Goal: Information Seeking & Learning: Learn about a topic

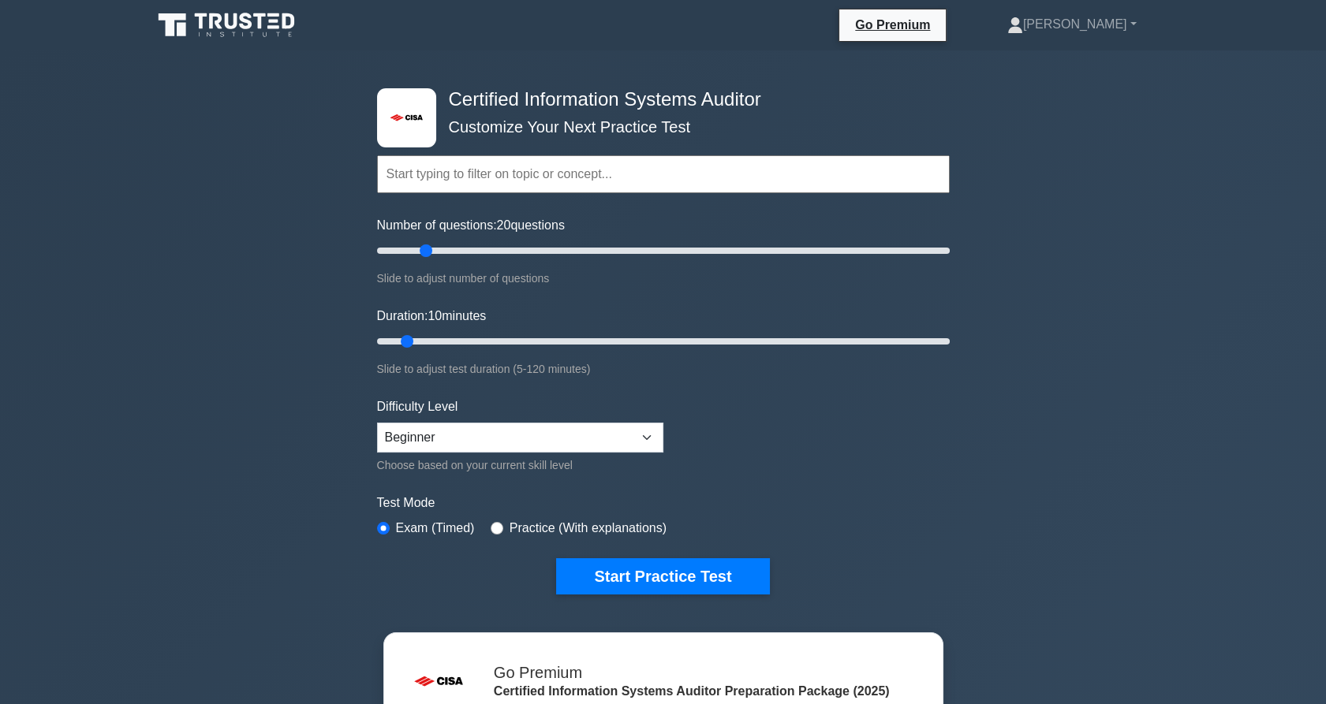
drag, startPoint x: 394, startPoint y: 255, endPoint x: 426, endPoint y: 256, distance: 32.4
type input "20"
click at [426, 256] on input "Number of questions: 20 questions" at bounding box center [663, 250] width 573 height 19
drag, startPoint x: 401, startPoint y: 338, endPoint x: 433, endPoint y: 339, distance: 32.4
type input "15"
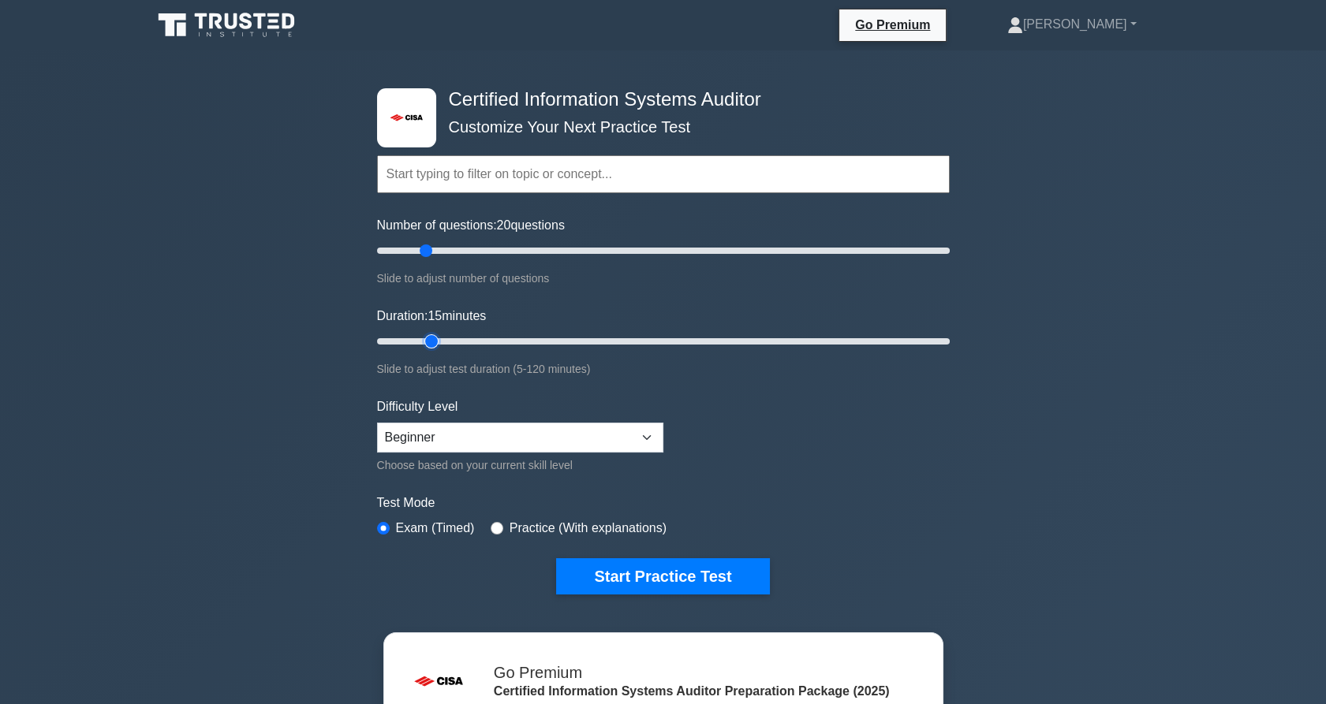
click at [433, 339] on input "Duration: 15 minutes" at bounding box center [663, 341] width 573 height 19
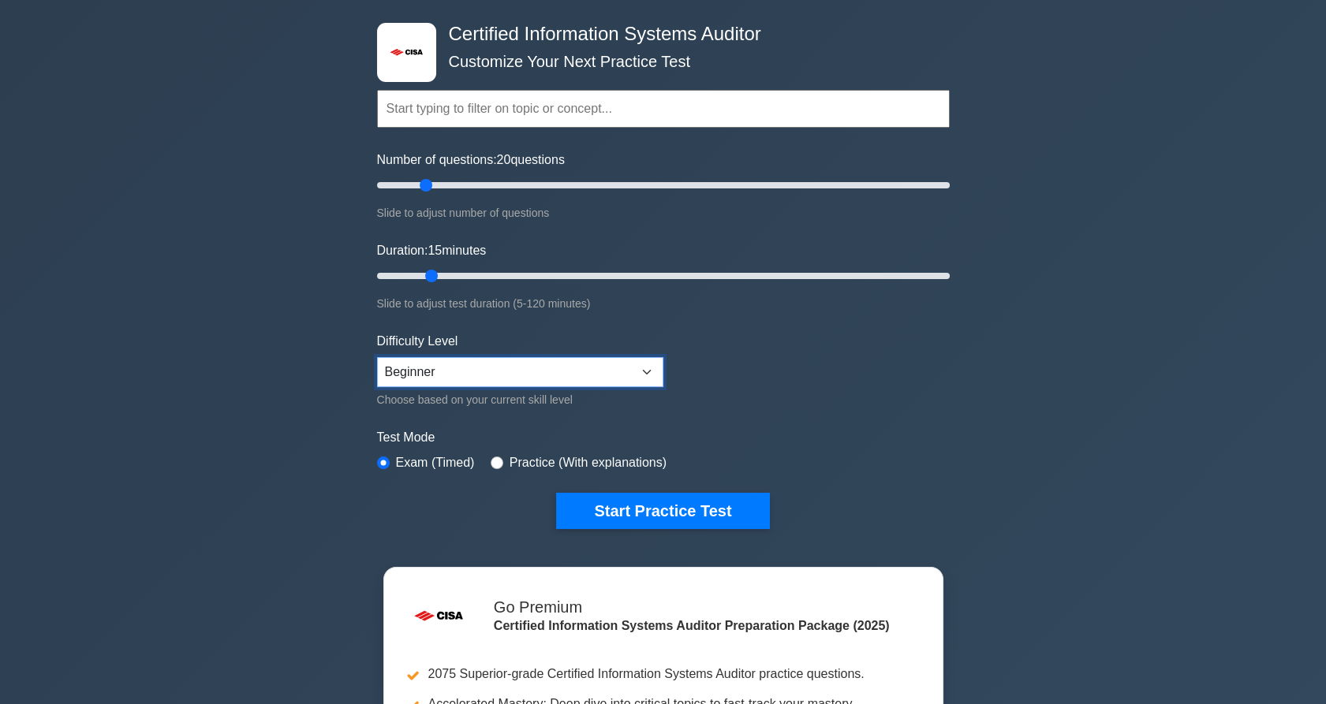
click at [549, 379] on select "Beginner Intermediate Expert" at bounding box center [520, 372] width 286 height 30
click at [377, 357] on select "Beginner Intermediate Expert" at bounding box center [520, 372] width 286 height 30
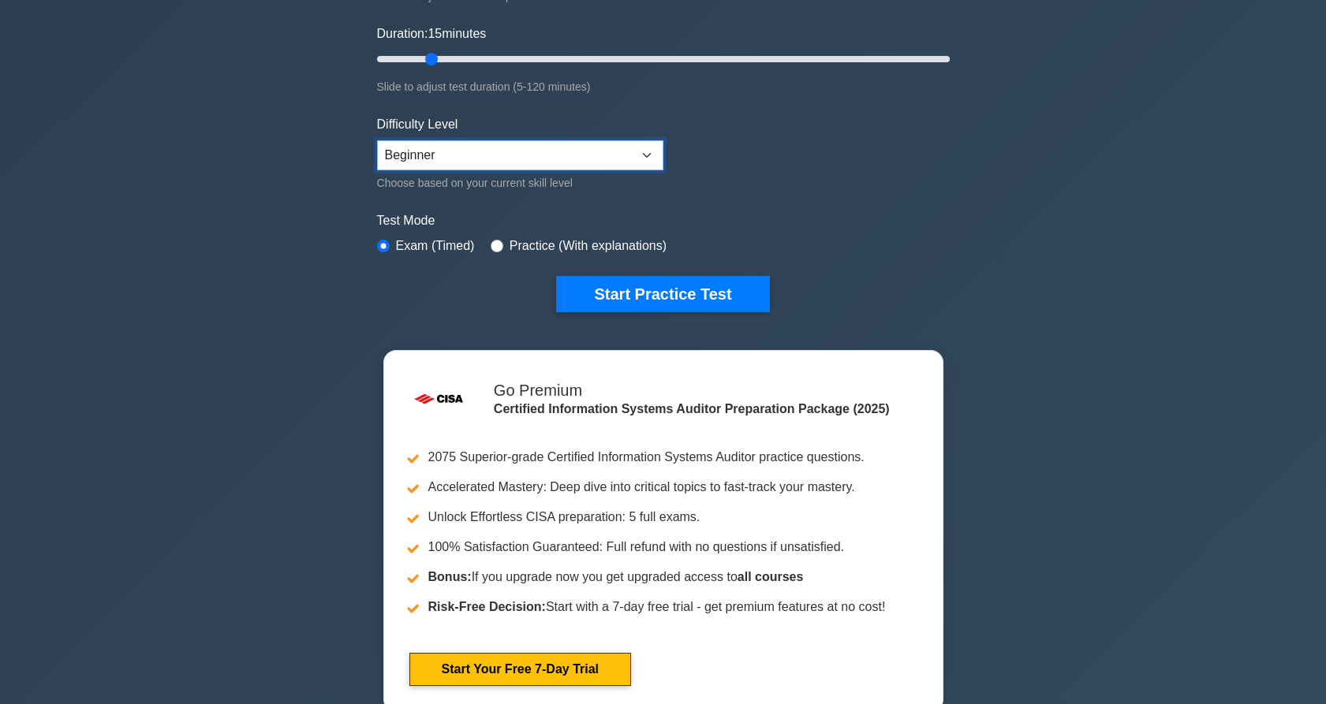
scroll to position [283, 0]
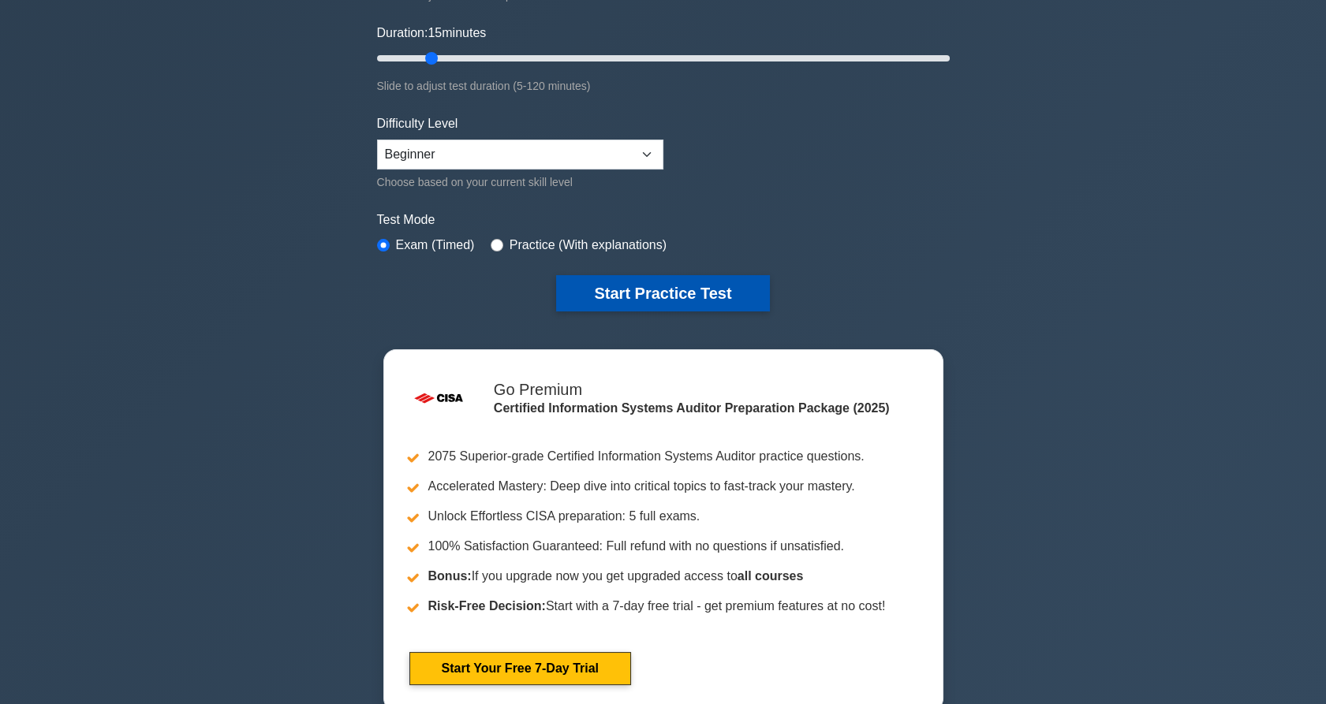
click at [644, 293] on button "Start Practice Test" at bounding box center [662, 293] width 213 height 36
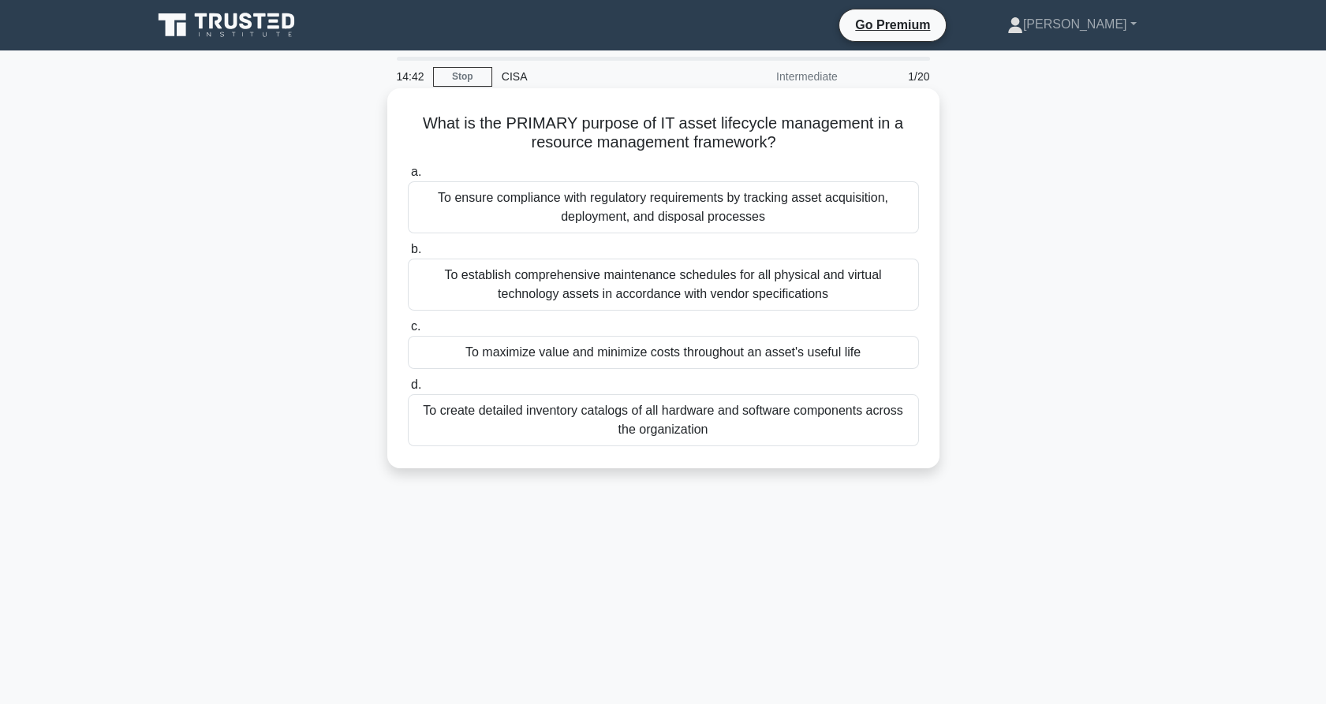
click at [646, 211] on div "To ensure compliance with regulatory requirements by tracking asset acquisition…" at bounding box center [663, 207] width 511 height 52
click at [408, 177] on input "a. To ensure compliance with regulatory requirements by tracking asset acquisit…" at bounding box center [408, 172] width 0 height 10
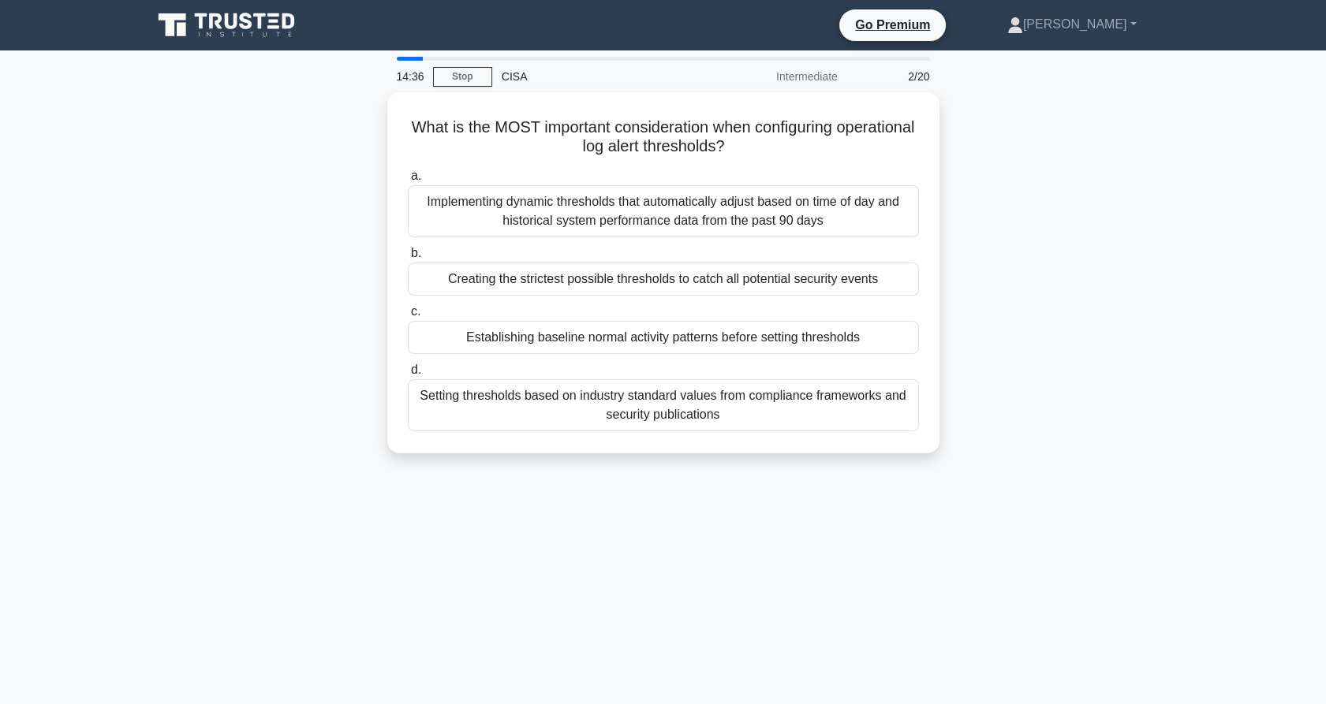
click at [646, 211] on div "Implementing dynamic thresholds that automatically adjust based on time of day …" at bounding box center [663, 211] width 511 height 52
click at [408, 181] on input "a. Implementing dynamic thresholds that automatically adjust based on time of d…" at bounding box center [408, 176] width 0 height 10
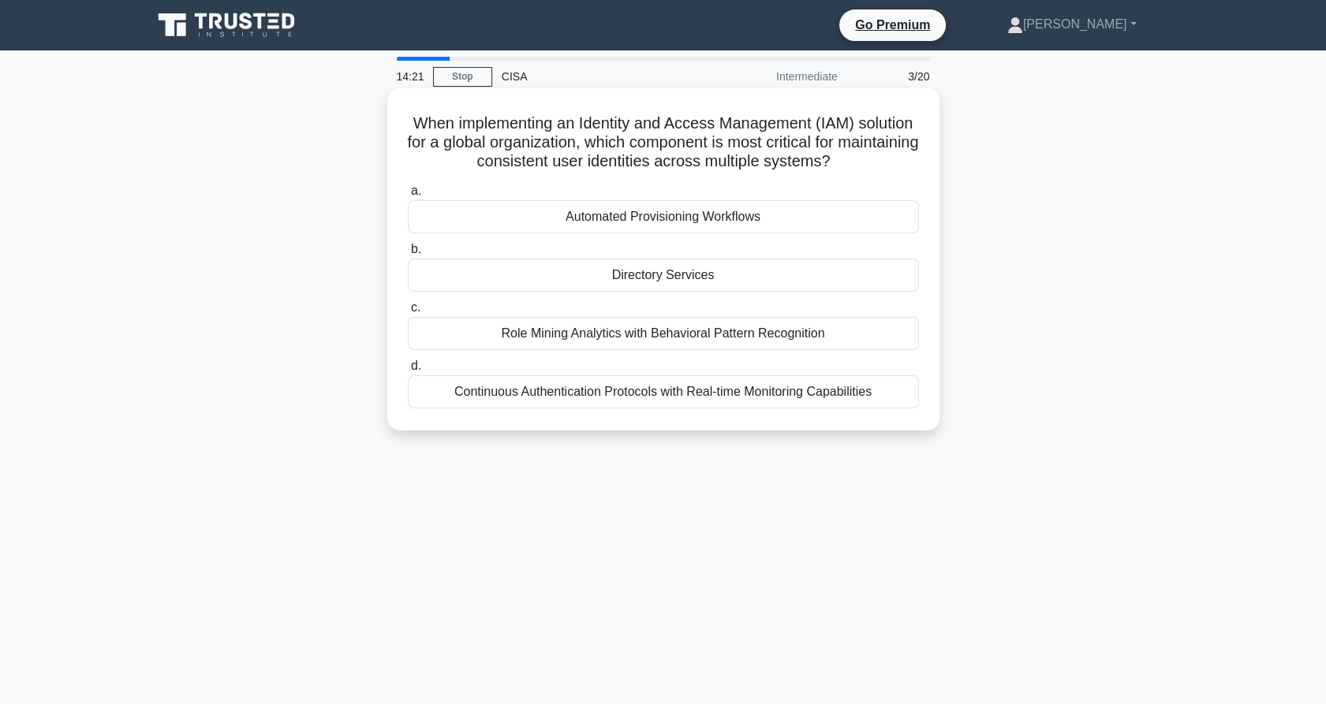
click at [835, 383] on div "Continuous Authentication Protocols with Real-time Monitoring Capabilities" at bounding box center [663, 391] width 511 height 33
click at [408, 372] on input "d. Continuous Authentication Protocols with Real-time Monitoring Capabilities" at bounding box center [408, 366] width 0 height 10
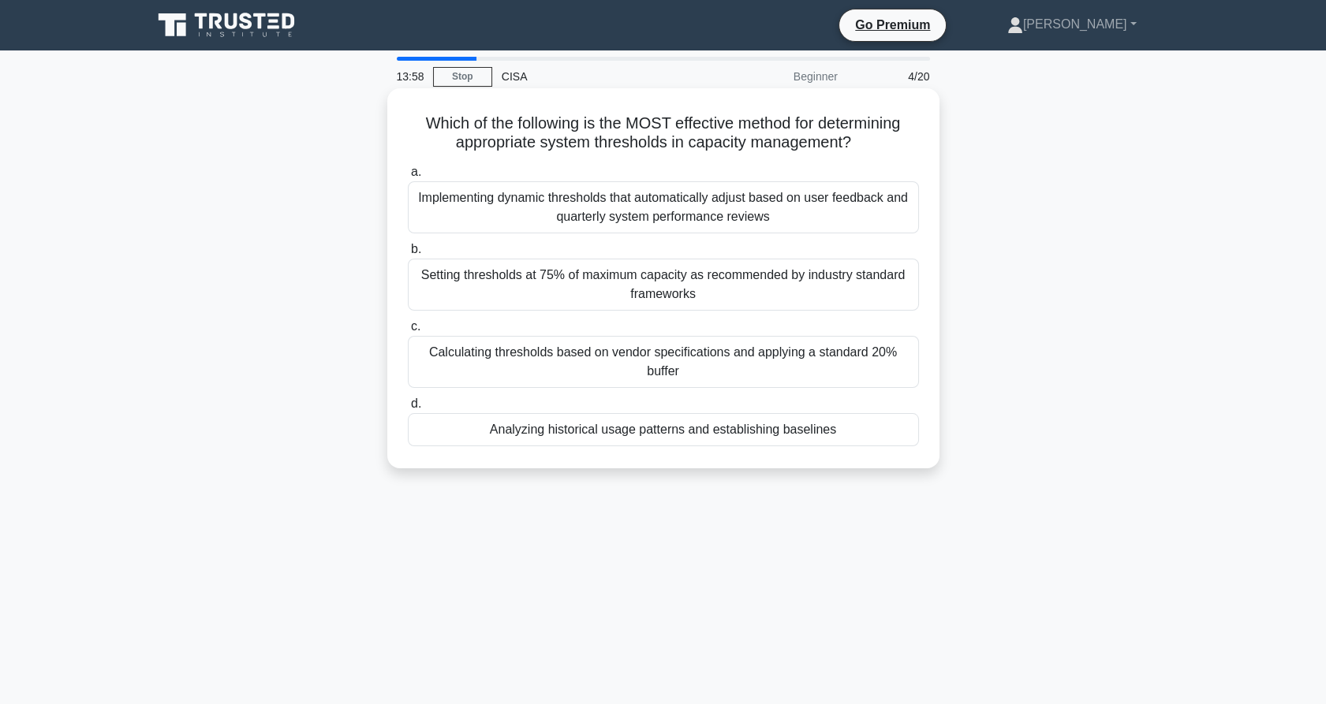
click at [668, 192] on div "Implementing dynamic thresholds that automatically adjust based on user feedbac…" at bounding box center [663, 207] width 511 height 52
click at [408, 177] on input "a. Implementing dynamic thresholds that automatically adjust based on user feed…" at bounding box center [408, 172] width 0 height 10
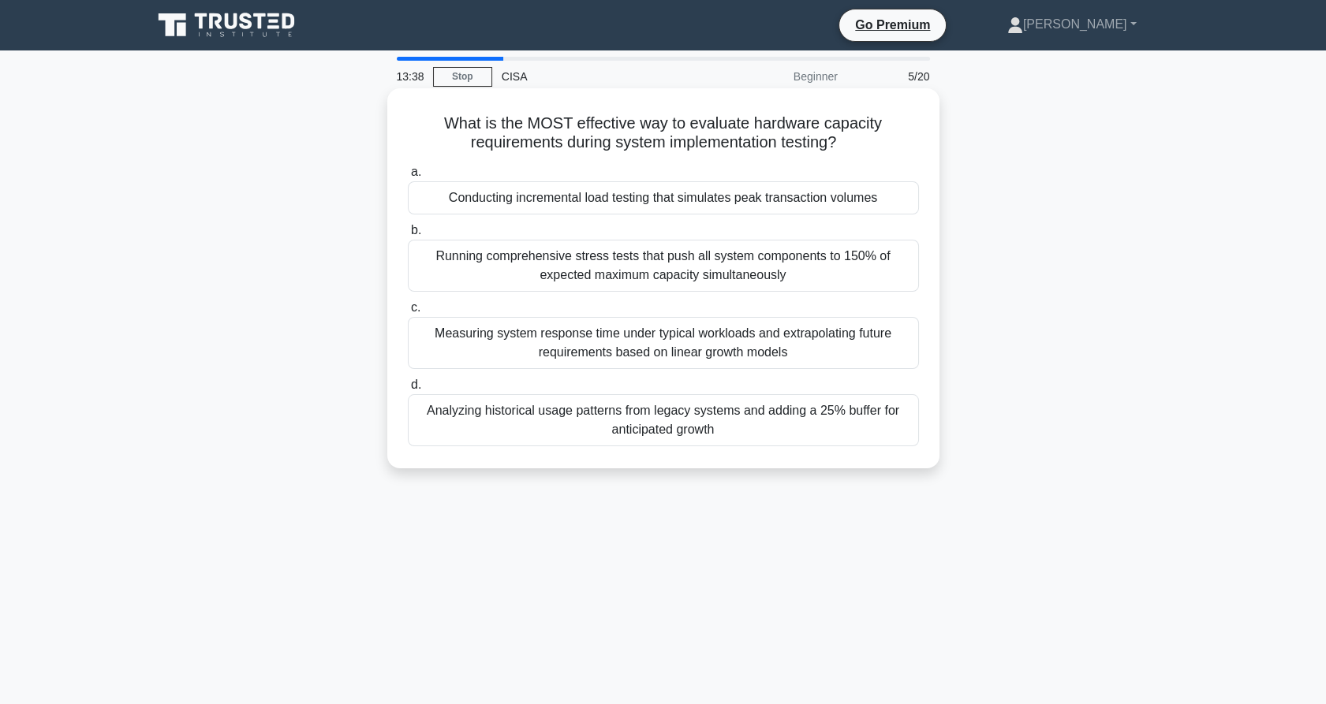
click at [702, 207] on div "Conducting incremental load testing that simulates peak transaction volumes" at bounding box center [663, 197] width 511 height 33
click at [408, 177] on input "a. Conducting incremental load testing that simulates peak transaction volumes" at bounding box center [408, 172] width 0 height 10
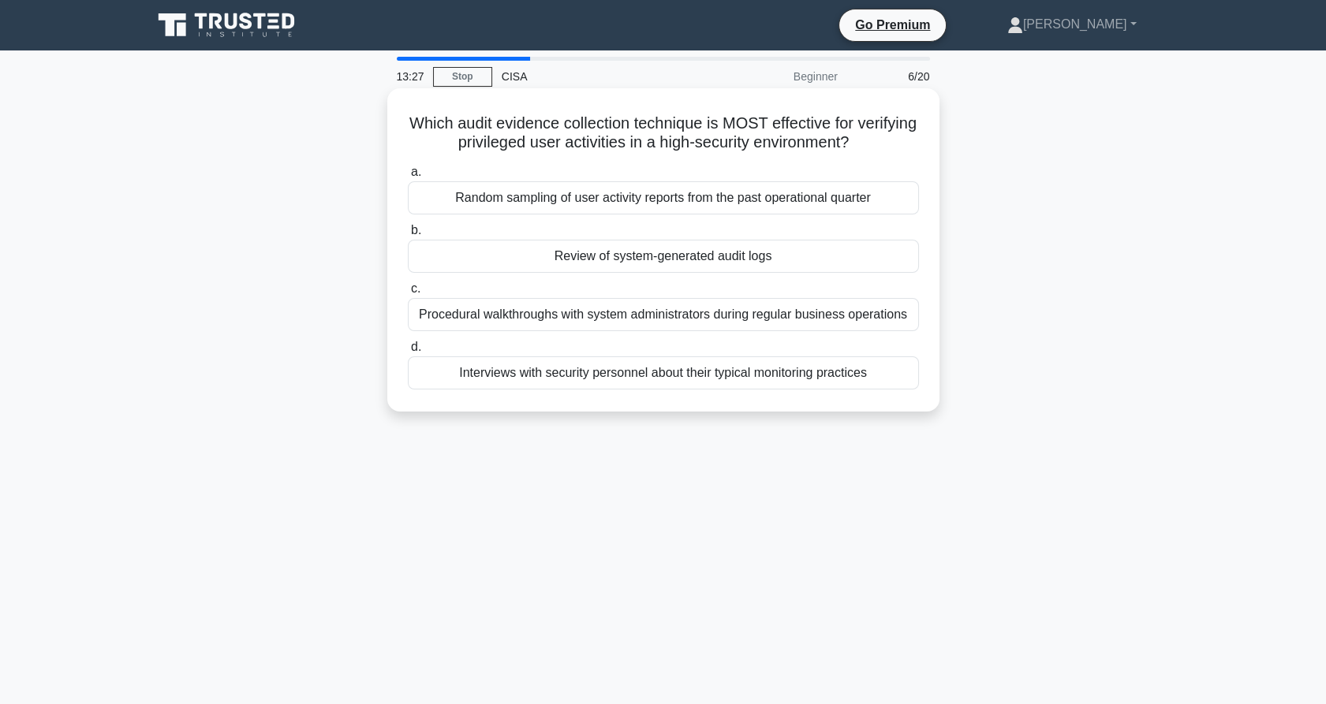
click at [681, 259] on div "Review of system-generated audit logs" at bounding box center [663, 256] width 511 height 33
click at [408, 236] on input "b. Review of system-generated audit logs" at bounding box center [408, 231] width 0 height 10
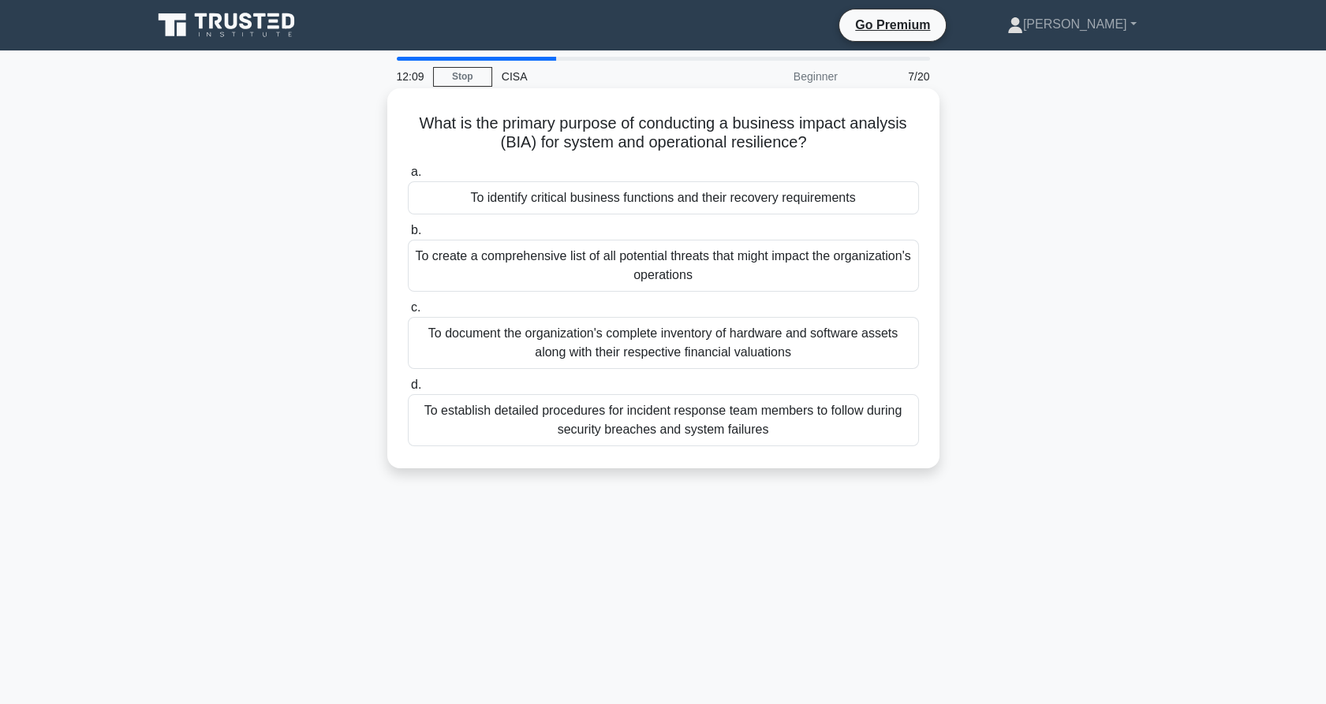
click at [697, 416] on div "To establish detailed procedures for incident response team members to follow d…" at bounding box center [663, 420] width 511 height 52
click at [408, 390] on input "d. To establish detailed procedures for incident response team members to follo…" at bounding box center [408, 385] width 0 height 10
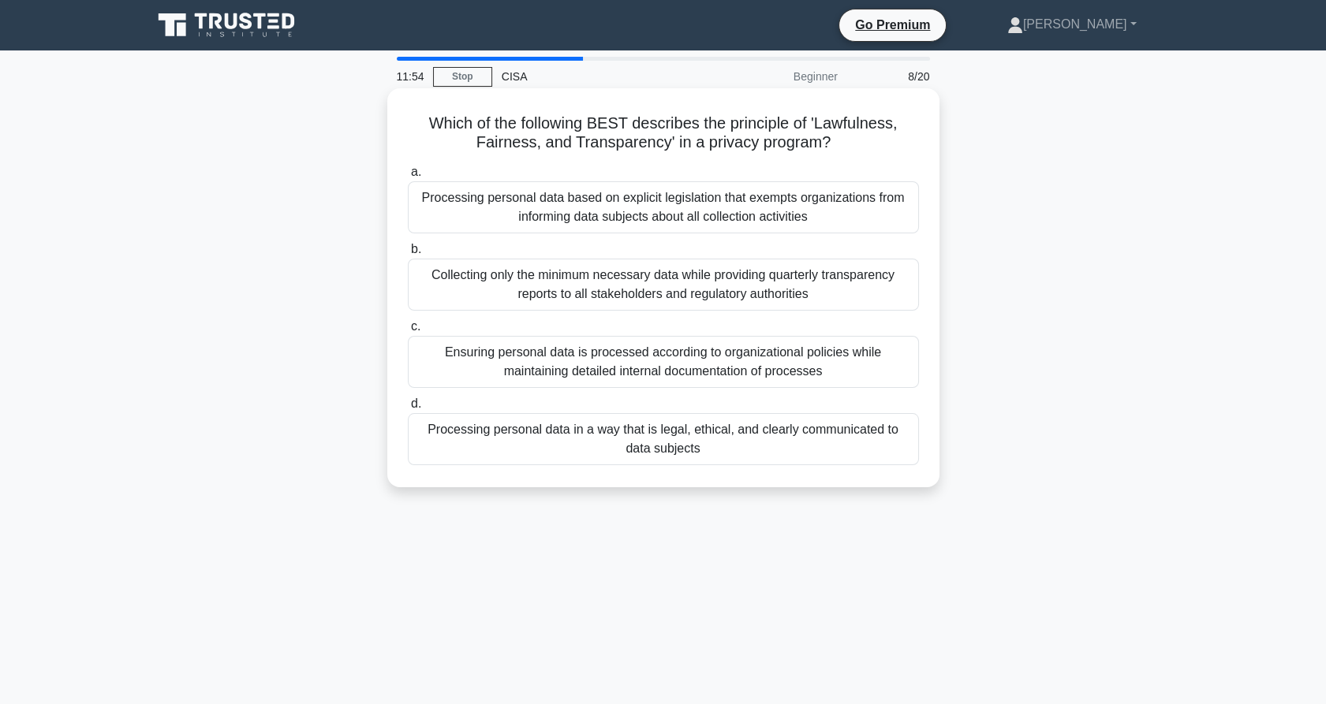
click at [704, 429] on div "Processing personal data in a way that is legal, ethical, and clearly communica…" at bounding box center [663, 439] width 511 height 52
click at [408, 409] on input "d. Processing personal data in a way that is legal, ethical, and clearly commun…" at bounding box center [408, 404] width 0 height 10
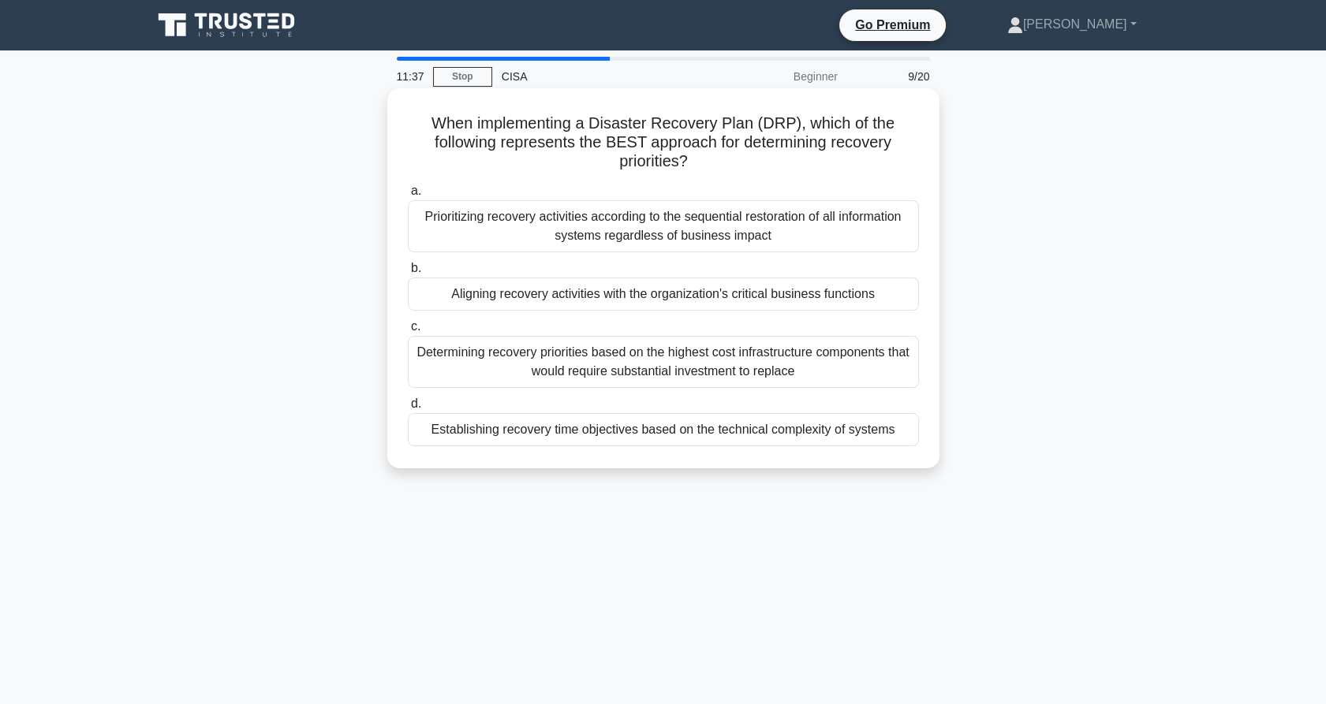
click at [676, 432] on div "Establishing recovery time objectives based on the technical complexity of syst…" at bounding box center [663, 429] width 511 height 33
click at [408, 409] on input "d. Establishing recovery time objectives based on the technical complexity of s…" at bounding box center [408, 404] width 0 height 10
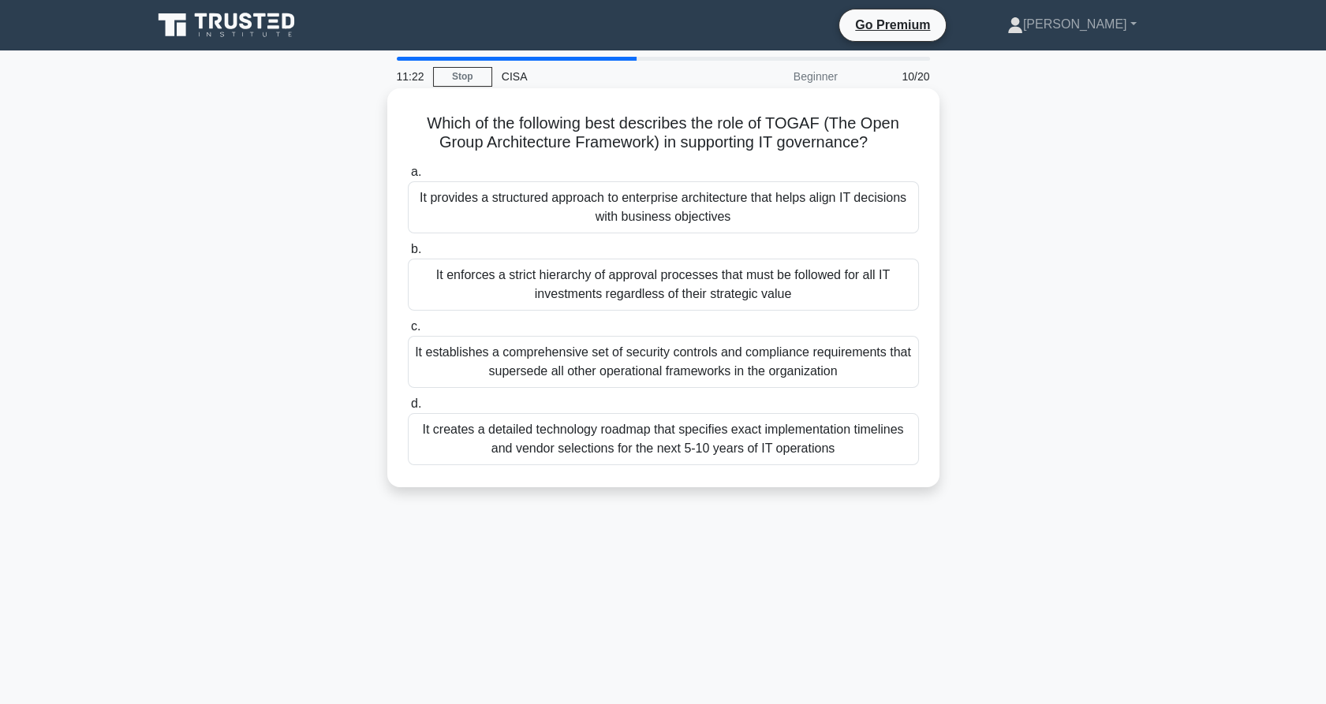
click at [697, 207] on div "It provides a structured approach to enterprise architecture that helps align I…" at bounding box center [663, 207] width 511 height 52
click at [408, 177] on input "a. It provides a structured approach to enterprise architecture that helps alig…" at bounding box center [408, 172] width 0 height 10
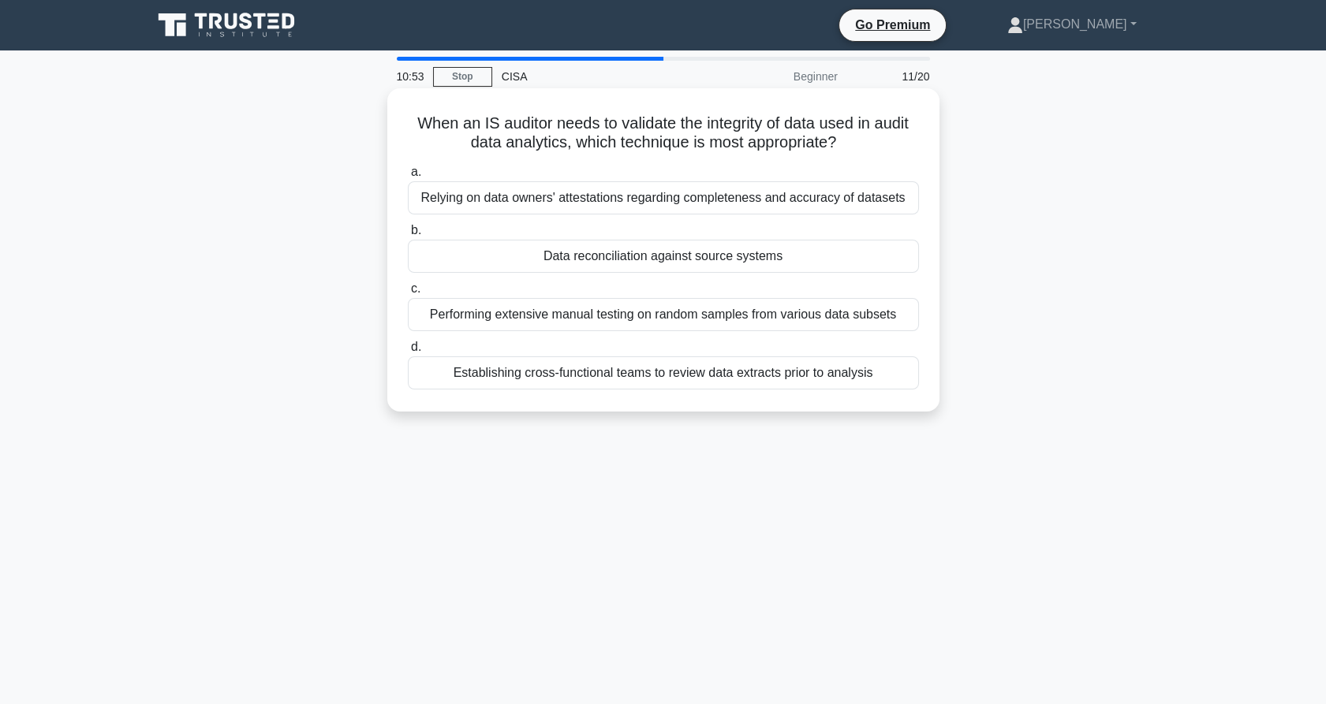
click at [696, 378] on div "Establishing cross-functional teams to review data extracts prior to analysis" at bounding box center [663, 373] width 511 height 33
click at [408, 353] on input "d. Establishing cross-functional teams to review data extracts prior to analysis" at bounding box center [408, 347] width 0 height 10
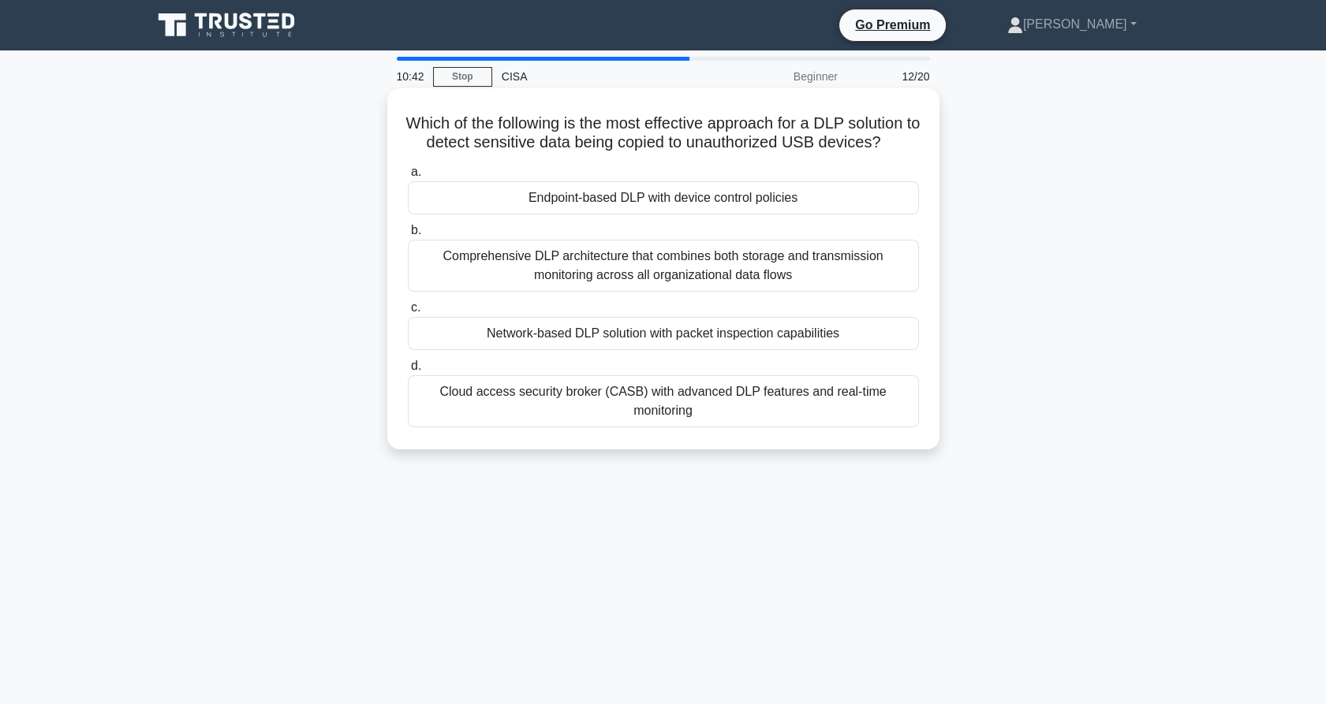
click at [652, 428] on div "Cloud access security broker (CASB) with advanced DLP features and real-time mo…" at bounding box center [663, 401] width 511 height 52
click at [408, 372] on input "d. Cloud access security broker (CASB) with advanced DLP features and real-time…" at bounding box center [408, 366] width 0 height 10
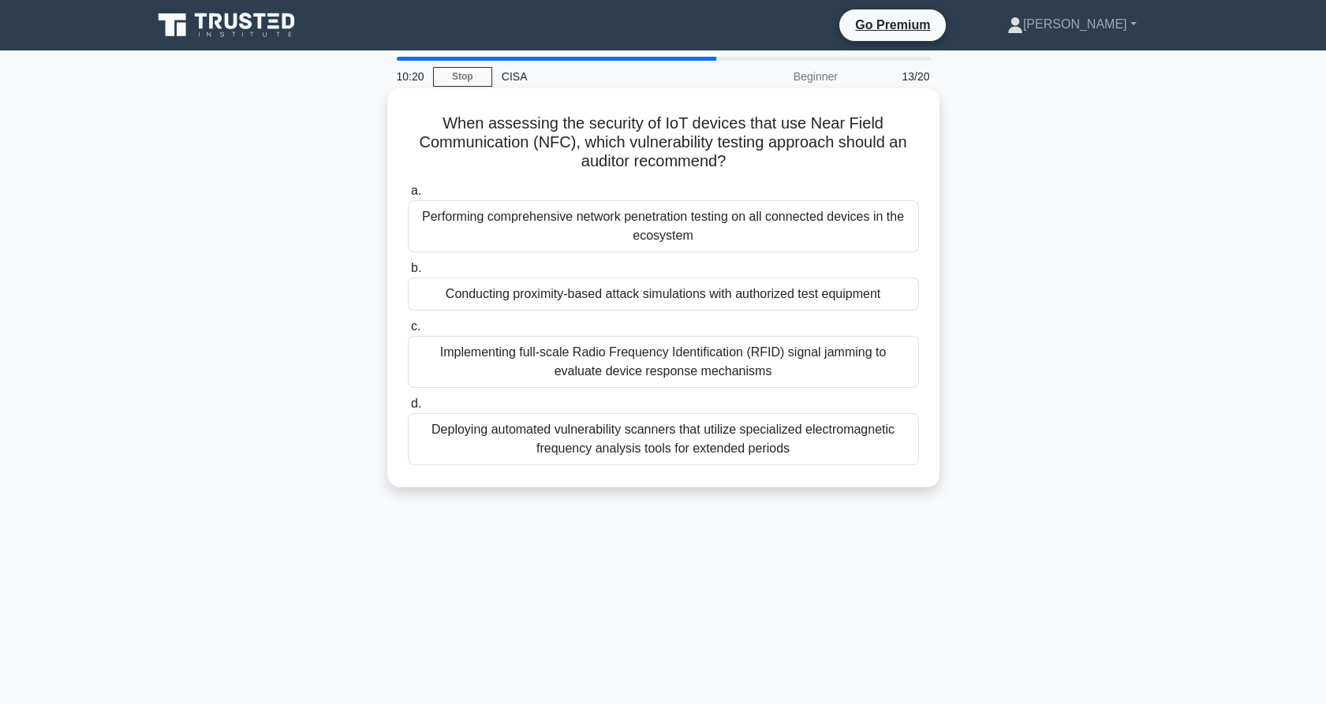
click at [699, 464] on div "Deploying automated vulnerability scanners that utilize specialized electromagn…" at bounding box center [663, 439] width 511 height 52
click at [408, 409] on input "d. Deploying automated vulnerability scanners that utilize specialized electrom…" at bounding box center [408, 404] width 0 height 10
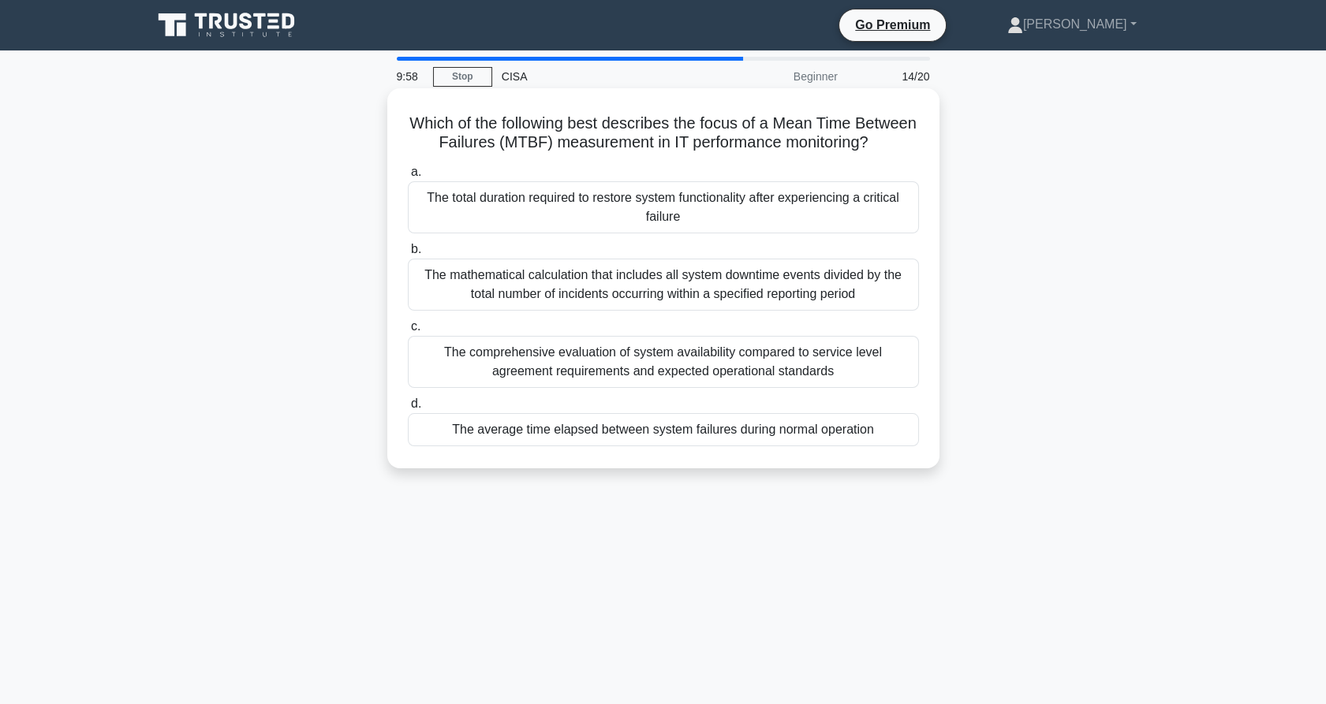
click at [658, 446] on div "The average time elapsed between system failures during normal operation" at bounding box center [663, 429] width 511 height 33
click at [408, 409] on input "d. The average time elapsed between system failures during normal operation" at bounding box center [408, 404] width 0 height 10
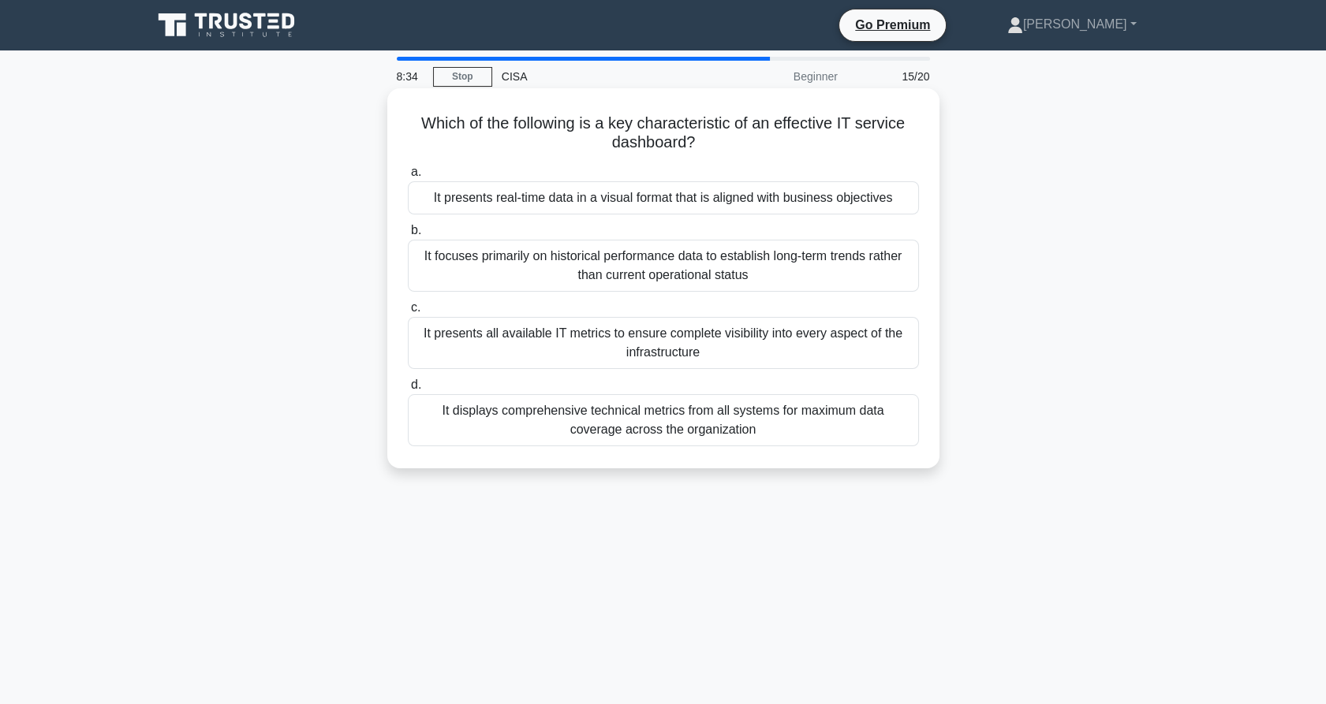
click at [652, 196] on div "It presents real-time data in a visual format that is aligned with business obj…" at bounding box center [663, 197] width 511 height 33
click at [408, 177] on input "a. It presents real-time data in a visual format that is aligned with business …" at bounding box center [408, 172] width 0 height 10
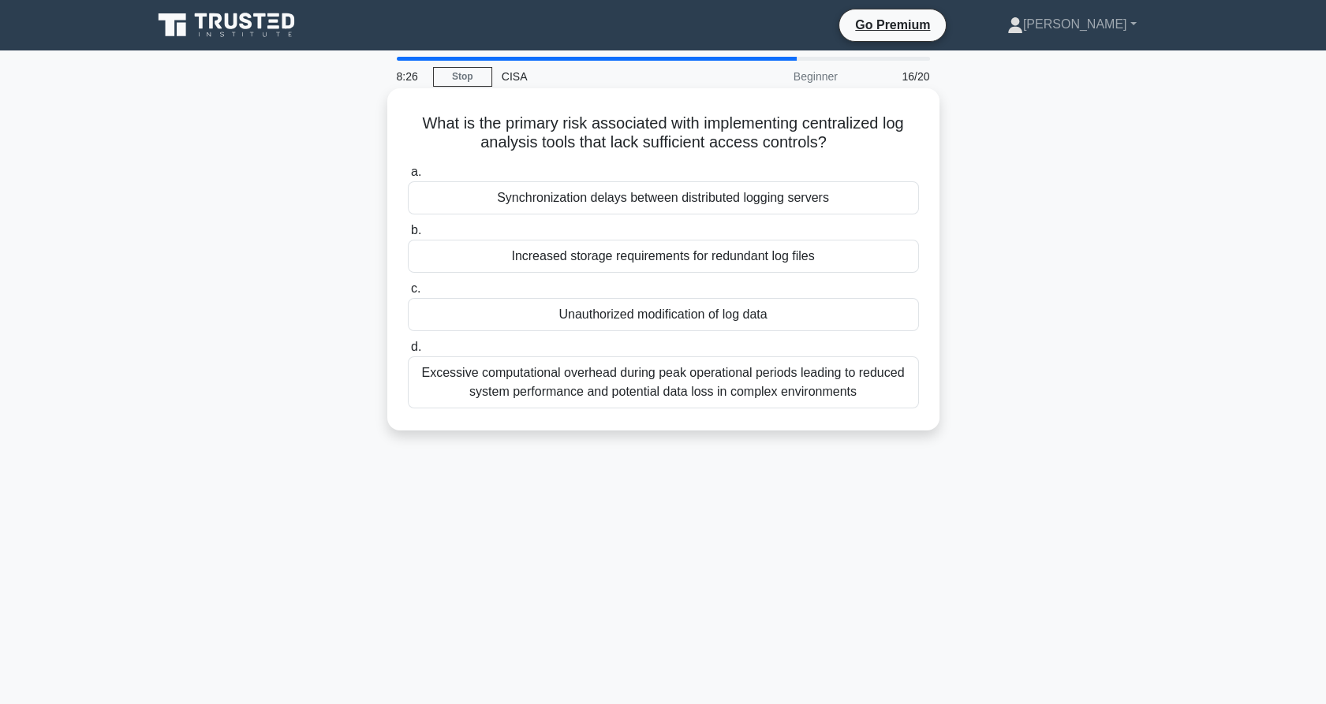
click at [670, 379] on div "Excessive computational overhead during peak operational periods leading to red…" at bounding box center [663, 383] width 511 height 52
click at [408, 353] on input "d. Excessive computational overhead during peak operational periods leading to …" at bounding box center [408, 347] width 0 height 10
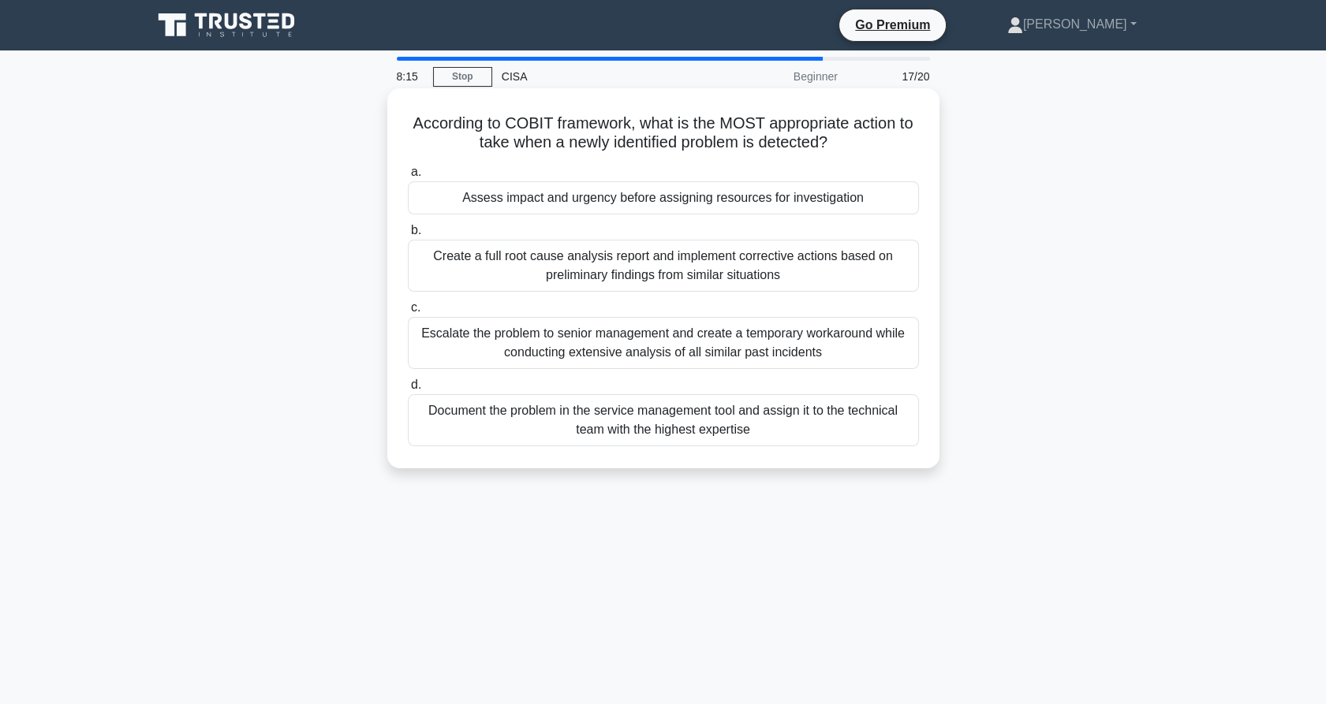
click at [675, 200] on div "Assess impact and urgency before assigning resources for investigation" at bounding box center [663, 197] width 511 height 33
click at [408, 177] on input "a. Assess impact and urgency before assigning resources for investigation" at bounding box center [408, 172] width 0 height 10
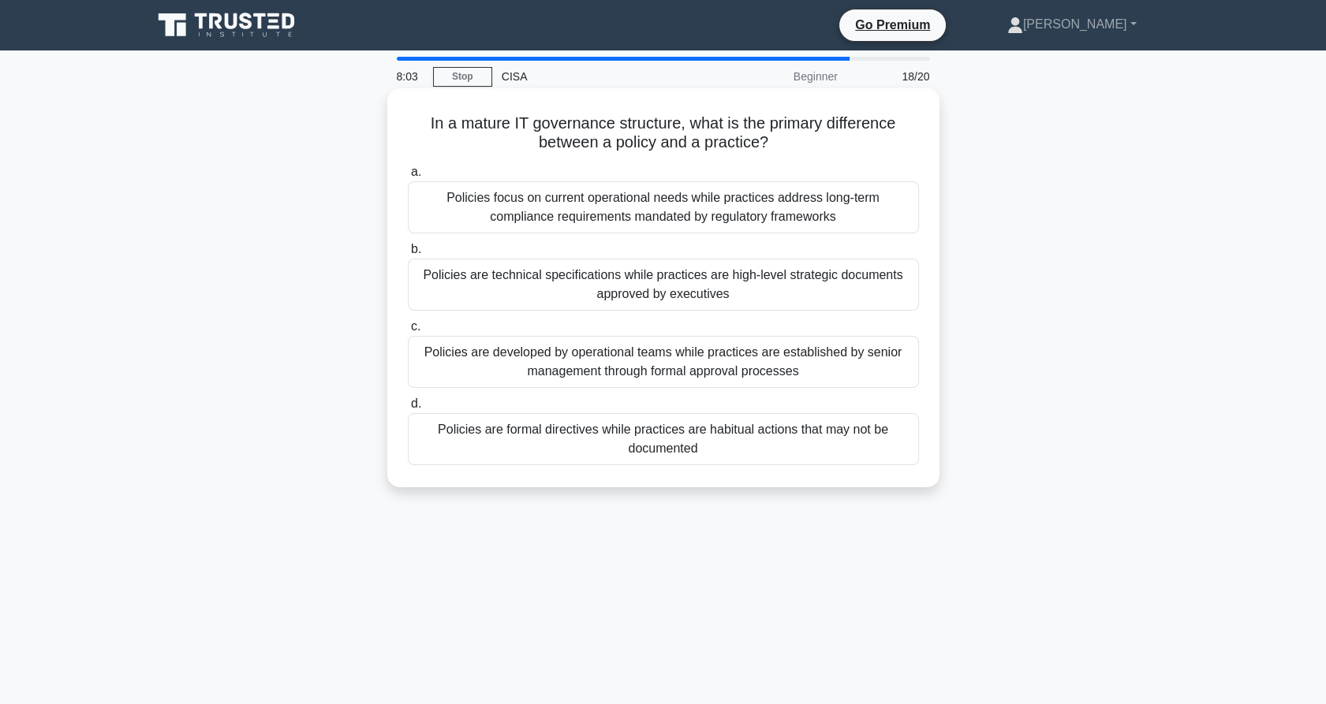
click at [691, 205] on div "Policies focus on current operational needs while practices address long-term c…" at bounding box center [663, 207] width 511 height 52
click at [408, 177] on input "a. Policies focus on current operational needs while practices address long-ter…" at bounding box center [408, 172] width 0 height 10
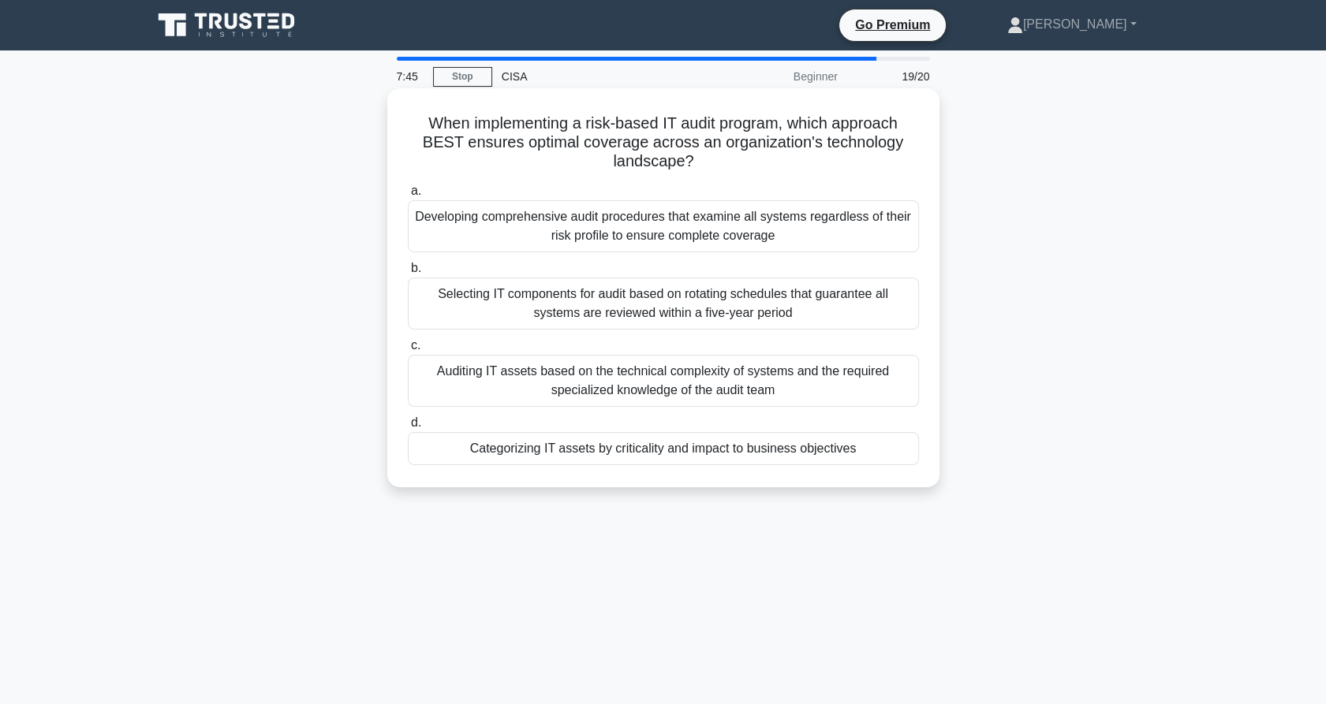
click at [694, 449] on div "Categorizing IT assets by criticality and impact to business objectives" at bounding box center [663, 448] width 511 height 33
click at [408, 428] on input "d. Categorizing IT assets by criticality and impact to business objectives" at bounding box center [408, 423] width 0 height 10
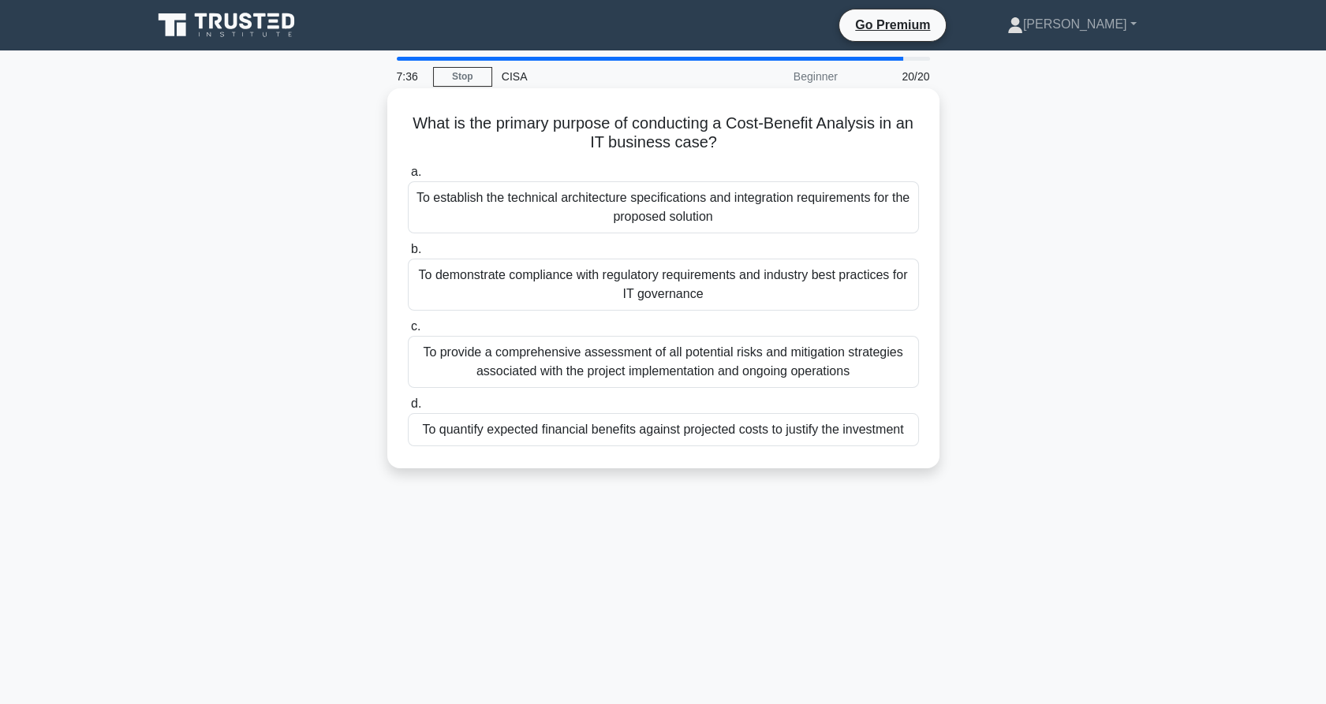
click at [628, 364] on div "To provide a comprehensive assessment of all potential risks and mitigation str…" at bounding box center [663, 362] width 511 height 52
click at [408, 332] on input "c. To provide a comprehensive assessment of all potential risks and mitigation …" at bounding box center [408, 327] width 0 height 10
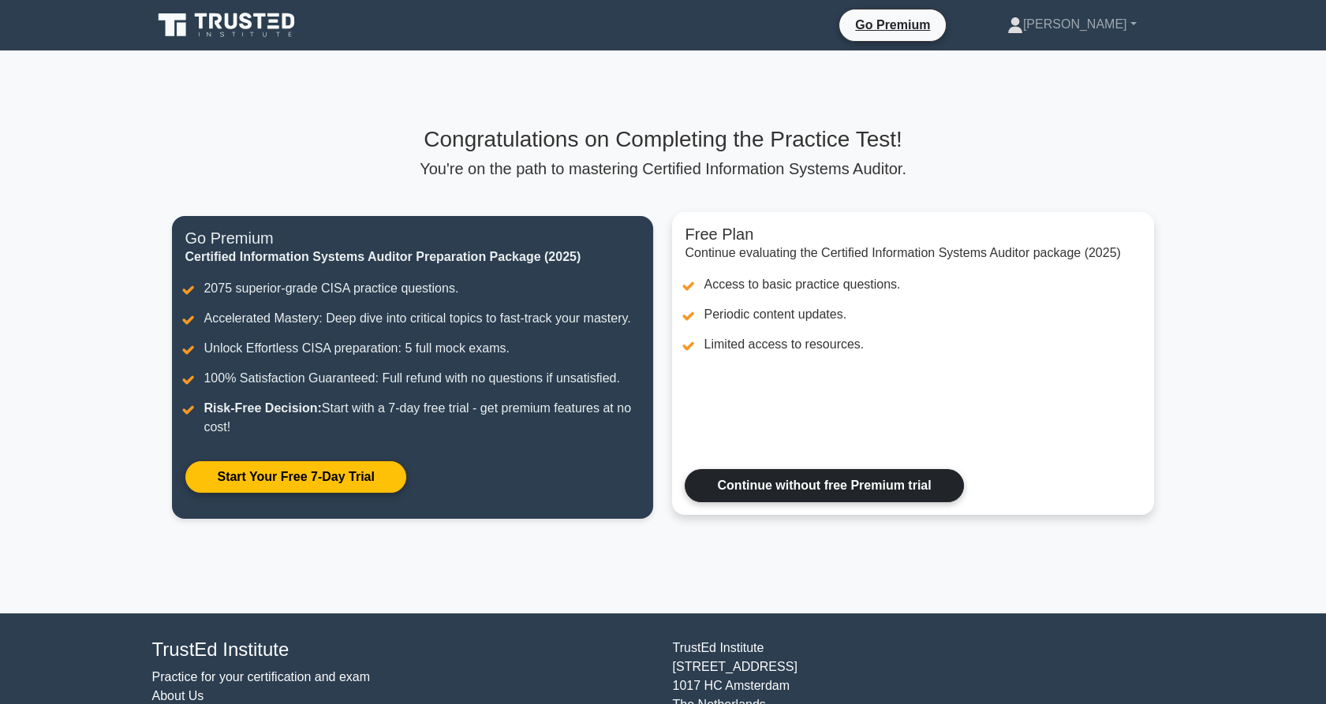
click at [780, 476] on link "Continue without free Premium trial" at bounding box center [824, 485] width 278 height 33
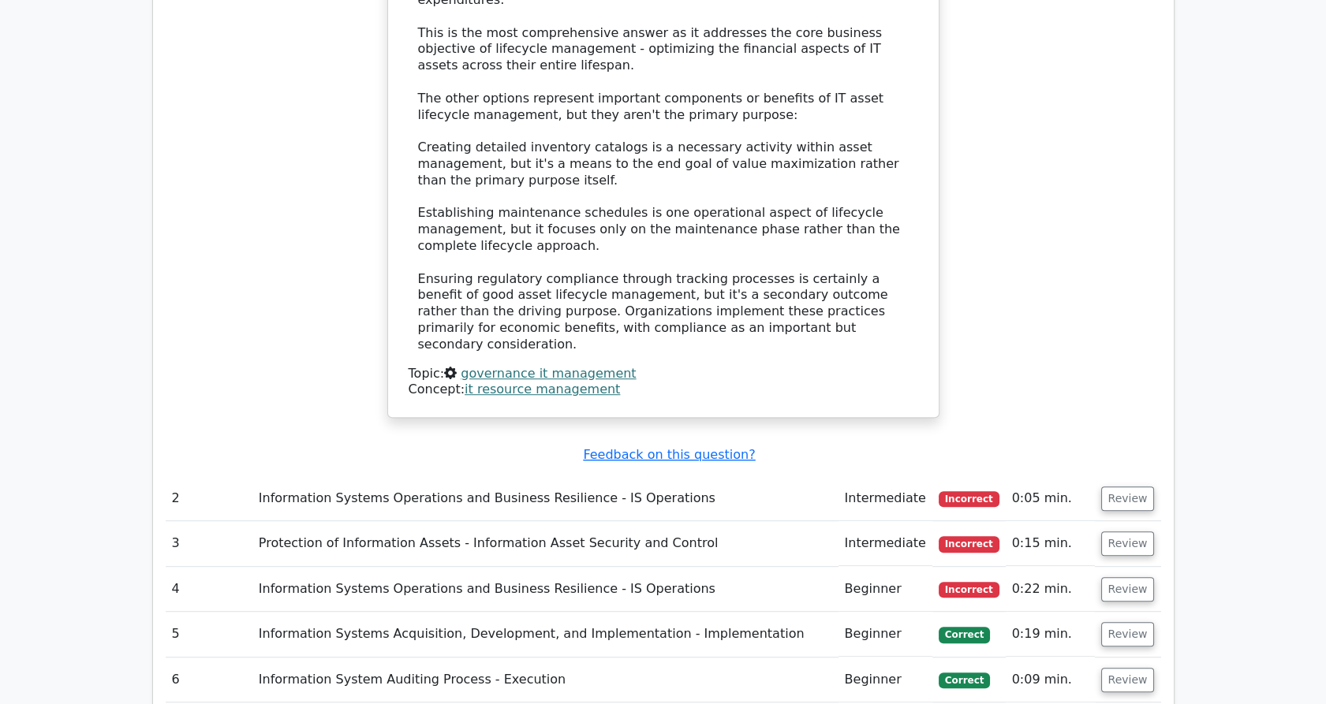
scroll to position [2040, 0]
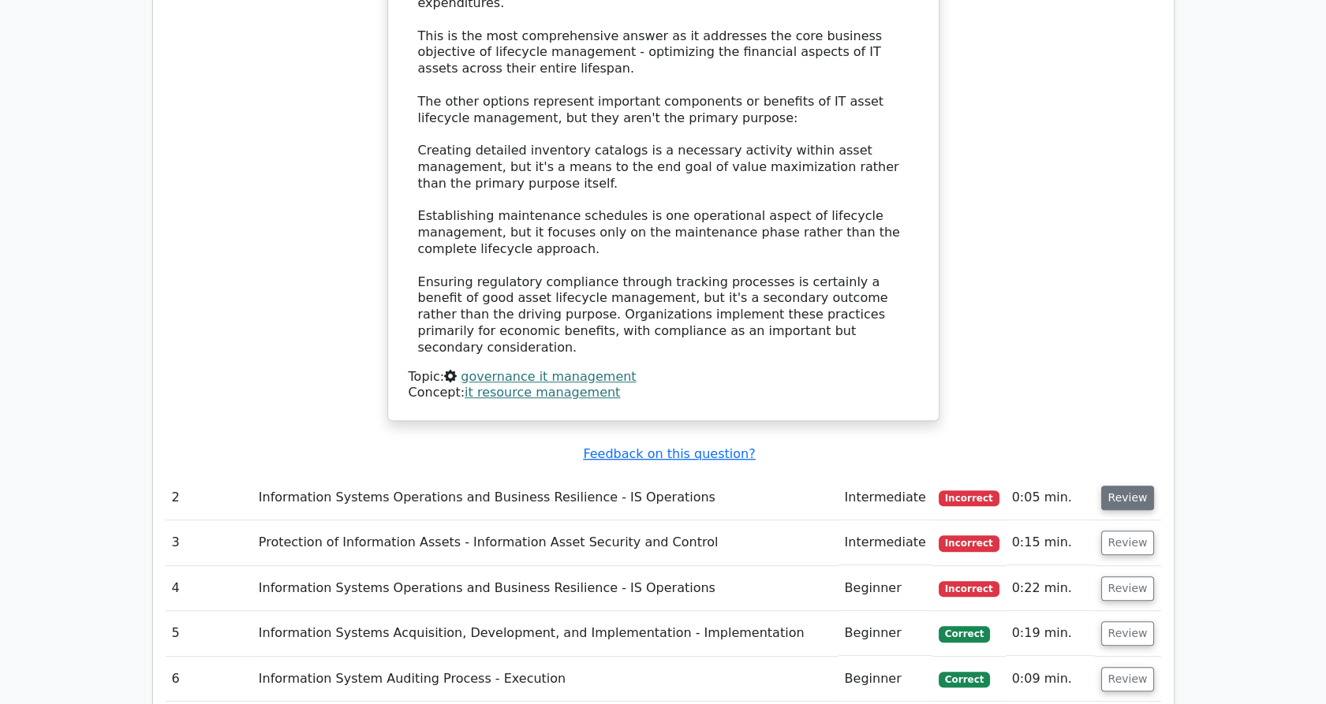
click at [1130, 486] on button "Review" at bounding box center [1128, 498] width 54 height 24
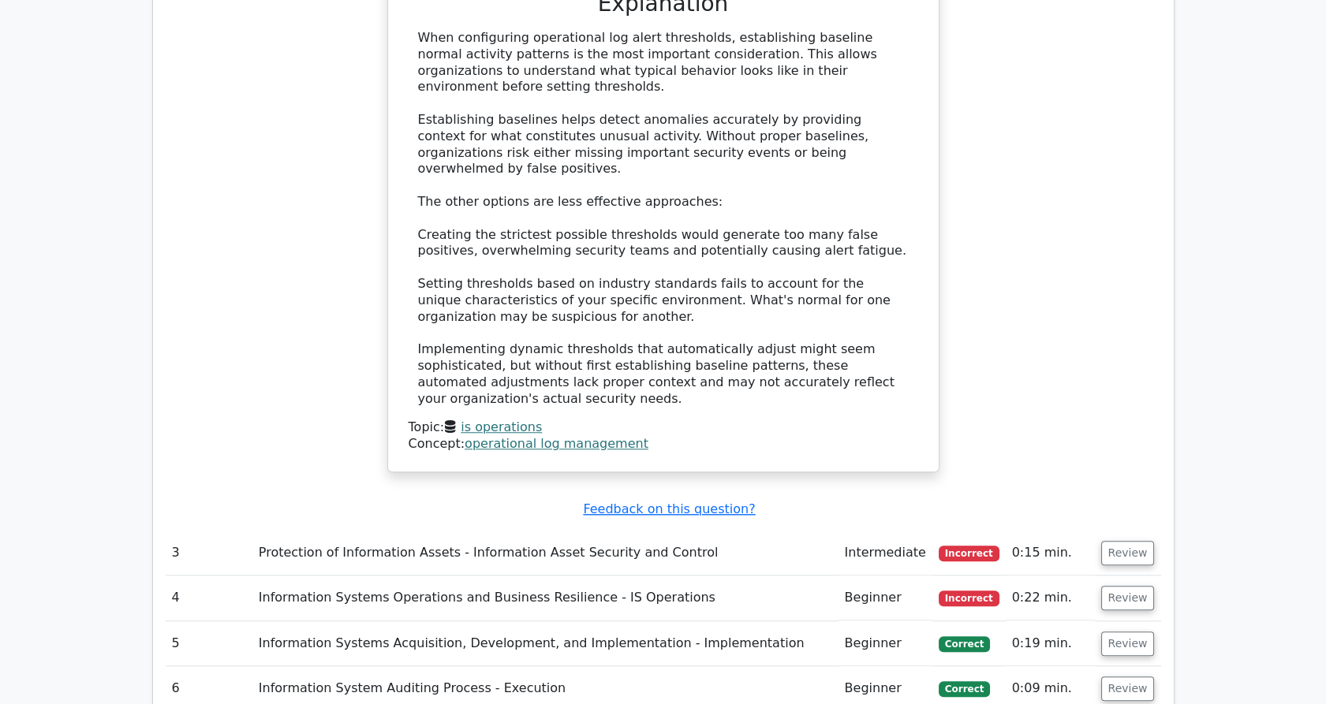
scroll to position [2902, 0]
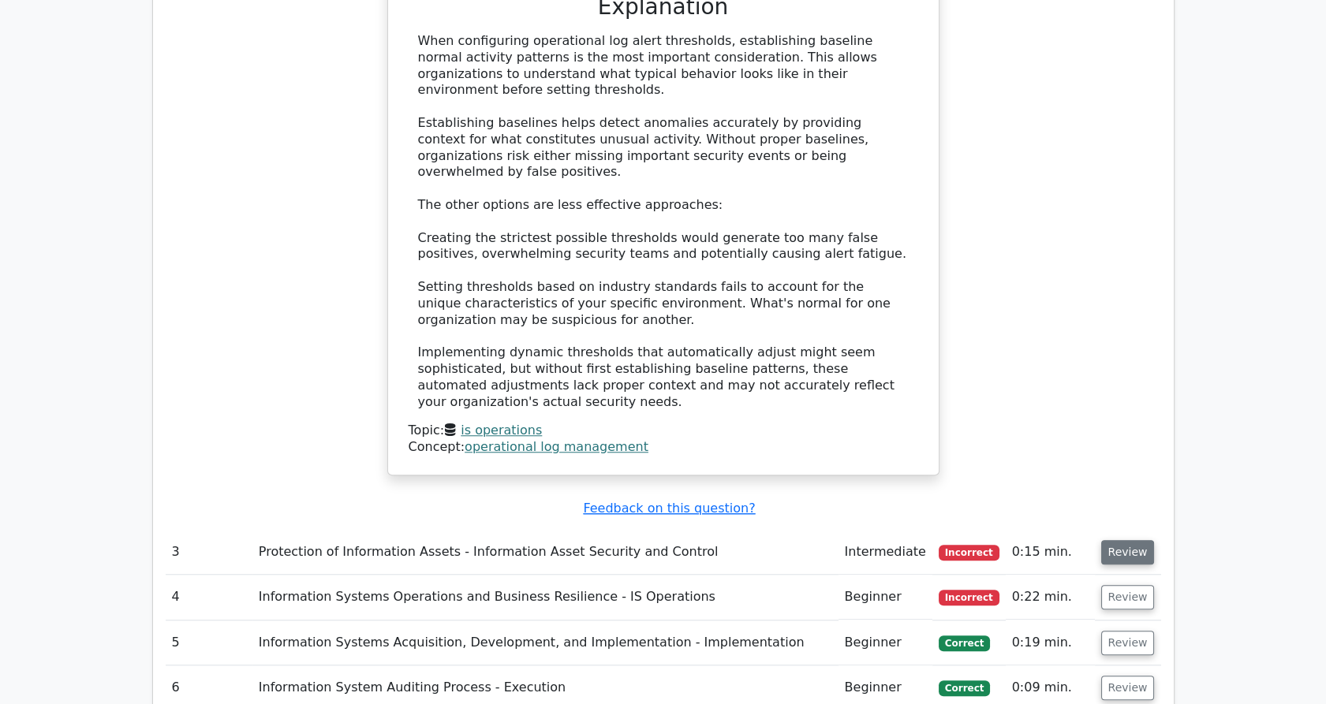
click at [1136, 540] on button "Review" at bounding box center [1128, 552] width 54 height 24
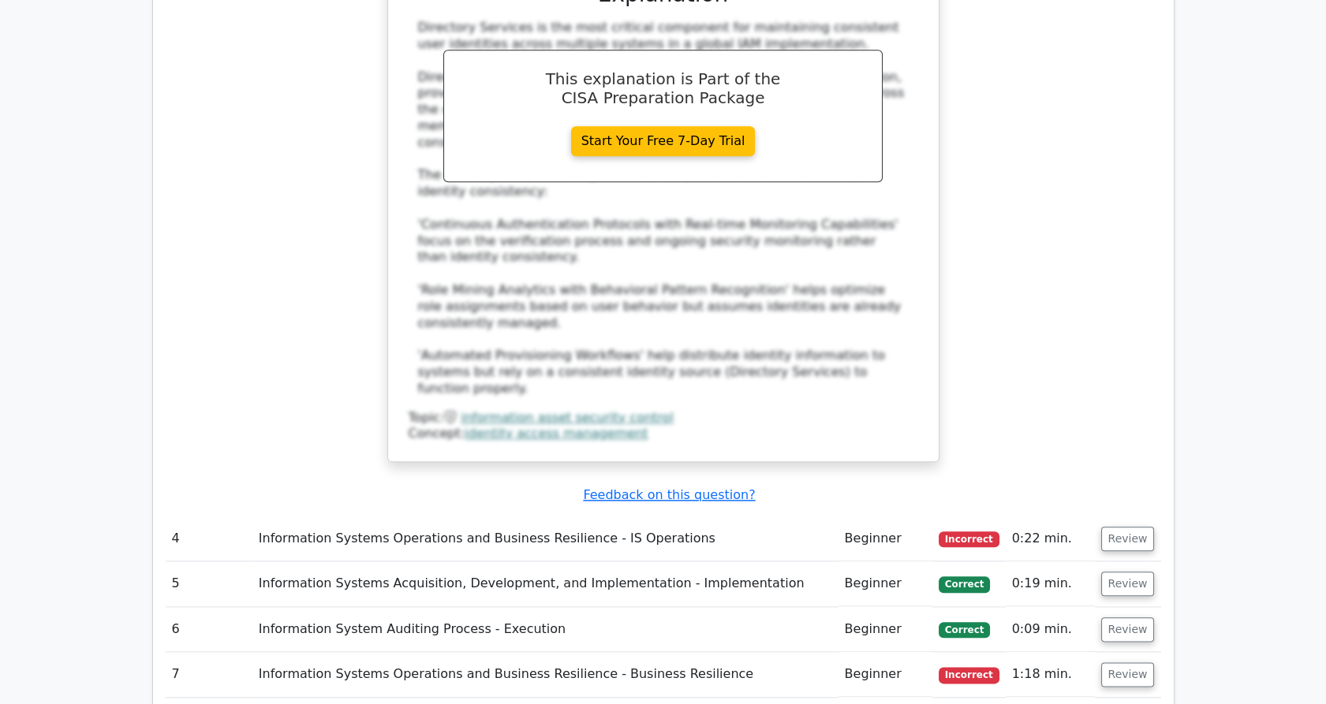
scroll to position [3844, 0]
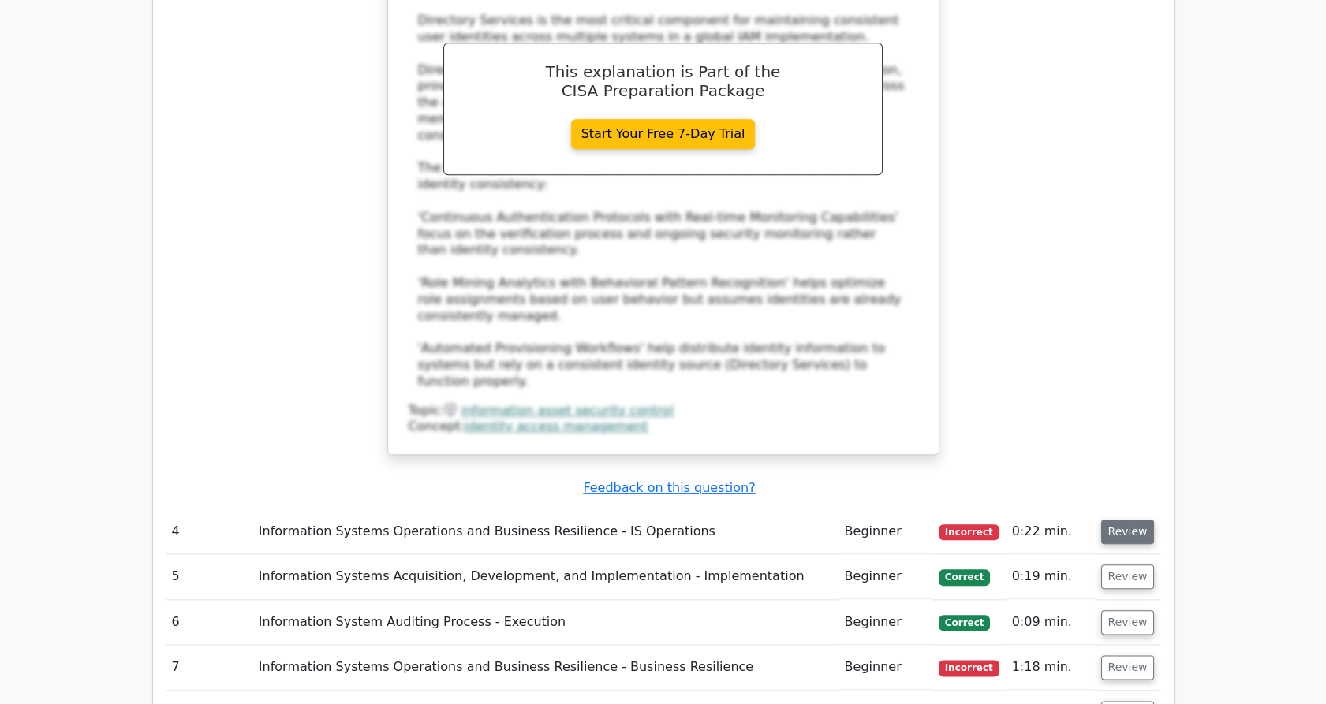
click at [1140, 520] on button "Review" at bounding box center [1128, 532] width 54 height 24
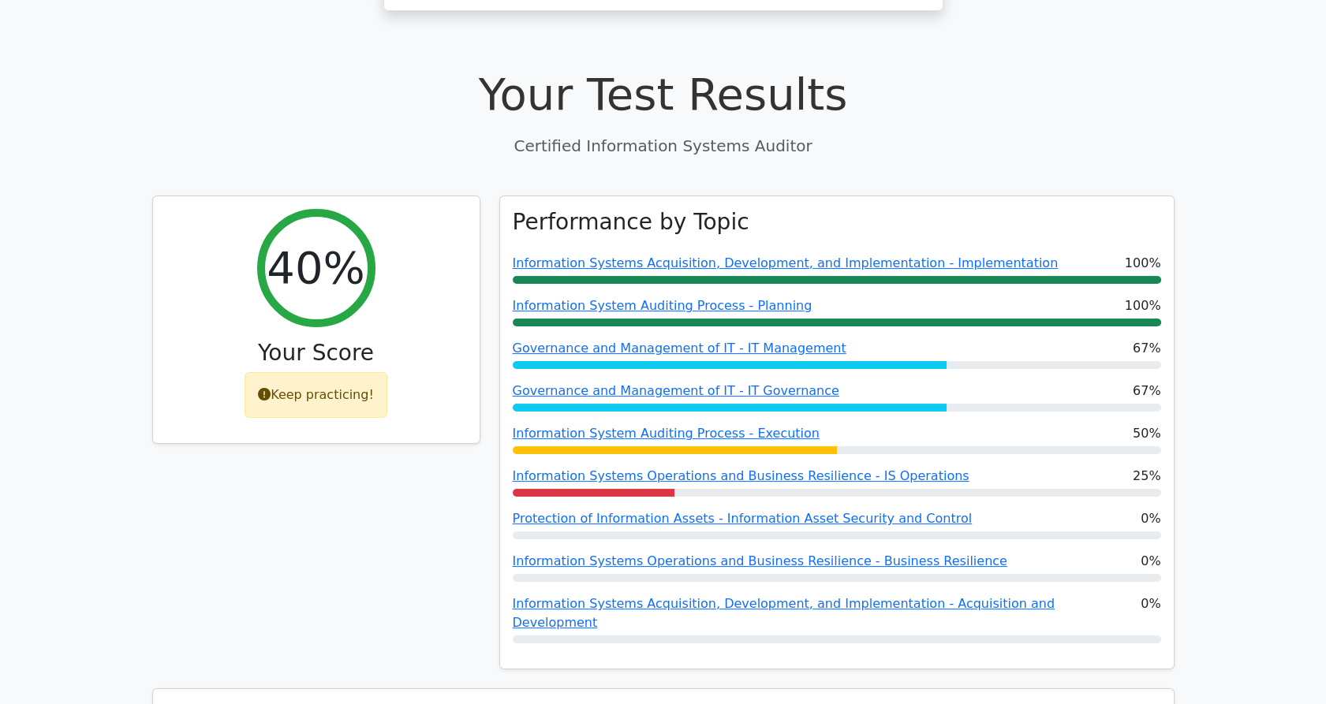
scroll to position [486, 0]
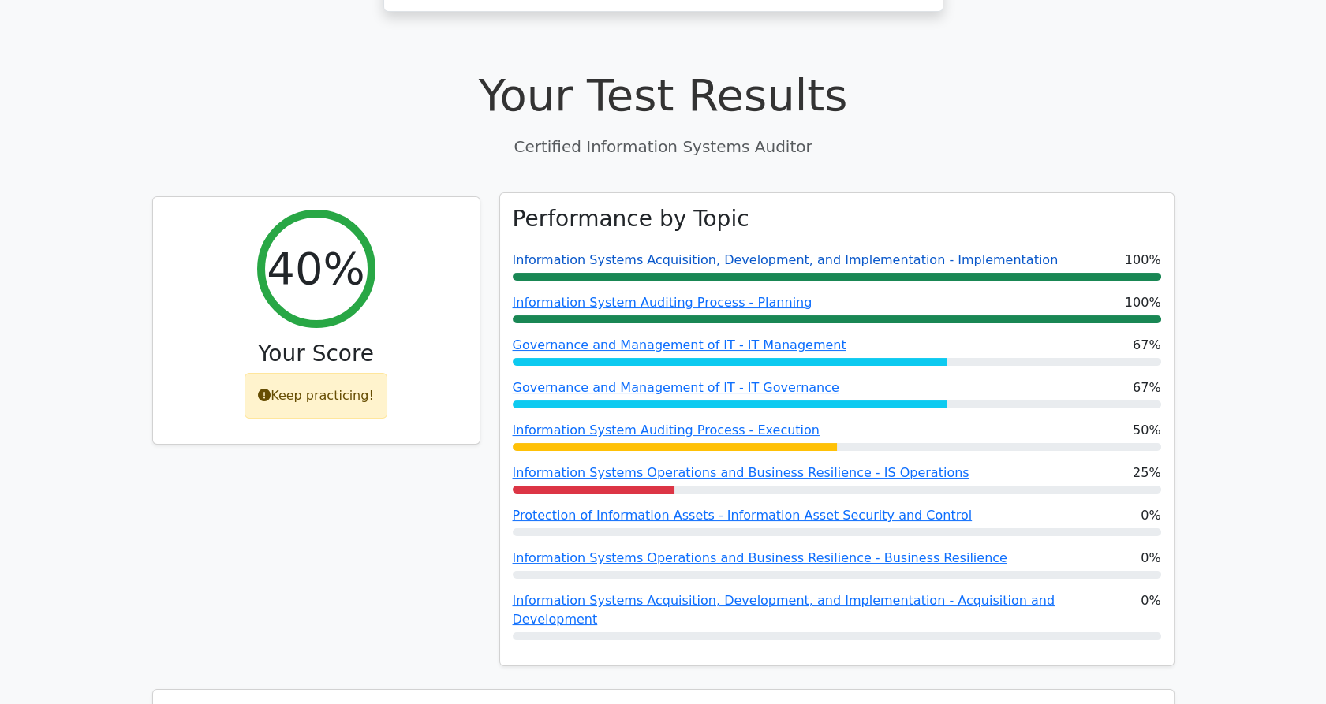
click at [720, 252] on link "Information Systems Acquisition, Development, and Implementation - Implementati…" at bounding box center [786, 259] width 546 height 15
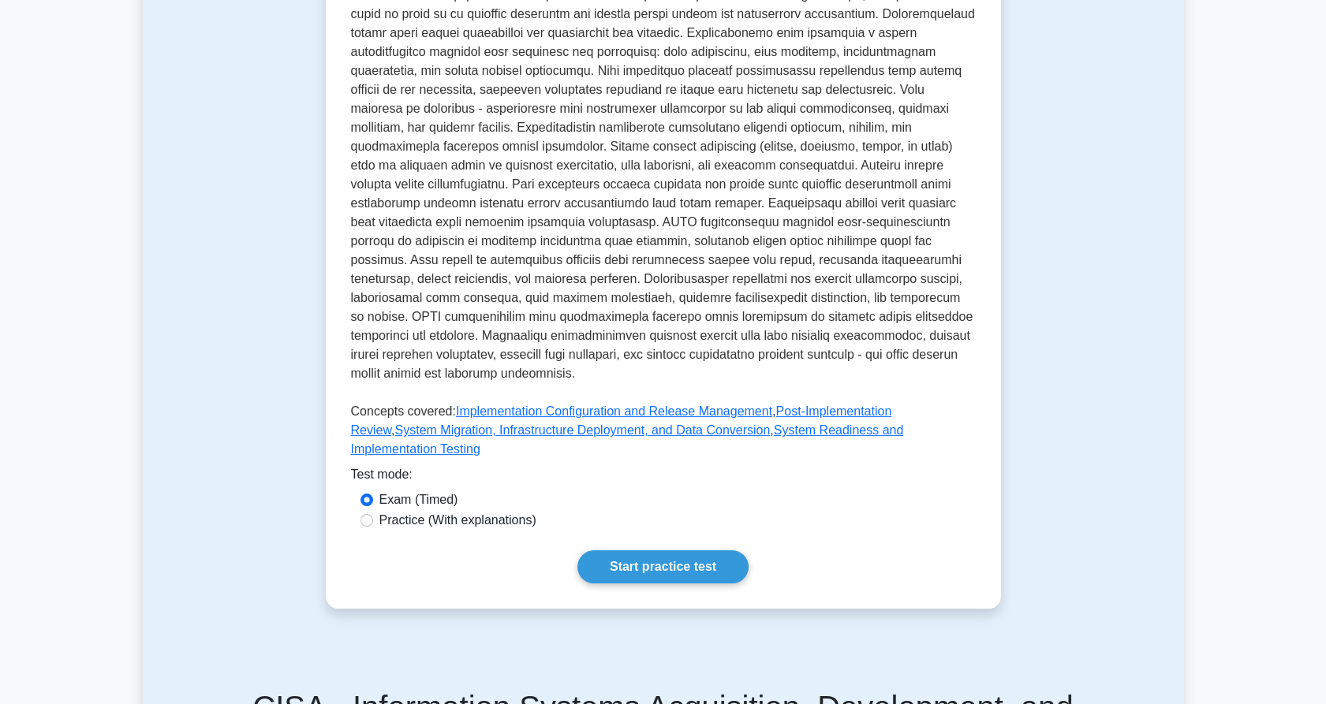
scroll to position [516, 0]
click at [683, 550] on link "Start practice test" at bounding box center [662, 566] width 171 height 33
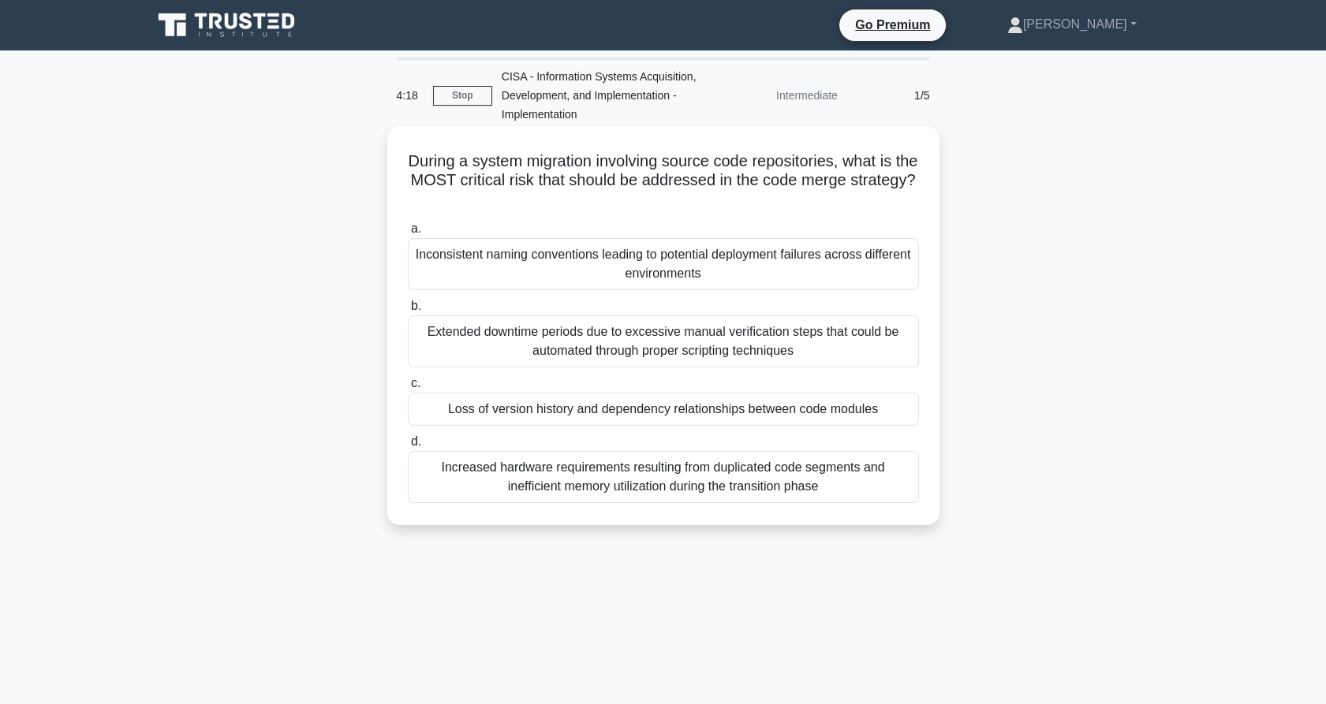
click at [708, 341] on div "Extended downtime periods due to excessive manual verification steps that could…" at bounding box center [663, 342] width 511 height 52
click at [408, 312] on input "b. Extended downtime periods due to excessive manual verification steps that co…" at bounding box center [408, 306] width 0 height 10
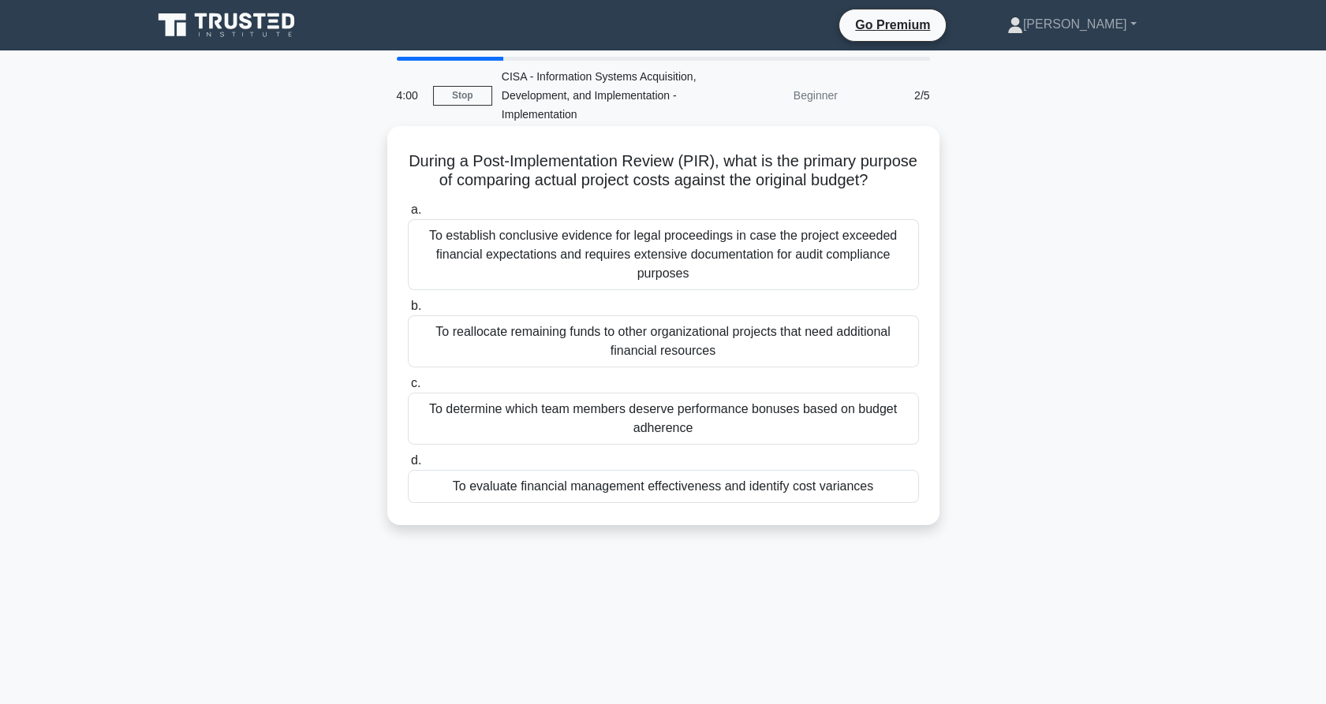
click at [722, 503] on div "To evaluate financial management effectiveness and identify cost variances" at bounding box center [663, 486] width 511 height 33
click at [408, 466] on input "d. To evaluate financial management effectiveness and identify cost variances" at bounding box center [408, 461] width 0 height 10
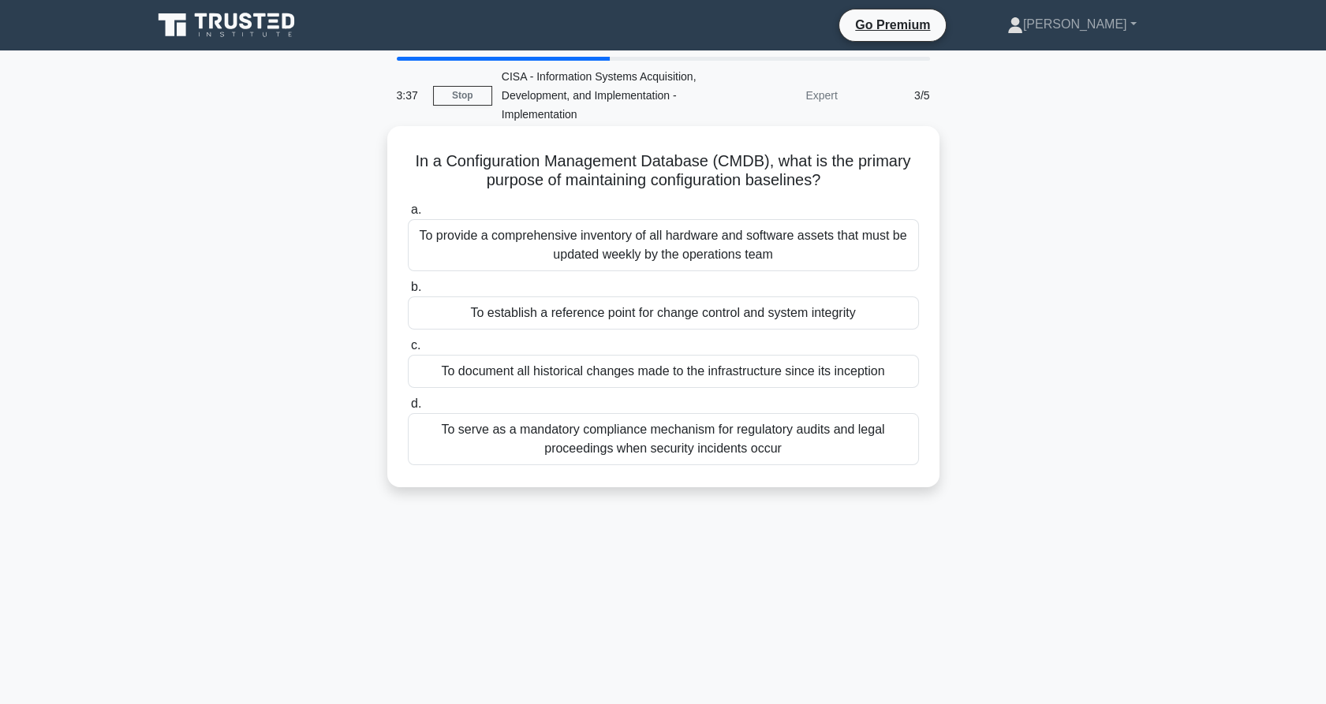
click at [704, 316] on div "To establish a reference point for change control and system integrity" at bounding box center [663, 313] width 511 height 33
click at [408, 293] on input "b. To establish a reference point for change control and system integrity" at bounding box center [408, 287] width 0 height 10
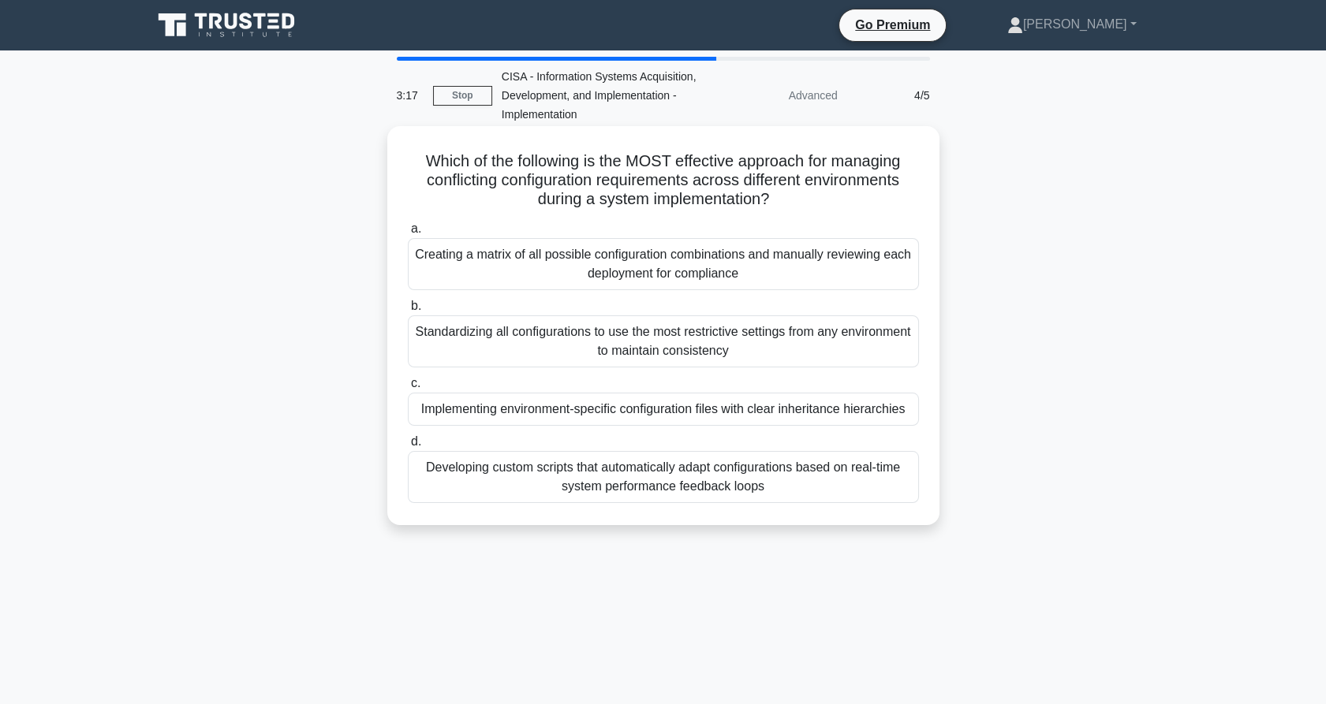
click at [715, 469] on div "Developing custom scripts that automatically adapt configurations based on real…" at bounding box center [663, 477] width 511 height 52
click at [408, 447] on input "d. Developing custom scripts that automatically adapt configurations based on r…" at bounding box center [408, 442] width 0 height 10
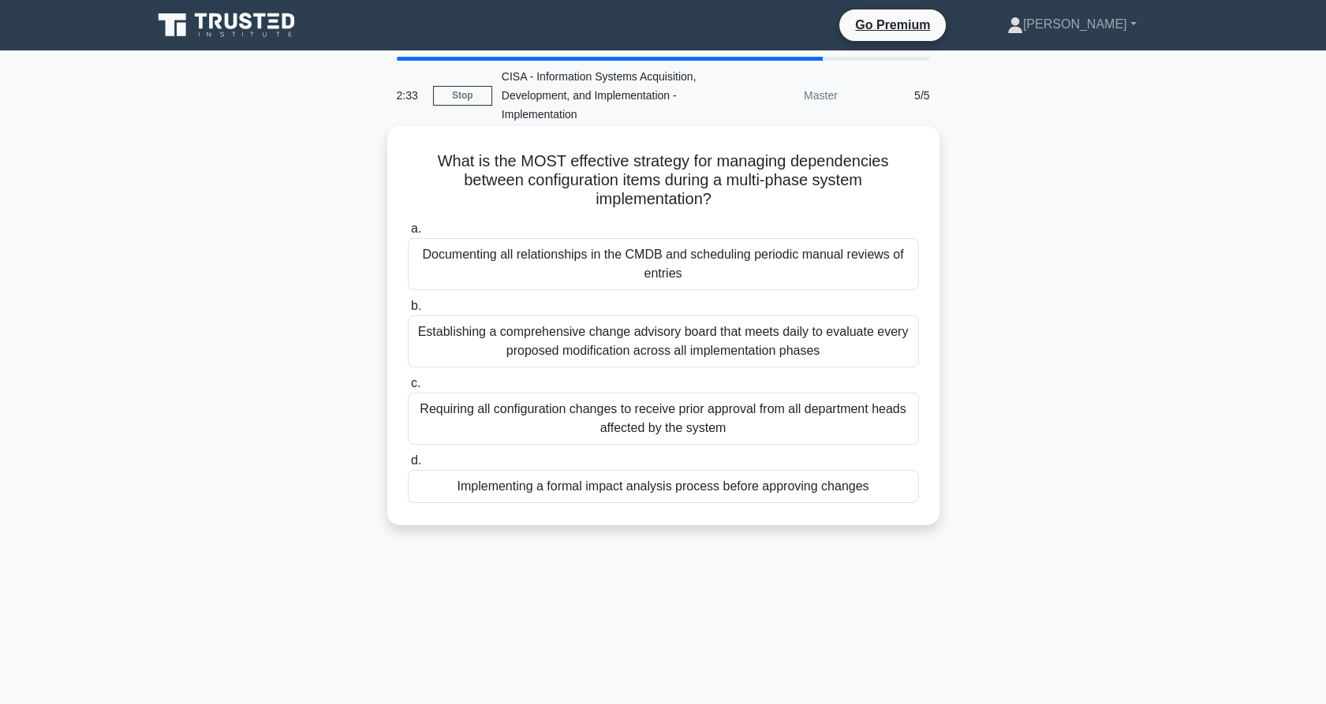
click at [723, 486] on div "Implementing a formal impact analysis process before approving changes" at bounding box center [663, 486] width 511 height 33
click at [408, 466] on input "d. Implementing a formal impact analysis process before approving changes" at bounding box center [408, 461] width 0 height 10
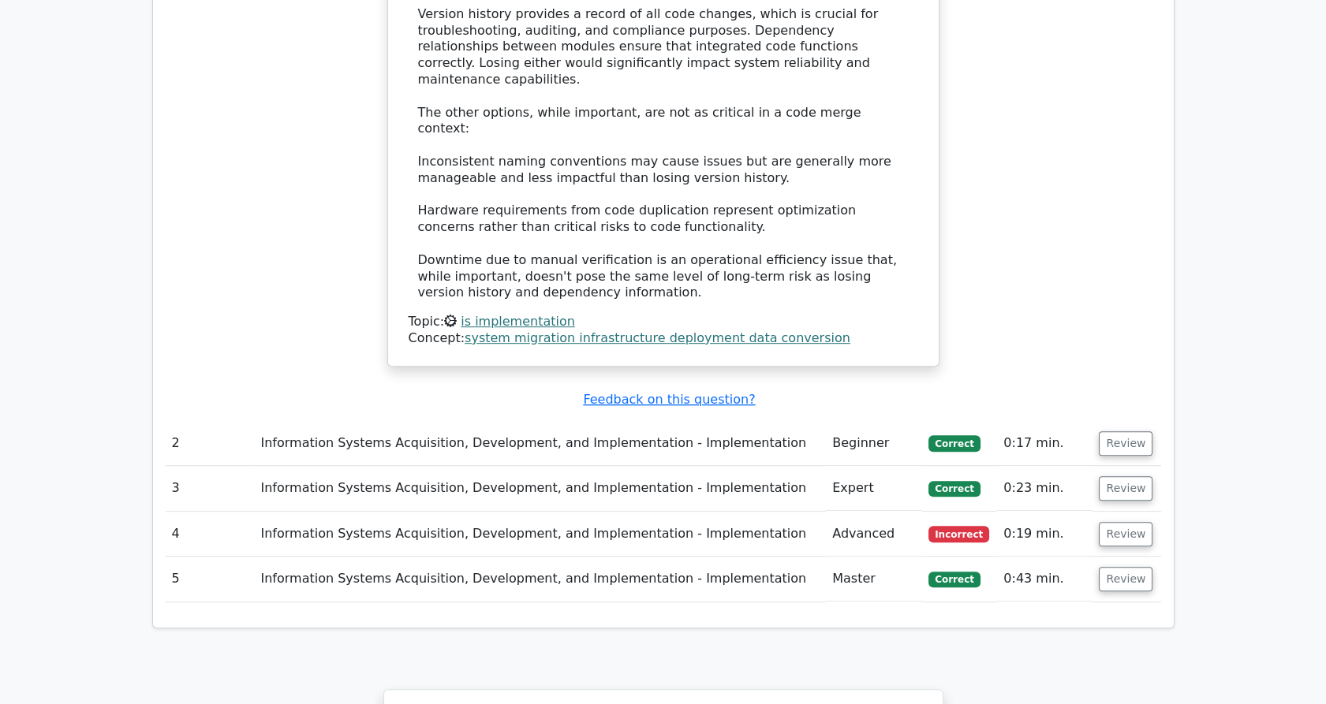
scroll to position [1811, 0]
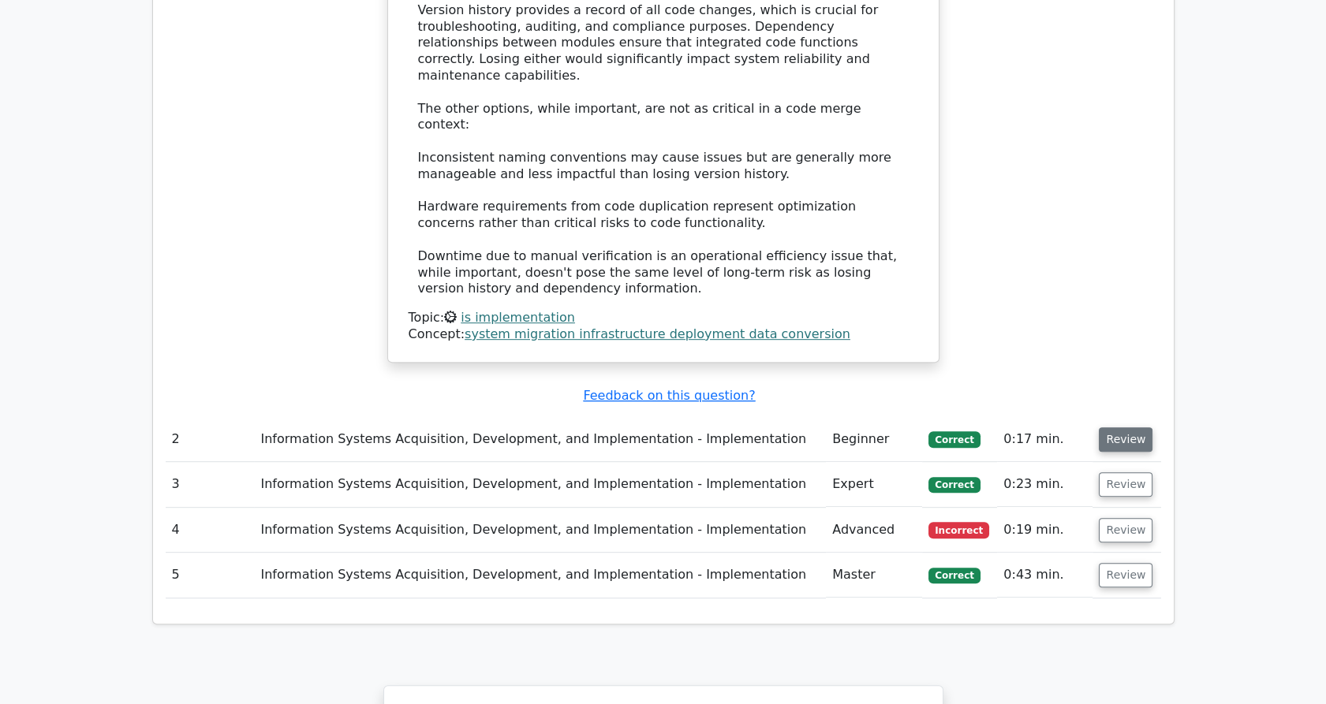
click at [1099, 428] on button "Review" at bounding box center [1126, 440] width 54 height 24
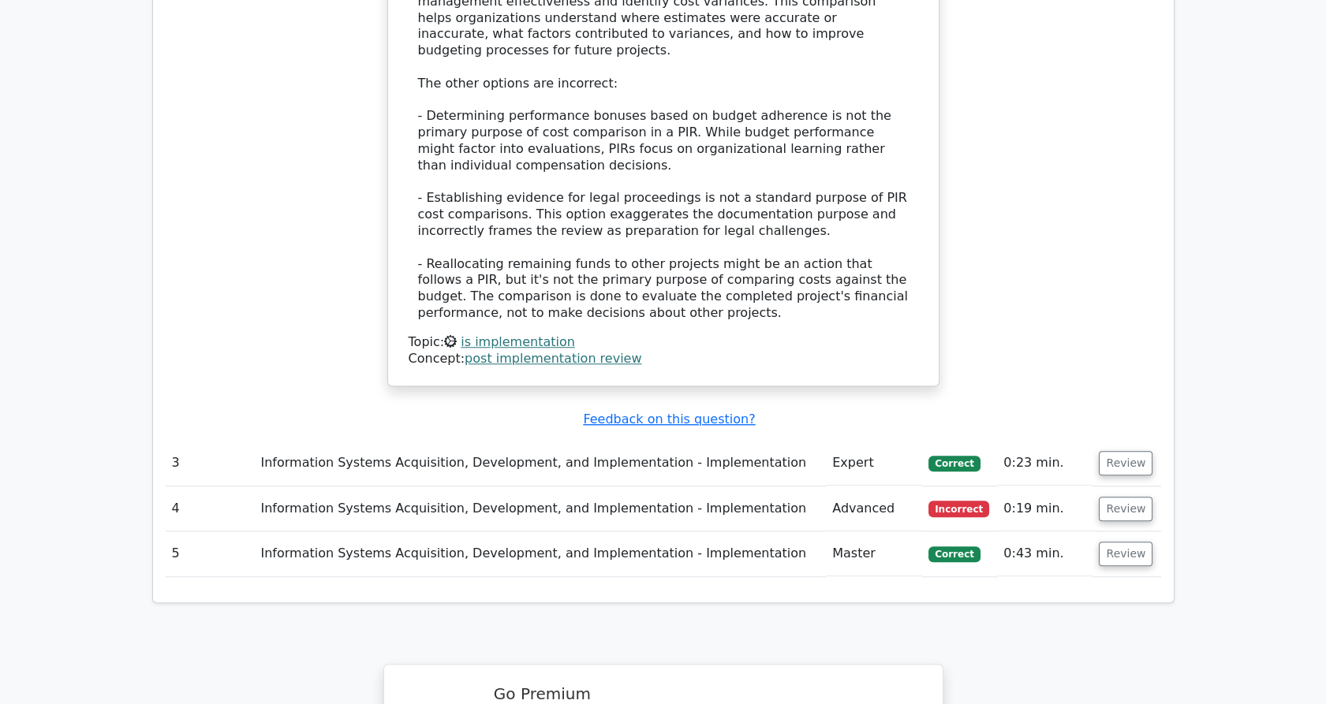
scroll to position [2740, 0]
click at [1119, 450] on button "Review" at bounding box center [1126, 462] width 54 height 24
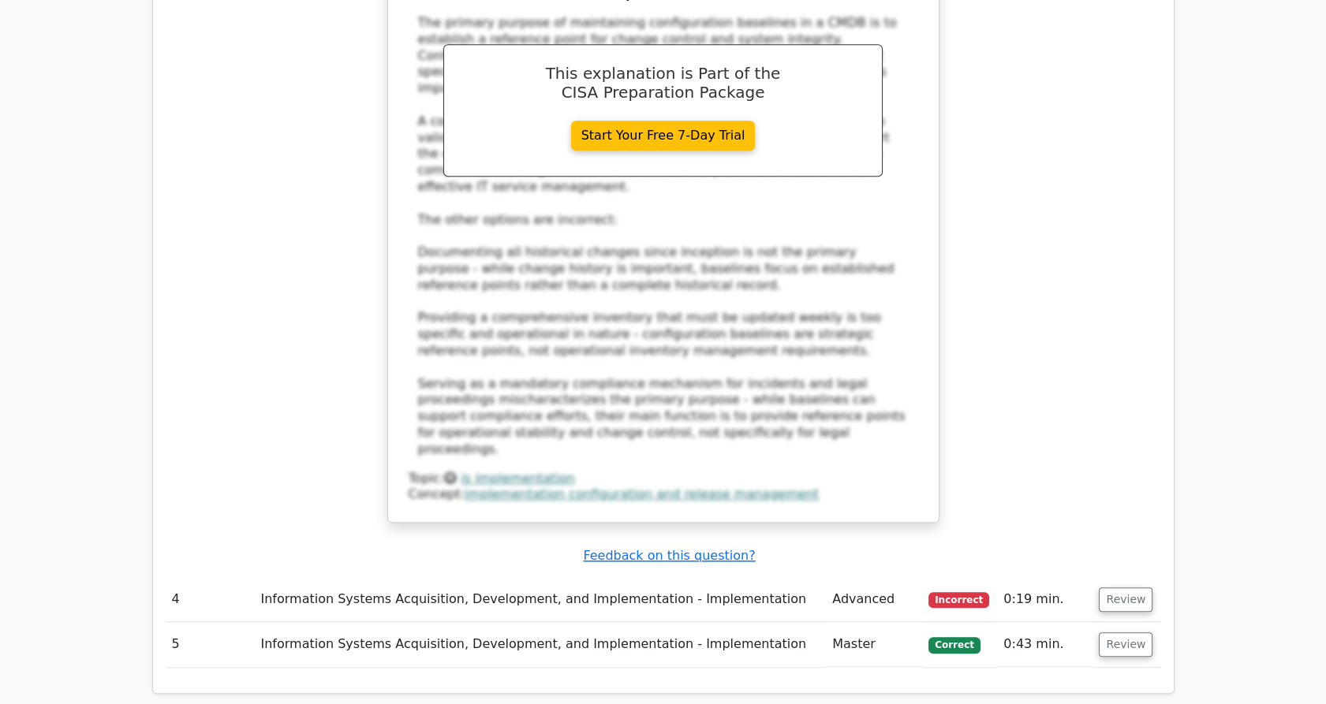
scroll to position [3603, 0]
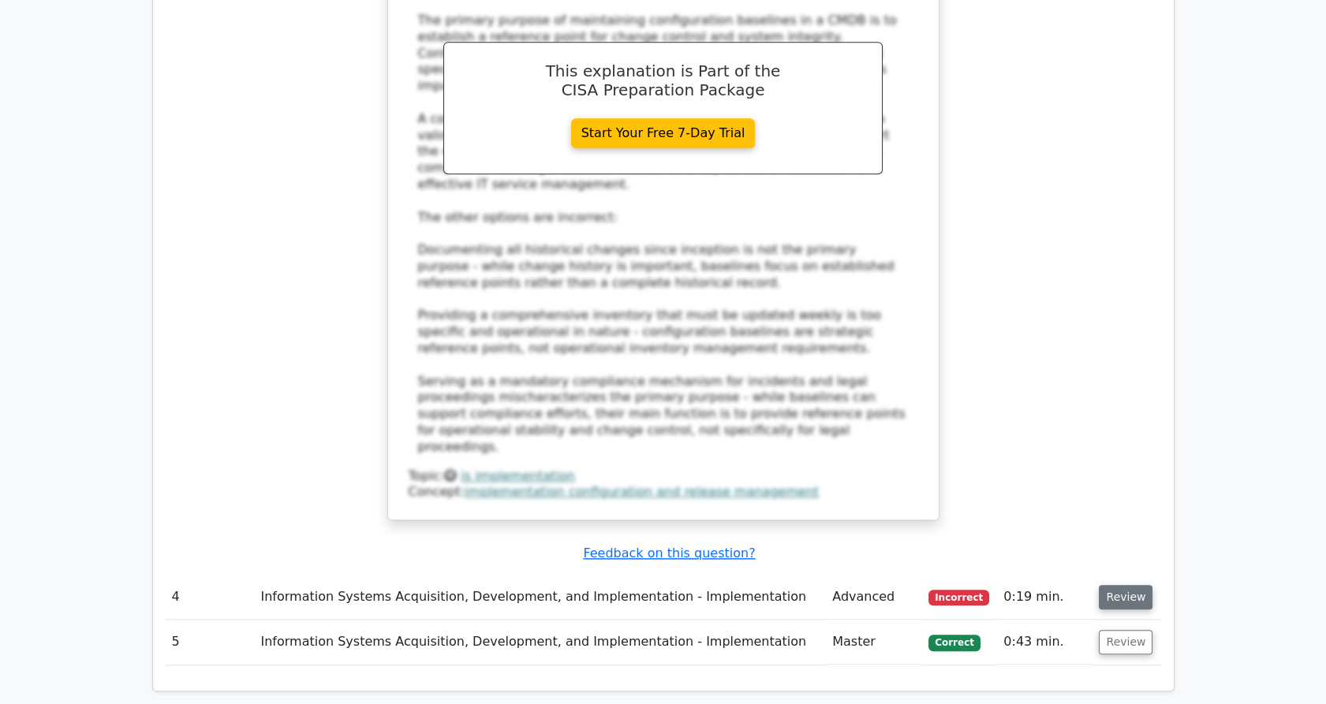
click at [1122, 585] on button "Review" at bounding box center [1126, 597] width 54 height 24
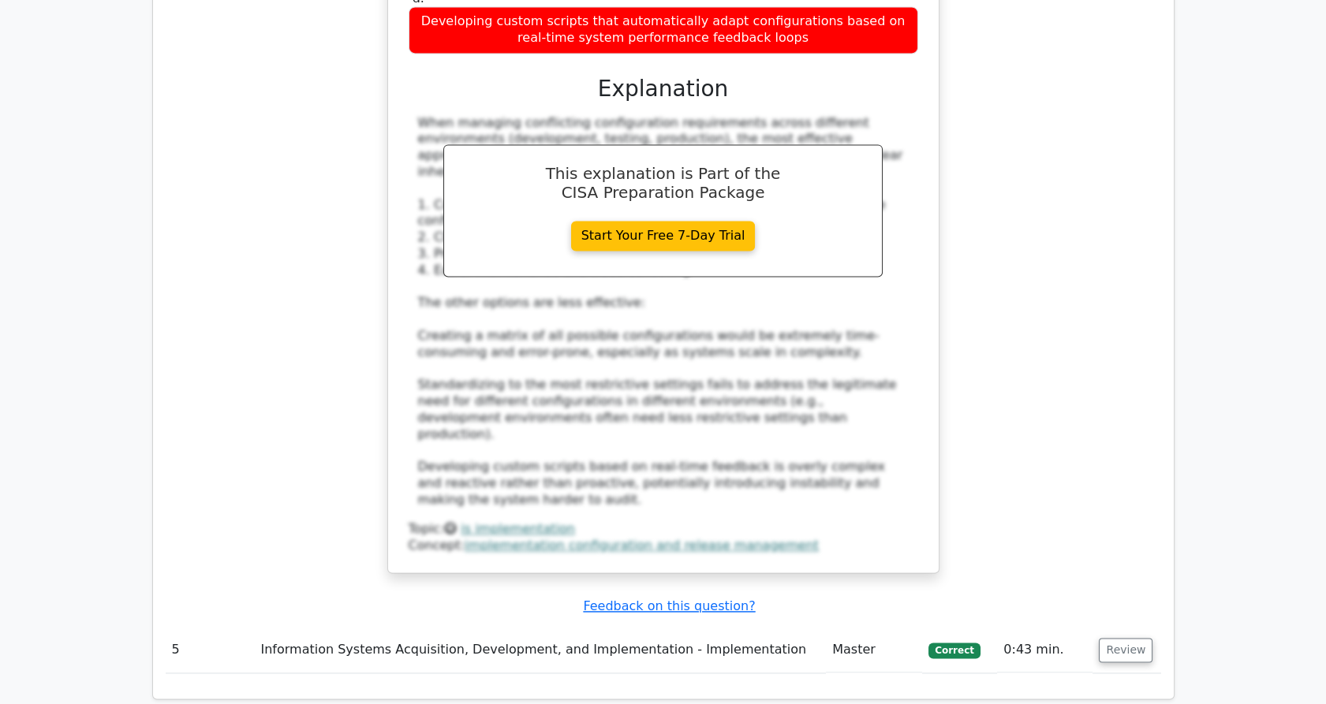
scroll to position [4536, 0]
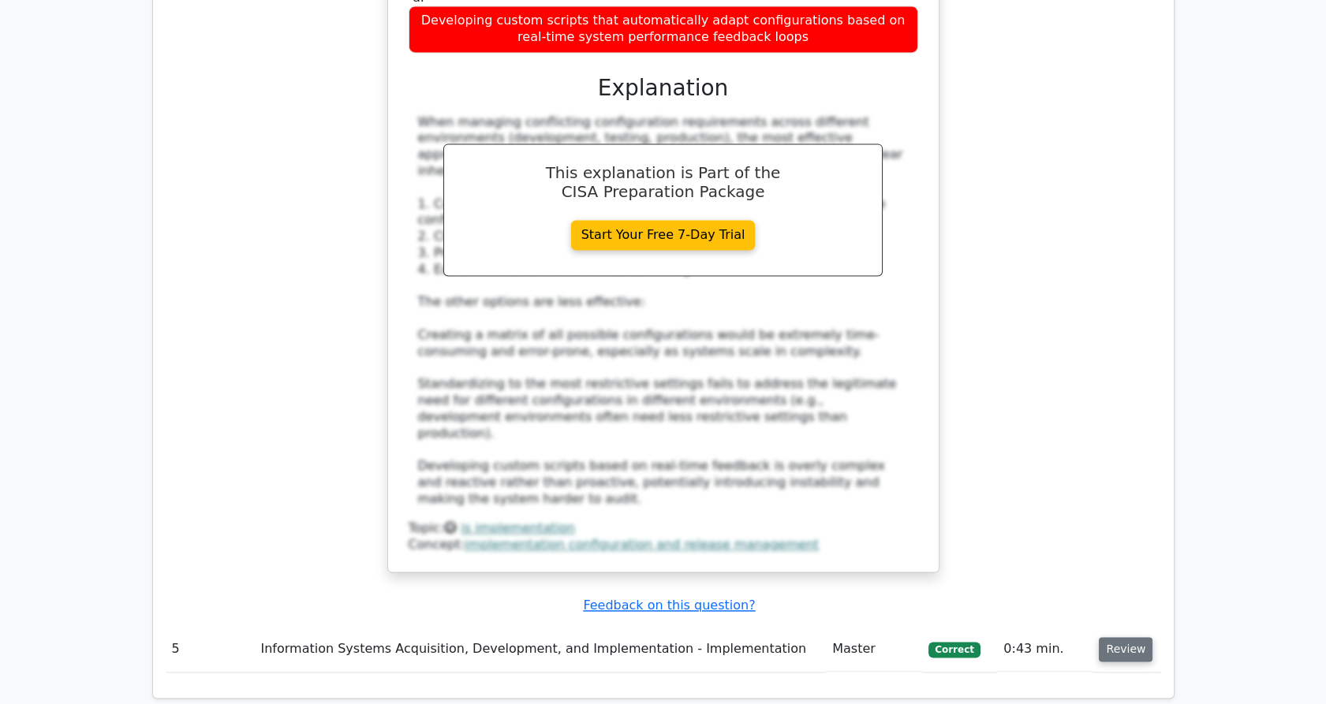
click at [1109, 637] on button "Review" at bounding box center [1126, 649] width 54 height 24
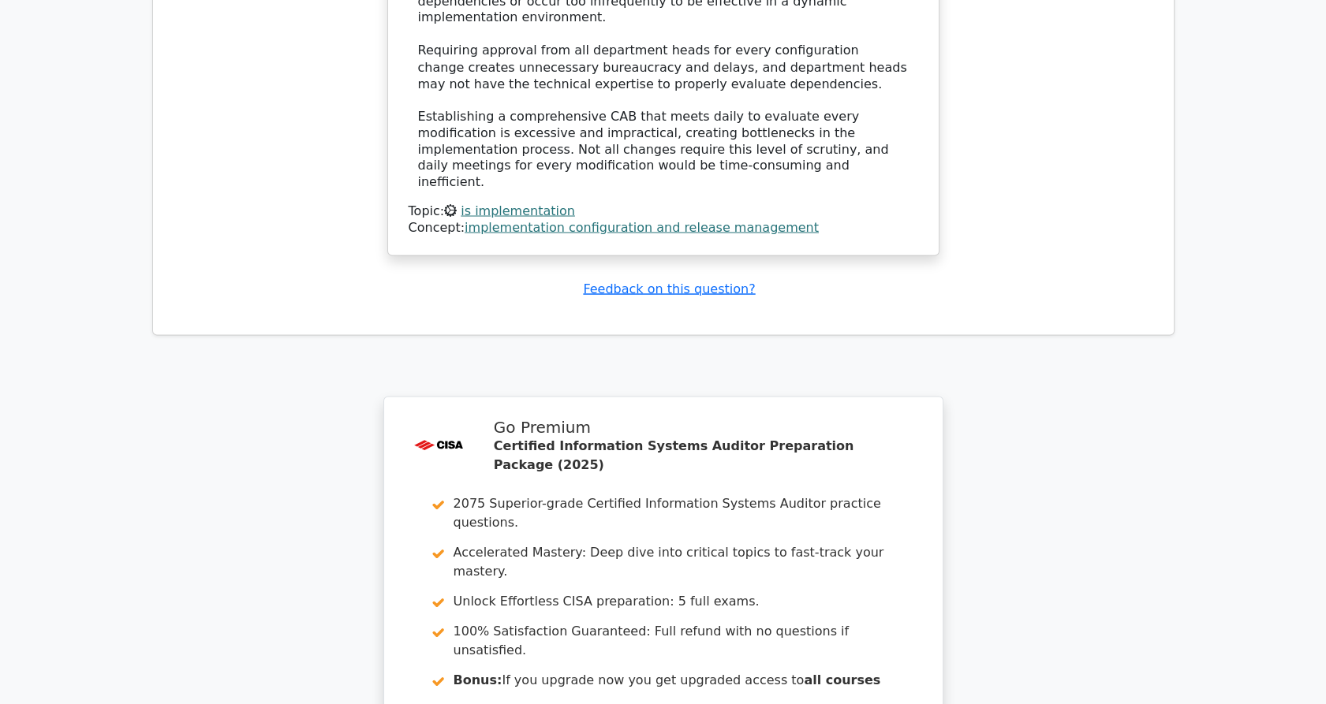
scroll to position [5965, 0]
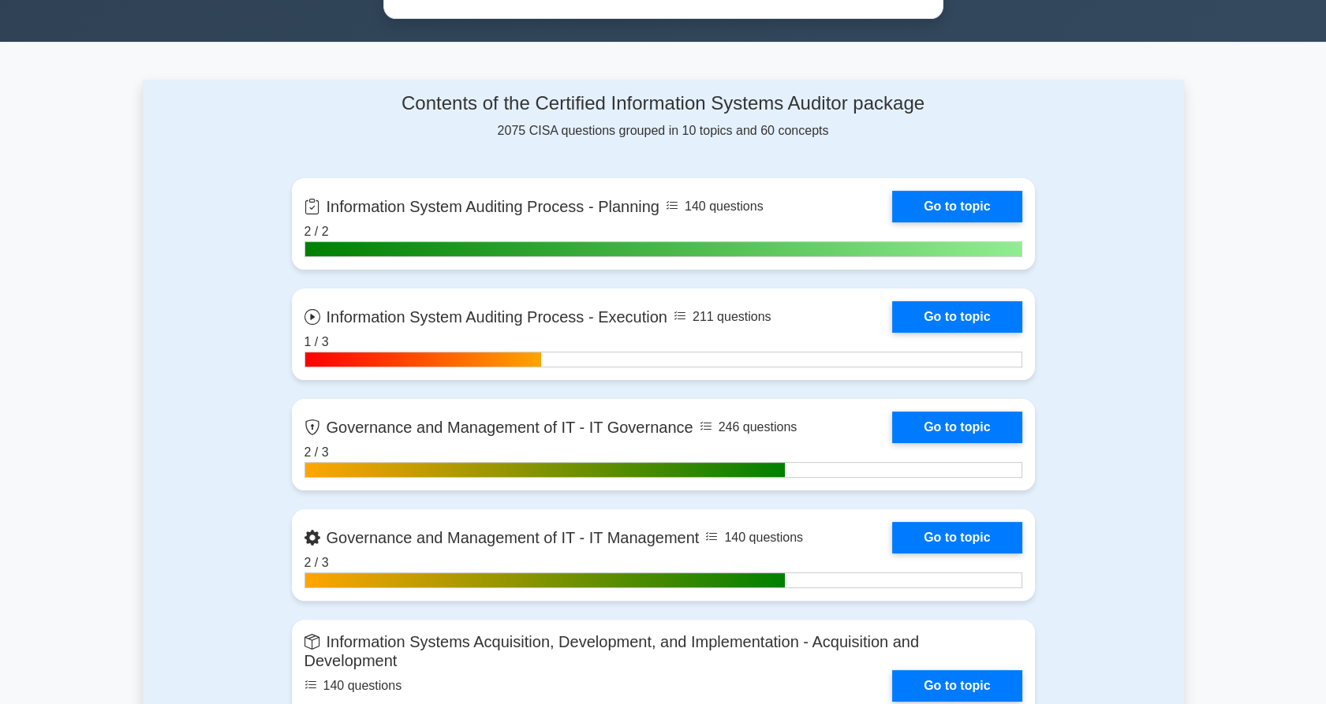
scroll to position [973, 0]
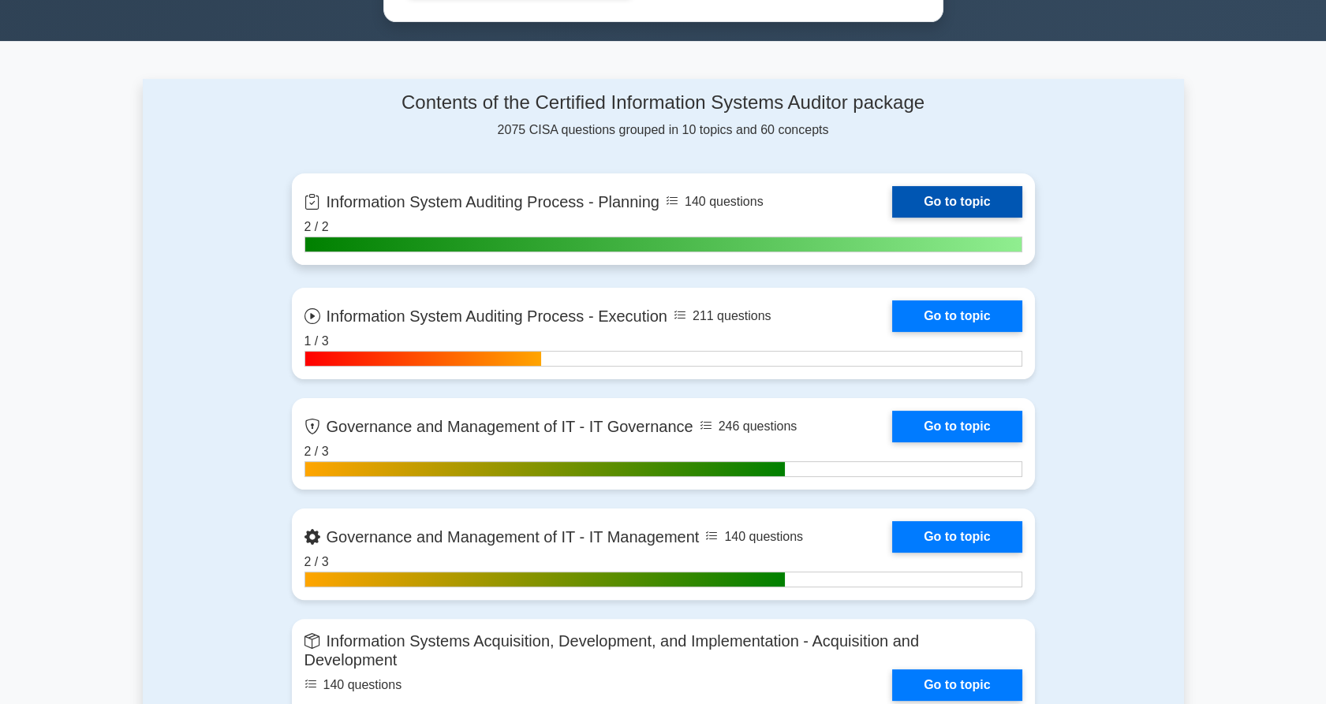
click at [940, 199] on link "Go to topic" at bounding box center [956, 202] width 129 height 32
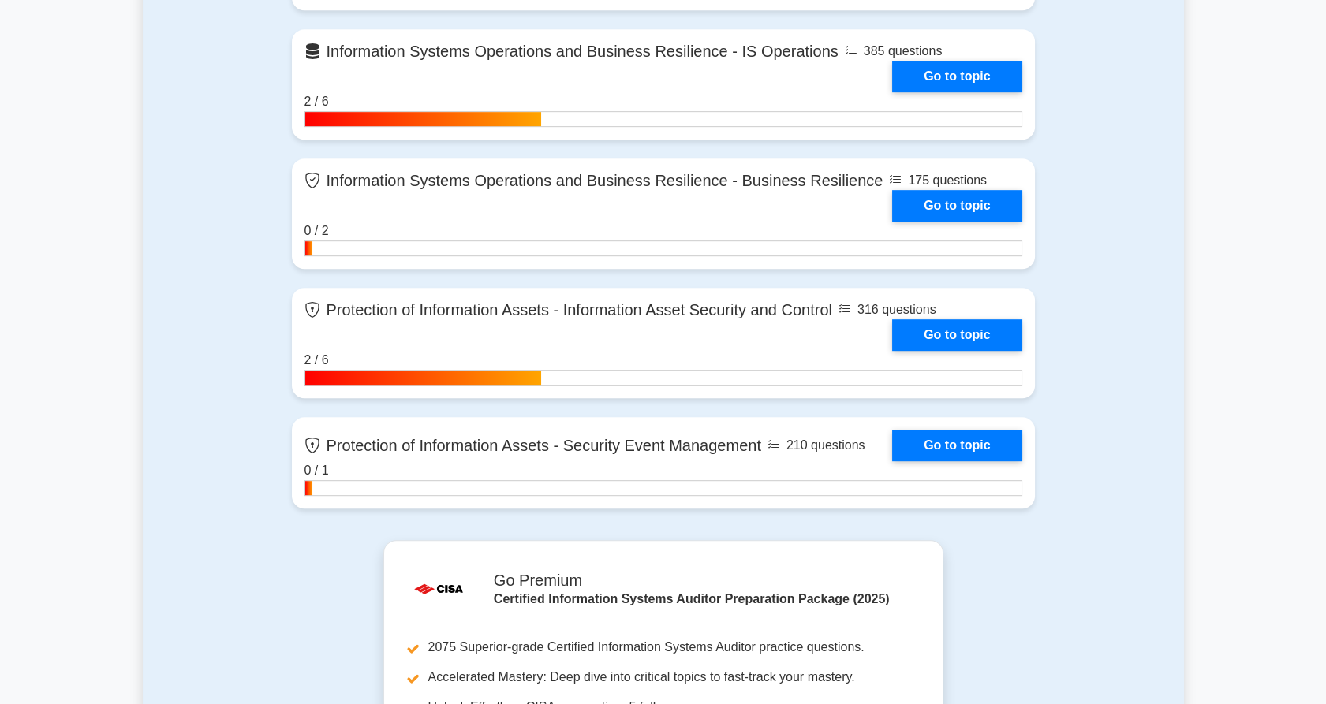
scroll to position [1841, 0]
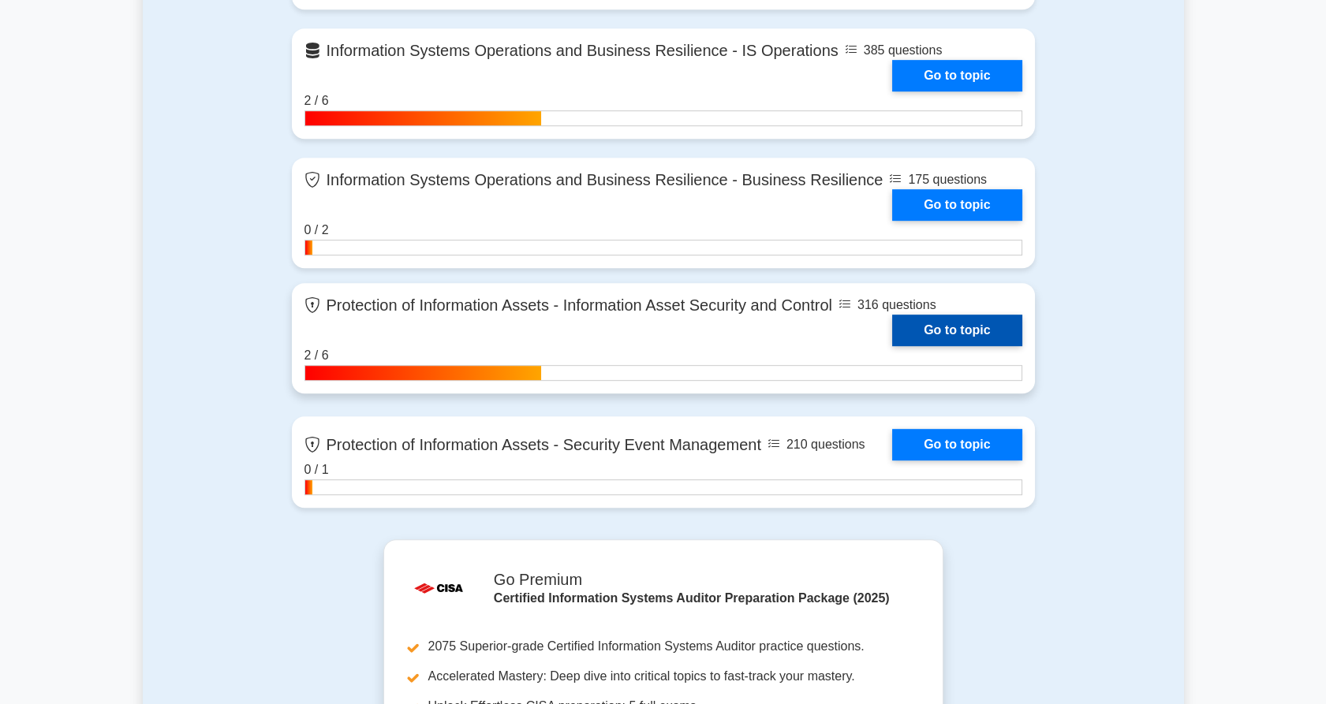
click at [972, 328] on link "Go to topic" at bounding box center [956, 331] width 129 height 32
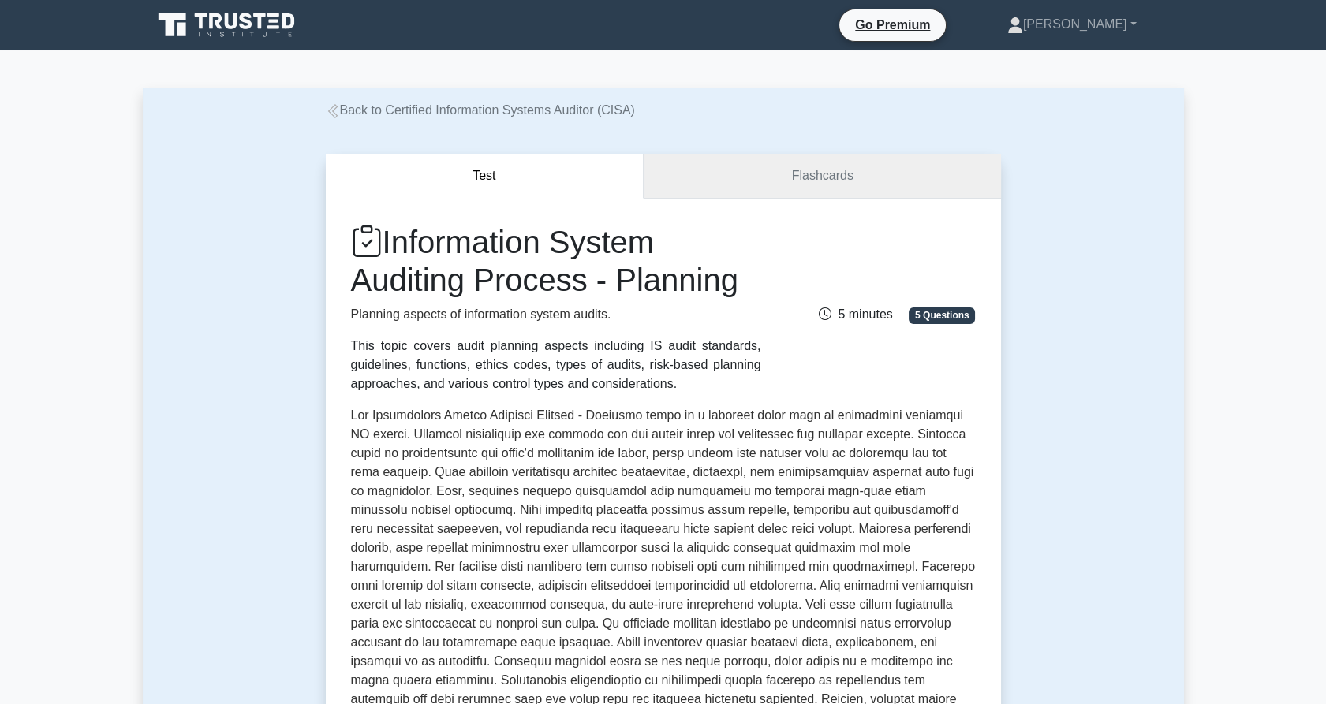
click at [860, 171] on link "Flashcards" at bounding box center [822, 176] width 357 height 45
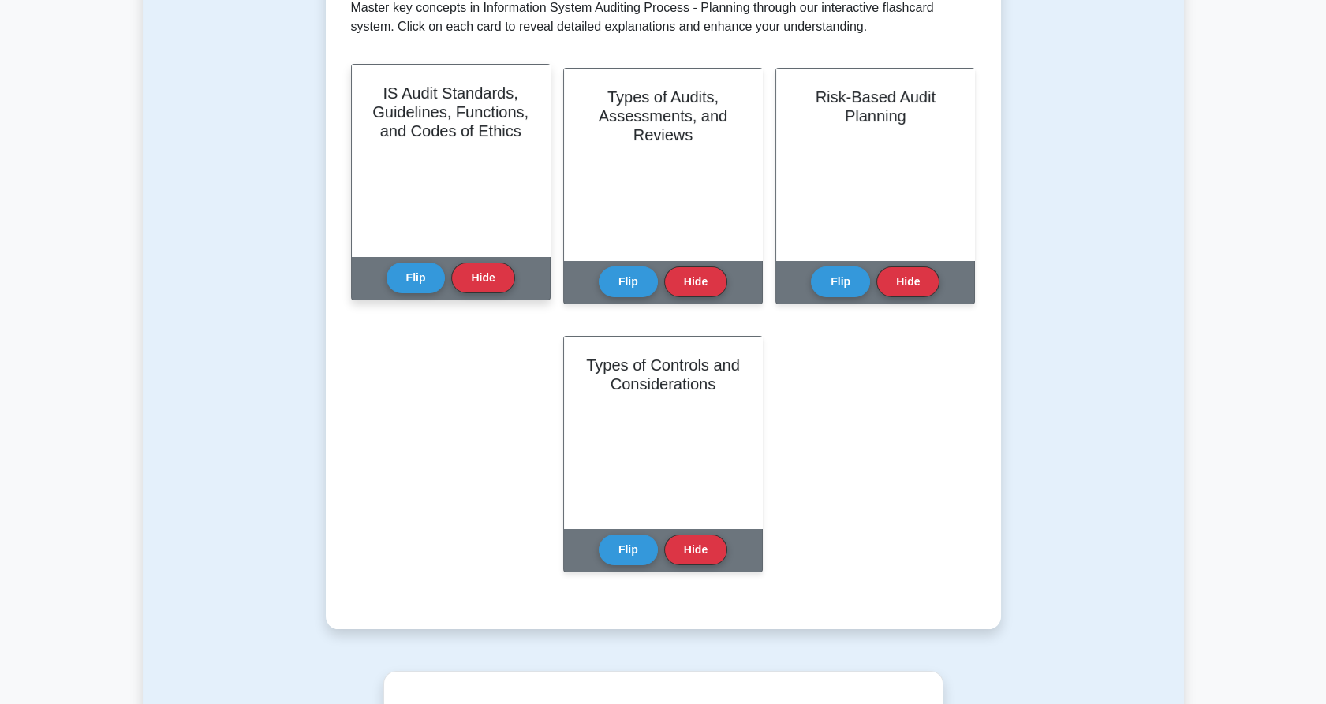
scroll to position [88, 0]
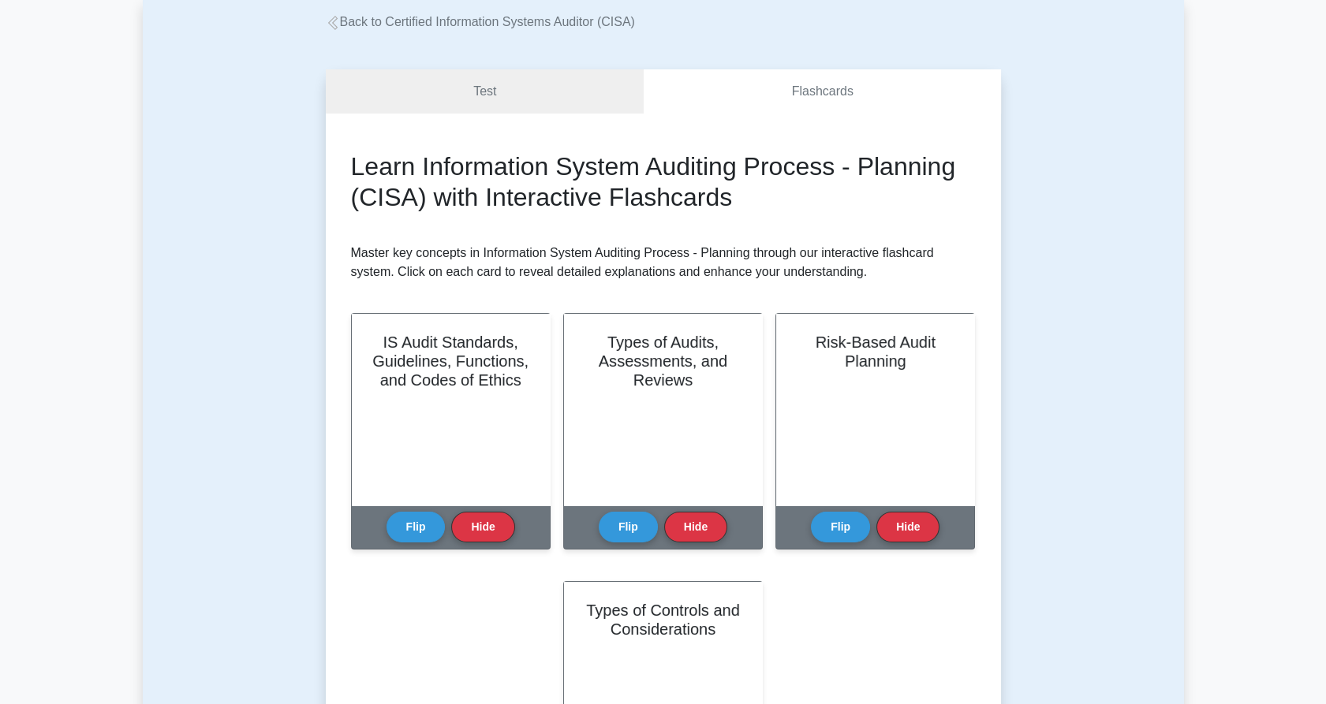
click at [458, 63] on div "Test Flashcards Learn Information System Auditing Process - Planning (CISA) wit…" at bounding box center [663, 472] width 694 height 881
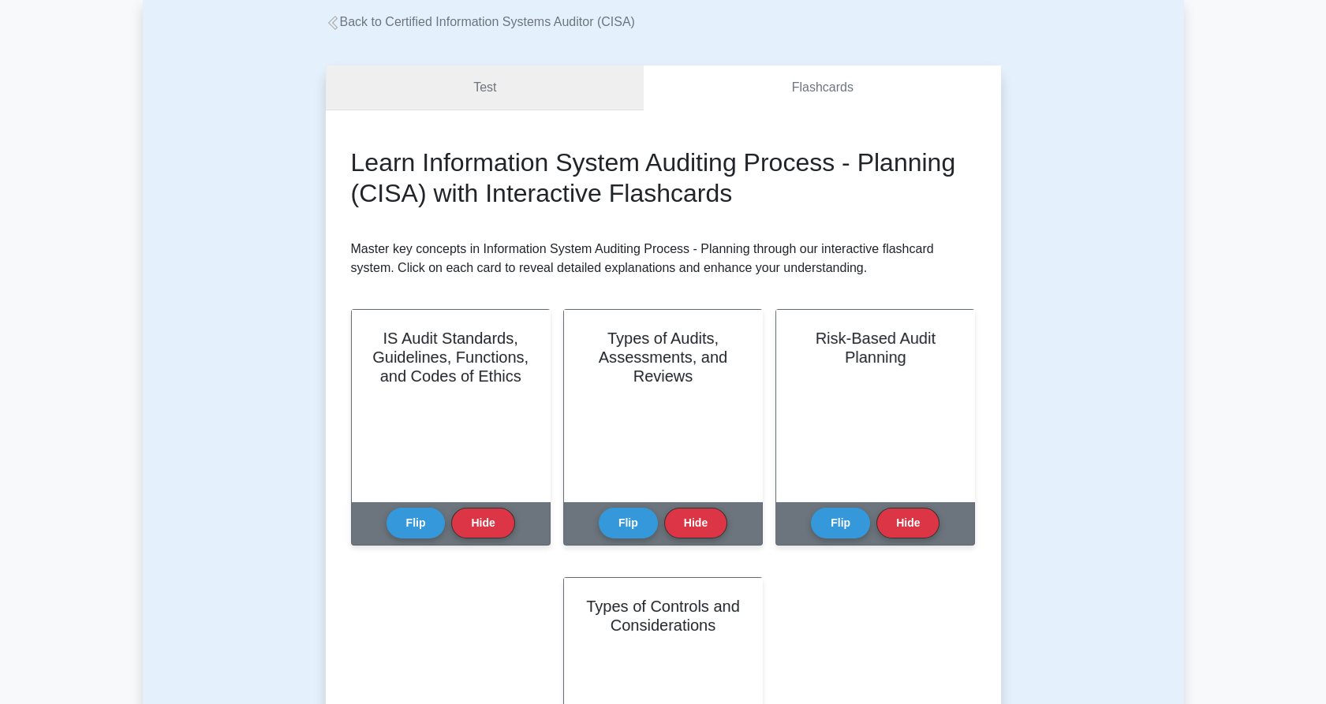
click at [467, 77] on link "Test" at bounding box center [485, 87] width 319 height 45
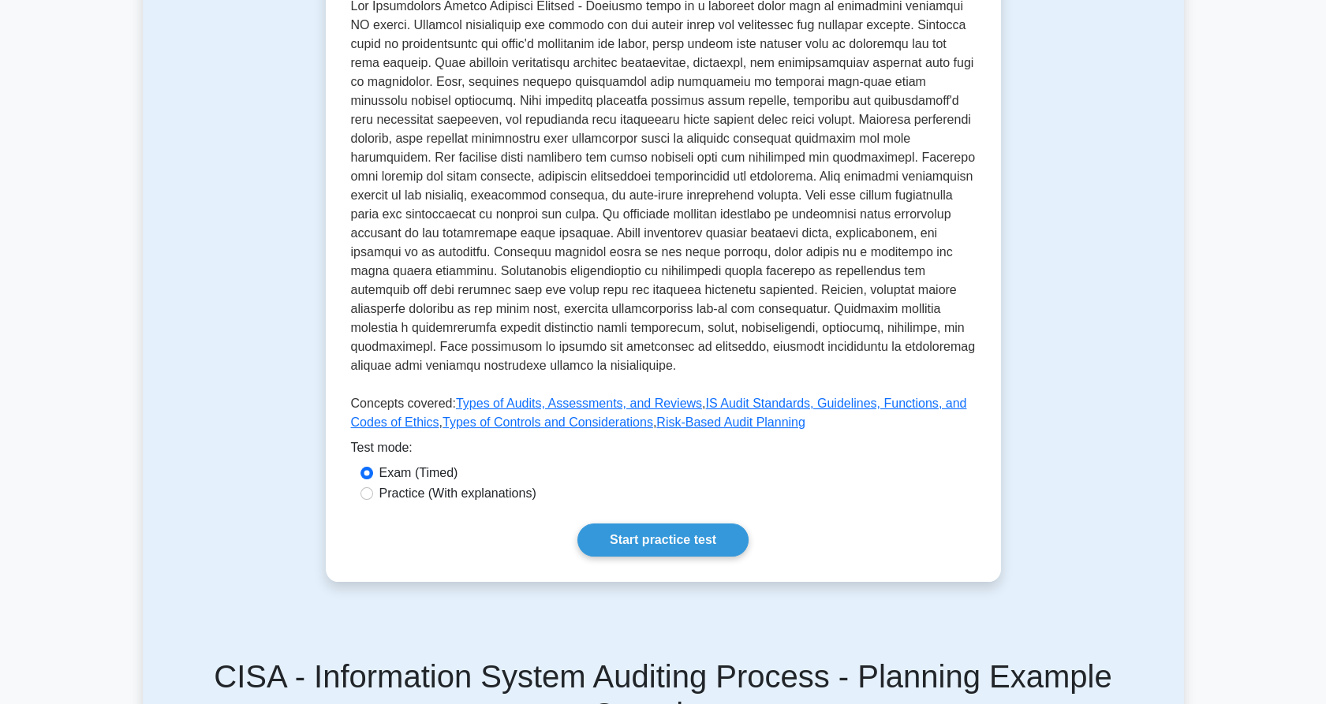
scroll to position [417, 0]
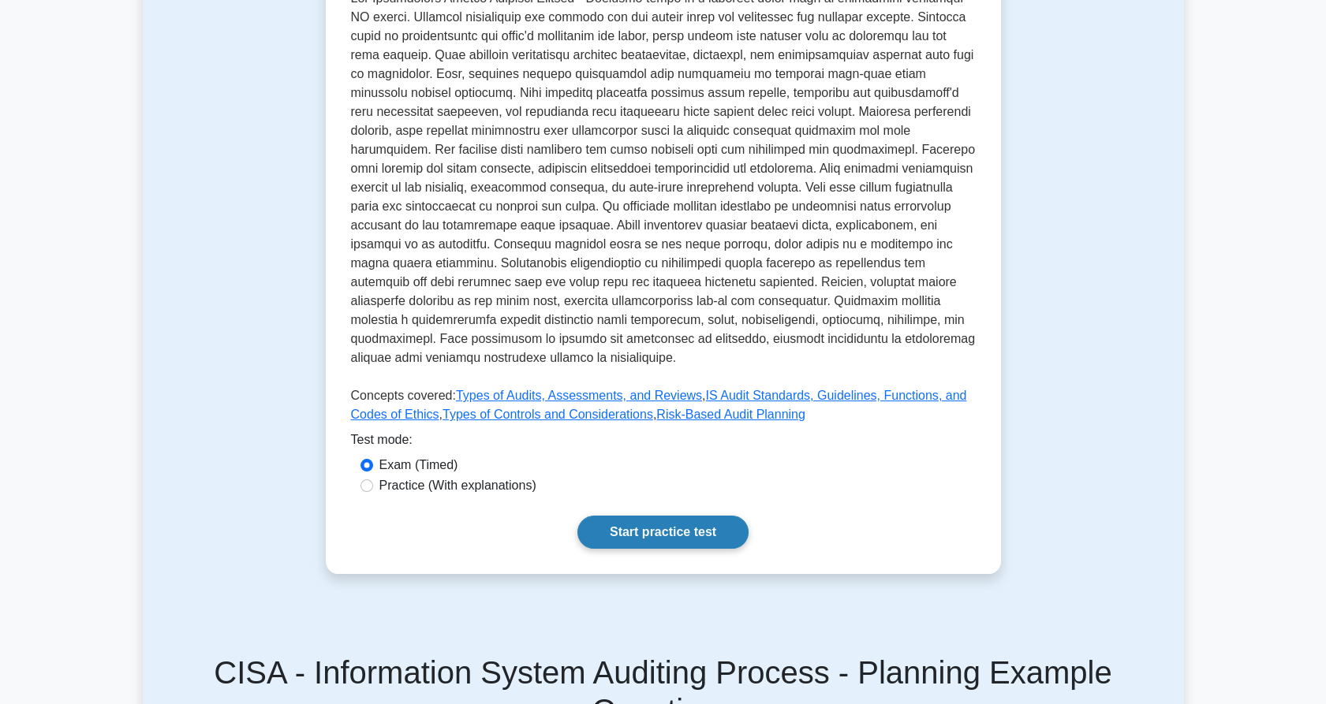
click at [622, 540] on link "Start practice test" at bounding box center [662, 532] width 171 height 33
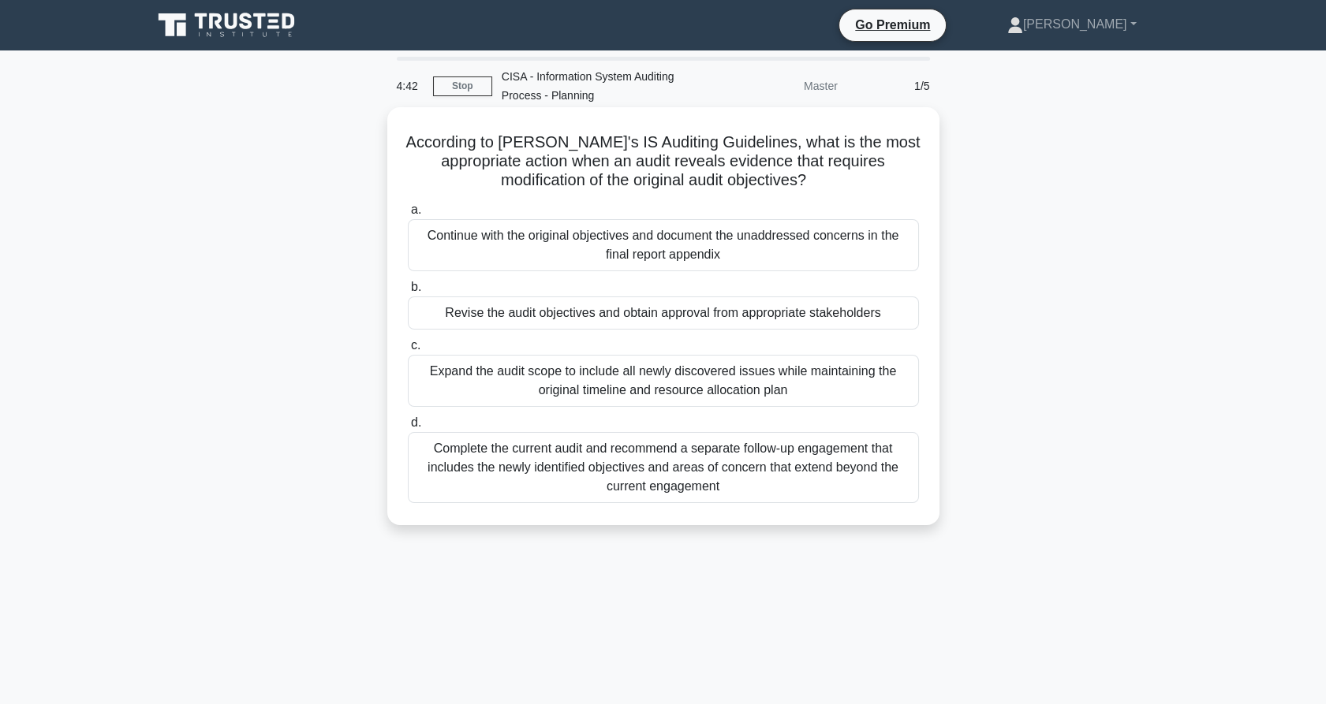
click at [581, 316] on div "Revise the audit objectives and obtain approval from appropriate stakeholders" at bounding box center [663, 313] width 511 height 33
click at [408, 293] on input "b. Revise the audit objectives and obtain approval from appropriate stakeholders" at bounding box center [408, 287] width 0 height 10
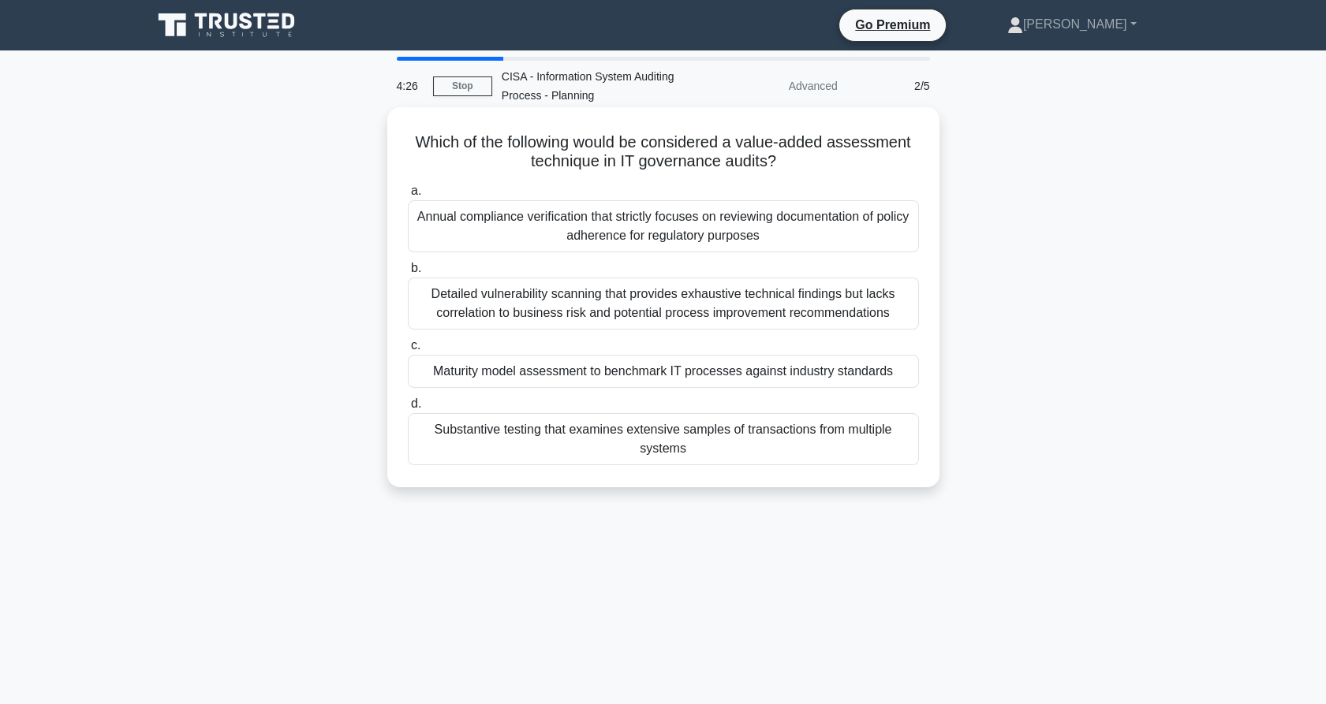
click at [613, 381] on div "Maturity model assessment to benchmark IT processes against industry standards" at bounding box center [663, 371] width 511 height 33
click at [408, 351] on input "c. Maturity model assessment to benchmark IT processes against industry standar…" at bounding box center [408, 346] width 0 height 10
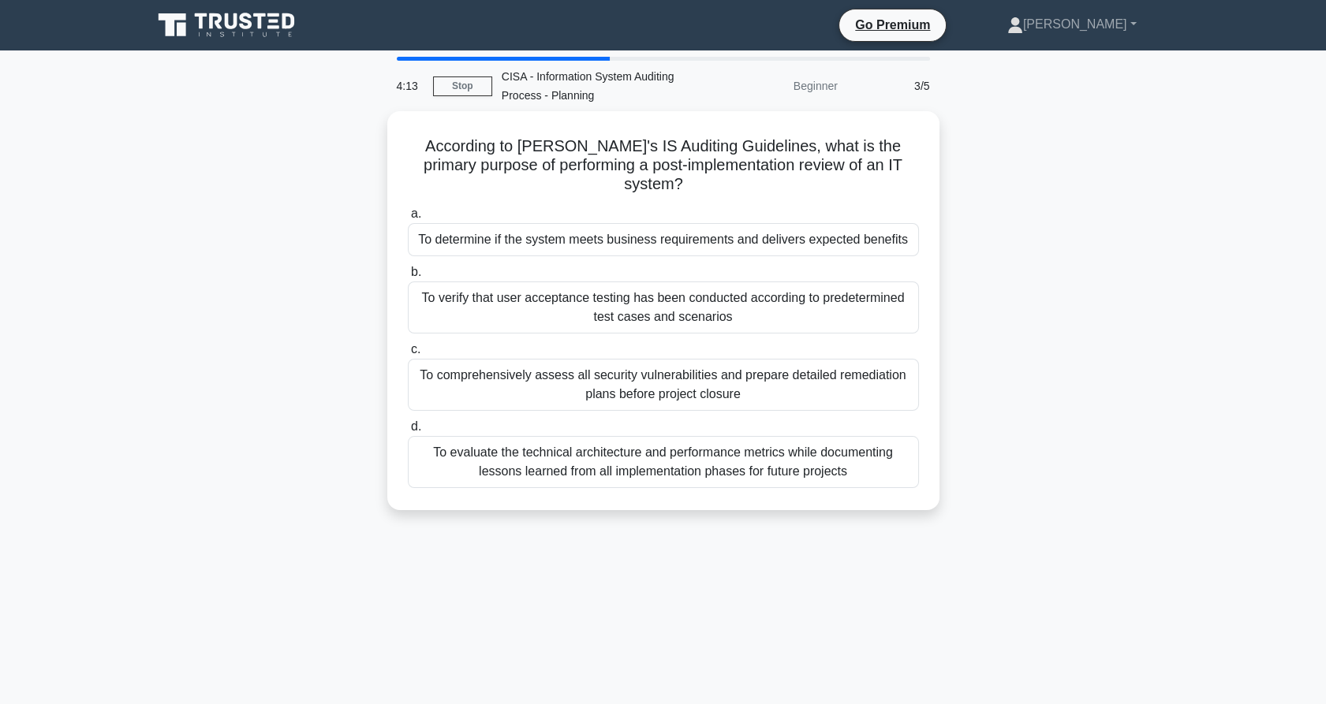
click at [613, 381] on div "To comprehensively assess all security vulnerabilities and prepare detailed rem…" at bounding box center [663, 385] width 511 height 52
click at [408, 355] on input "c. To comprehensively assess all security vulnerabilities and prepare detailed …" at bounding box center [408, 350] width 0 height 10
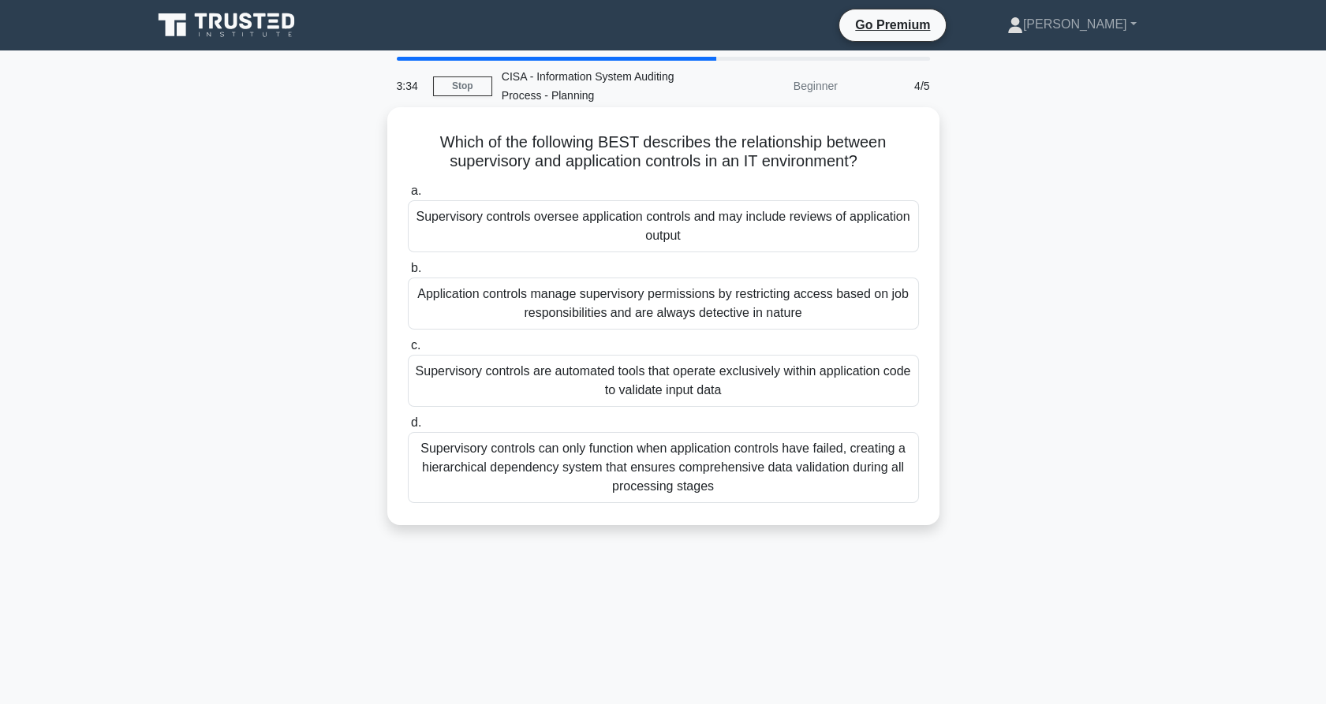
click at [677, 480] on div "Supervisory controls can only function when application controls have failed, c…" at bounding box center [663, 467] width 511 height 71
click at [408, 428] on input "d. Supervisory controls can only function when application controls have failed…" at bounding box center [408, 423] width 0 height 10
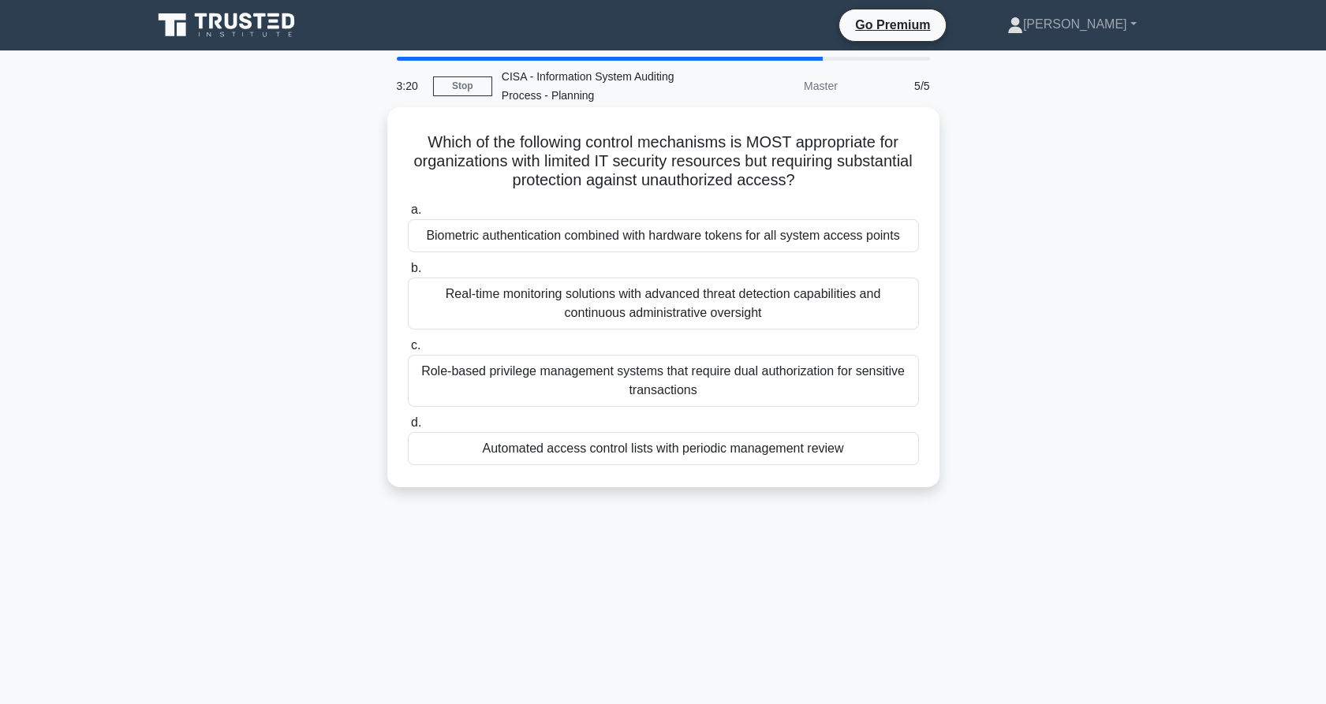
click at [678, 242] on div "Biometric authentication combined with hardware tokens for all system access po…" at bounding box center [663, 235] width 511 height 33
click at [408, 215] on input "a. Biometric authentication combined with hardware tokens for all system access…" at bounding box center [408, 210] width 0 height 10
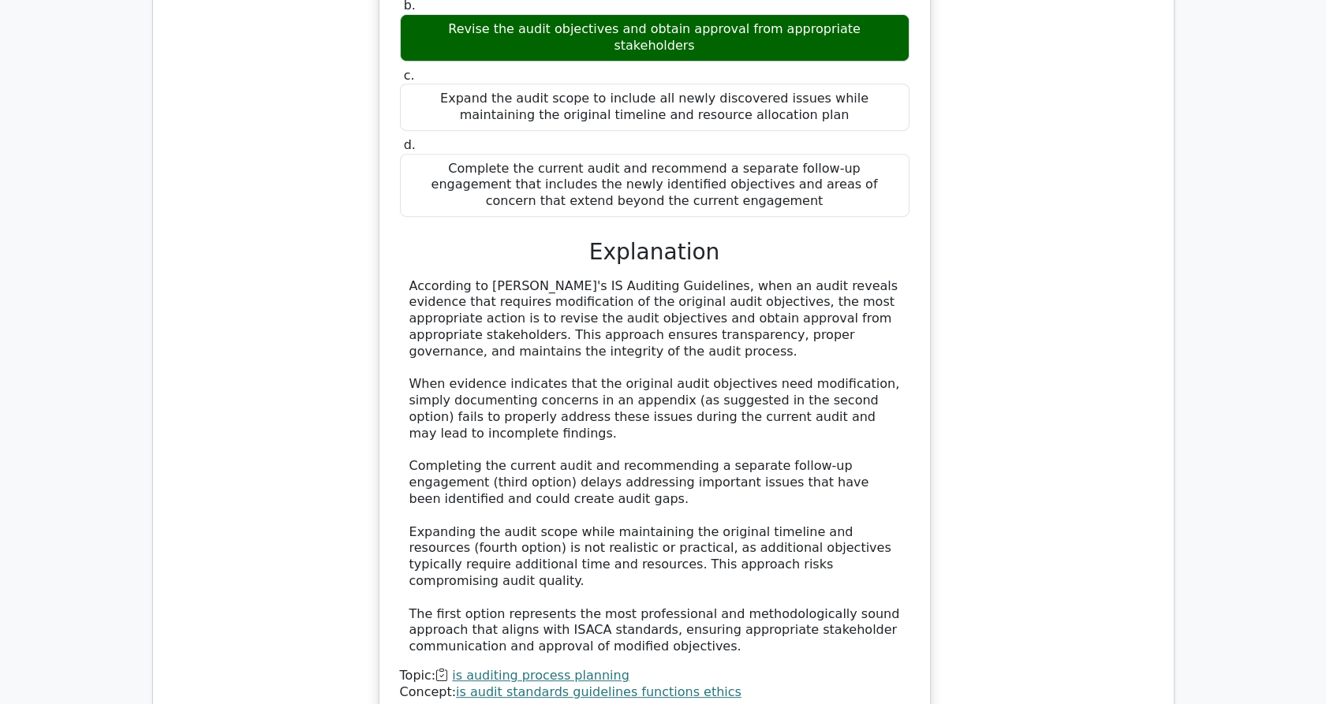
scroll to position [1722, 0]
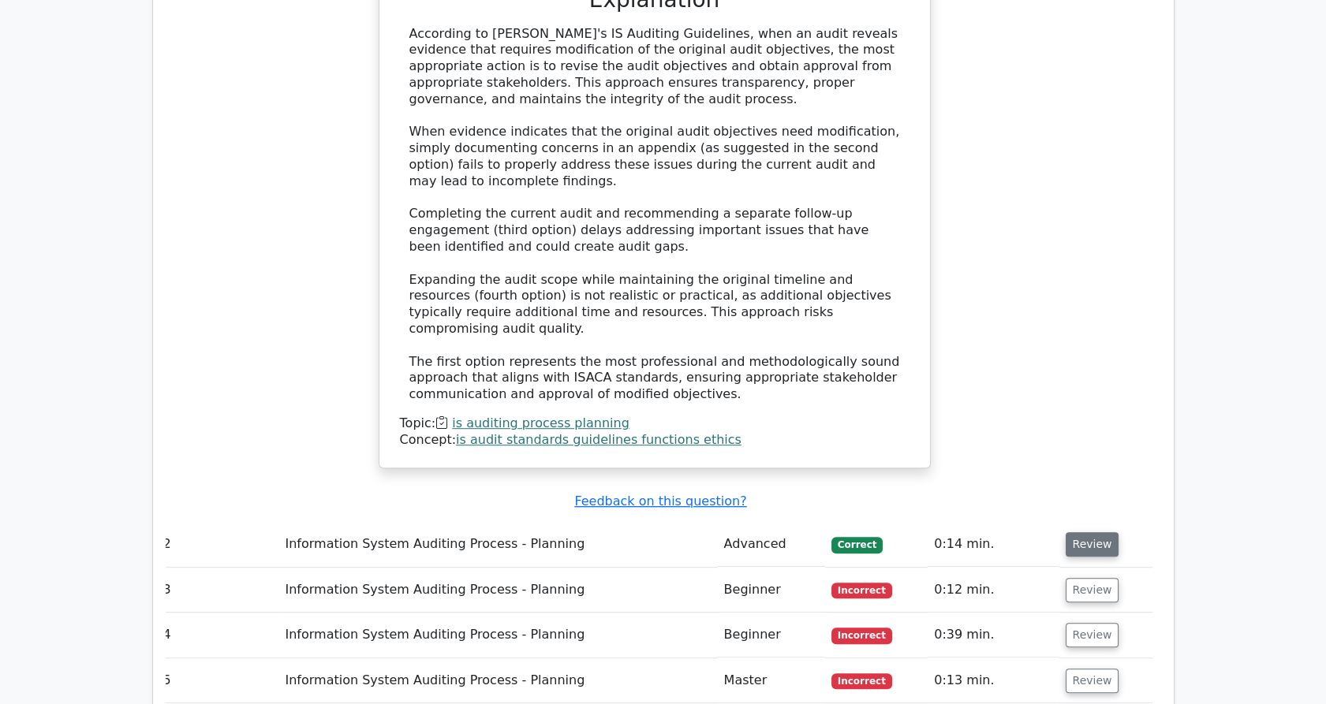
click at [1082, 532] on button "Review" at bounding box center [1093, 544] width 54 height 24
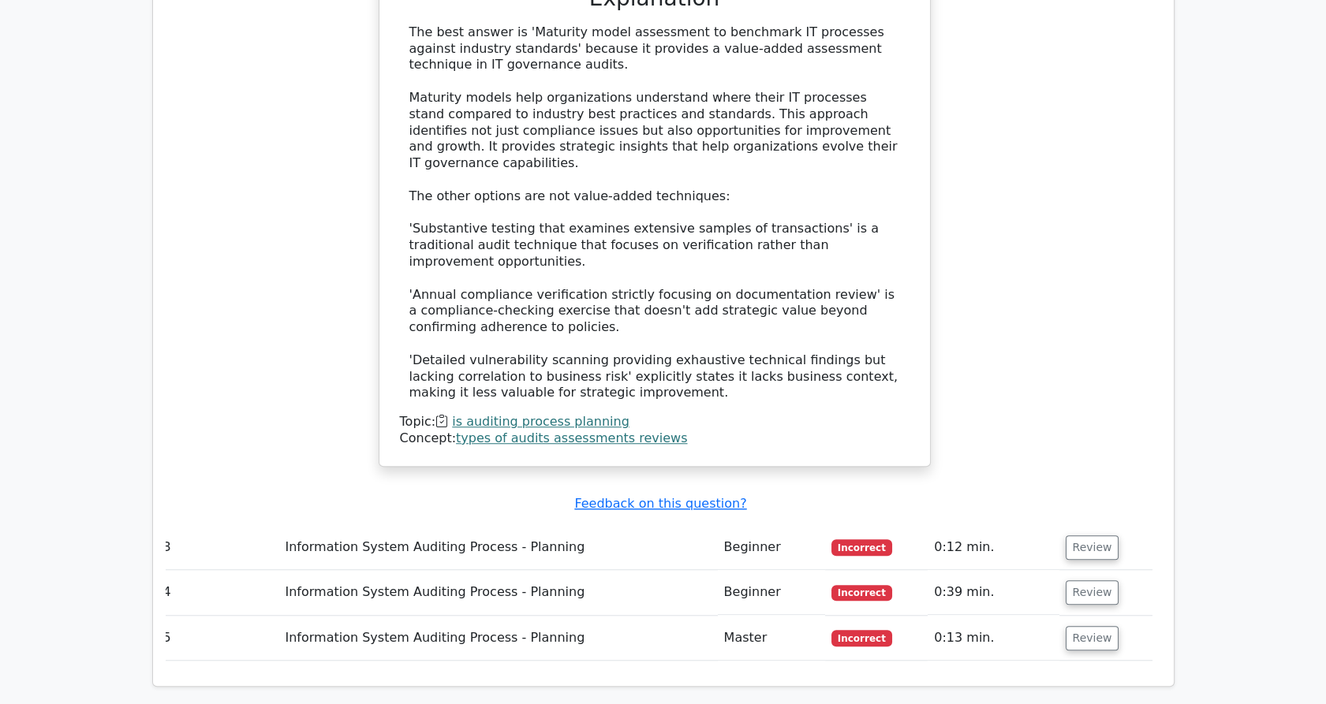
scroll to position [2927, 0]
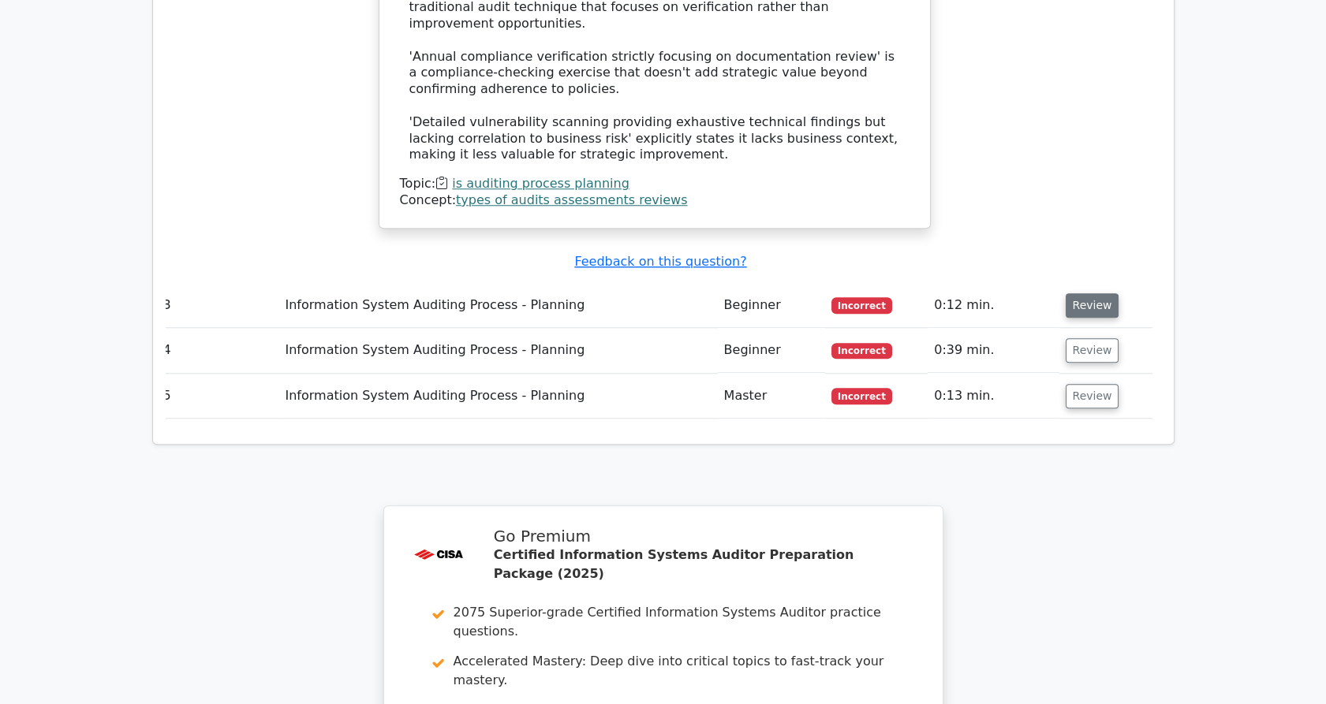
click at [1085, 293] on button "Review" at bounding box center [1093, 305] width 54 height 24
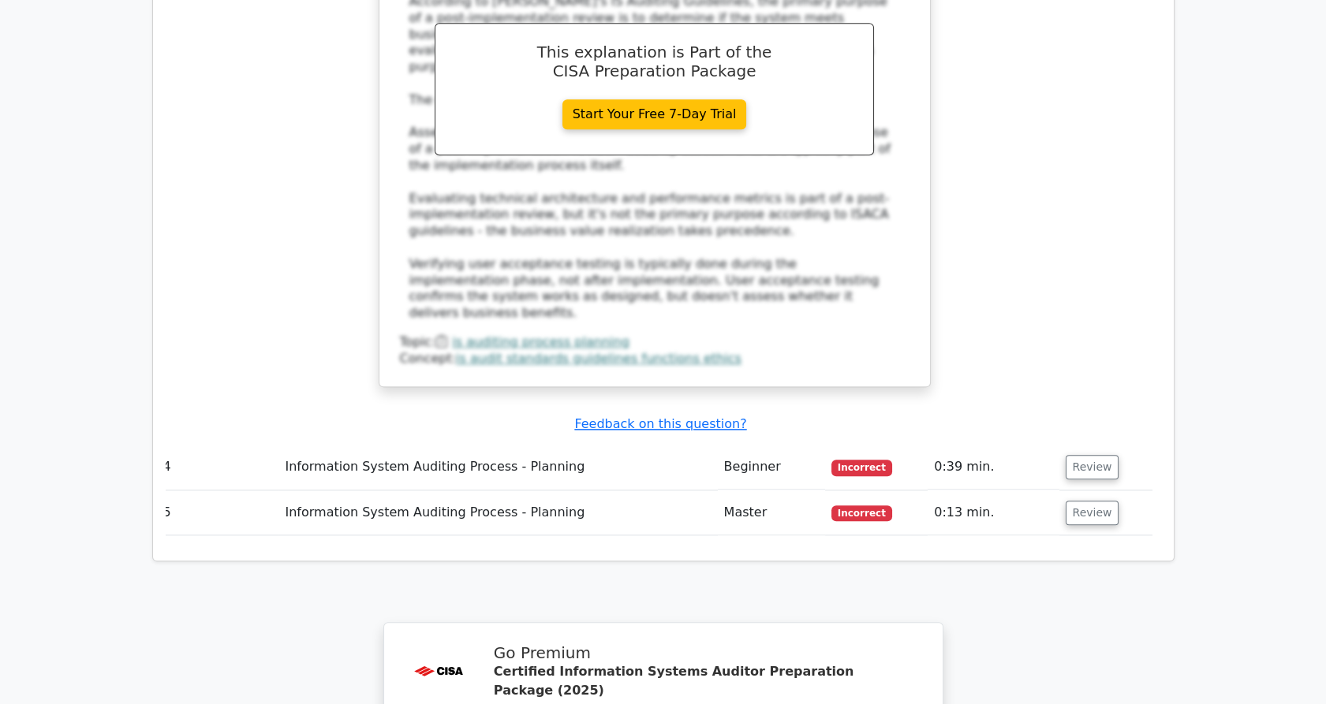
scroll to position [3705, 0]
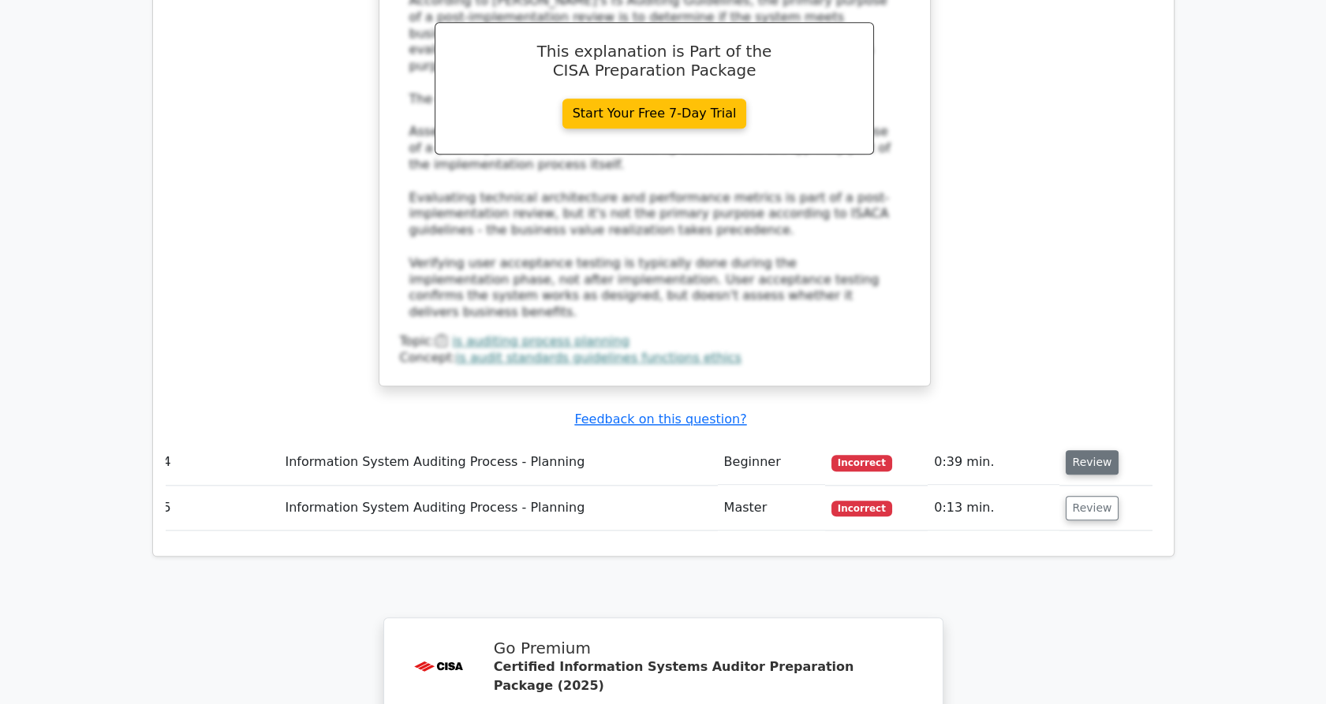
click at [1107, 450] on button "Review" at bounding box center [1093, 462] width 54 height 24
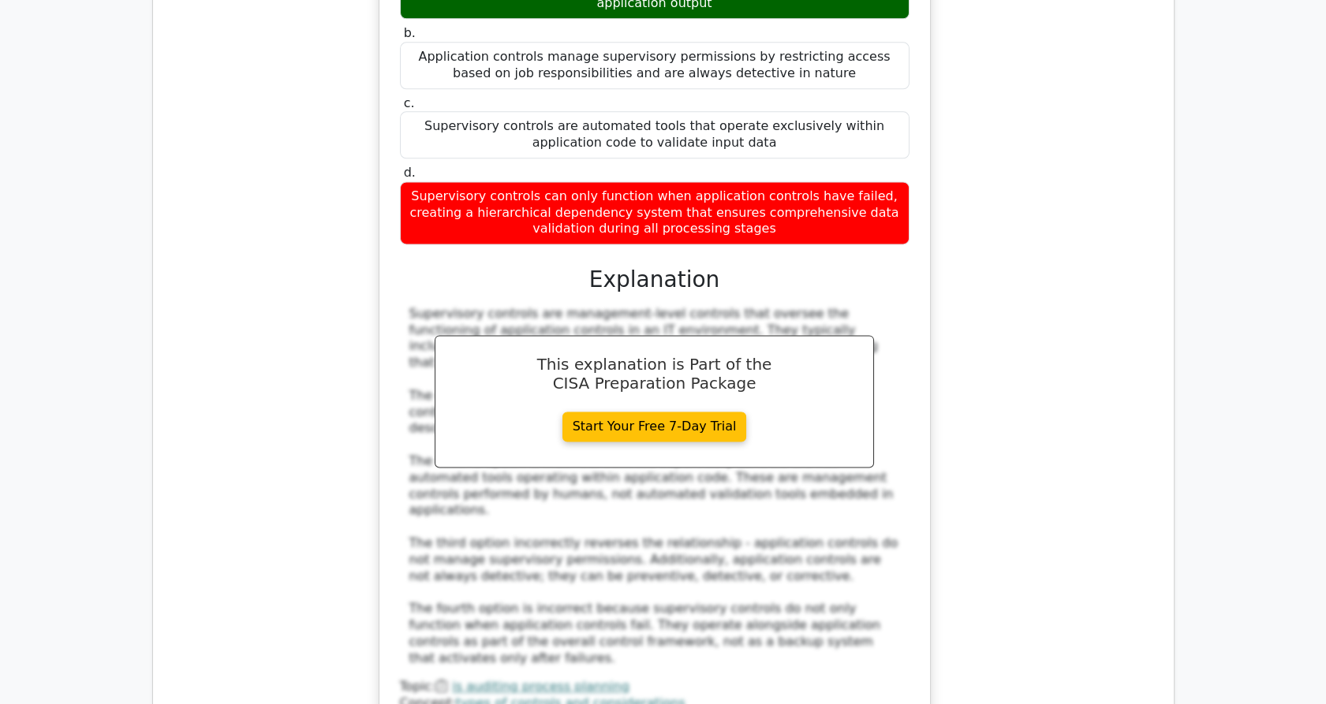
scroll to position [4308, 0]
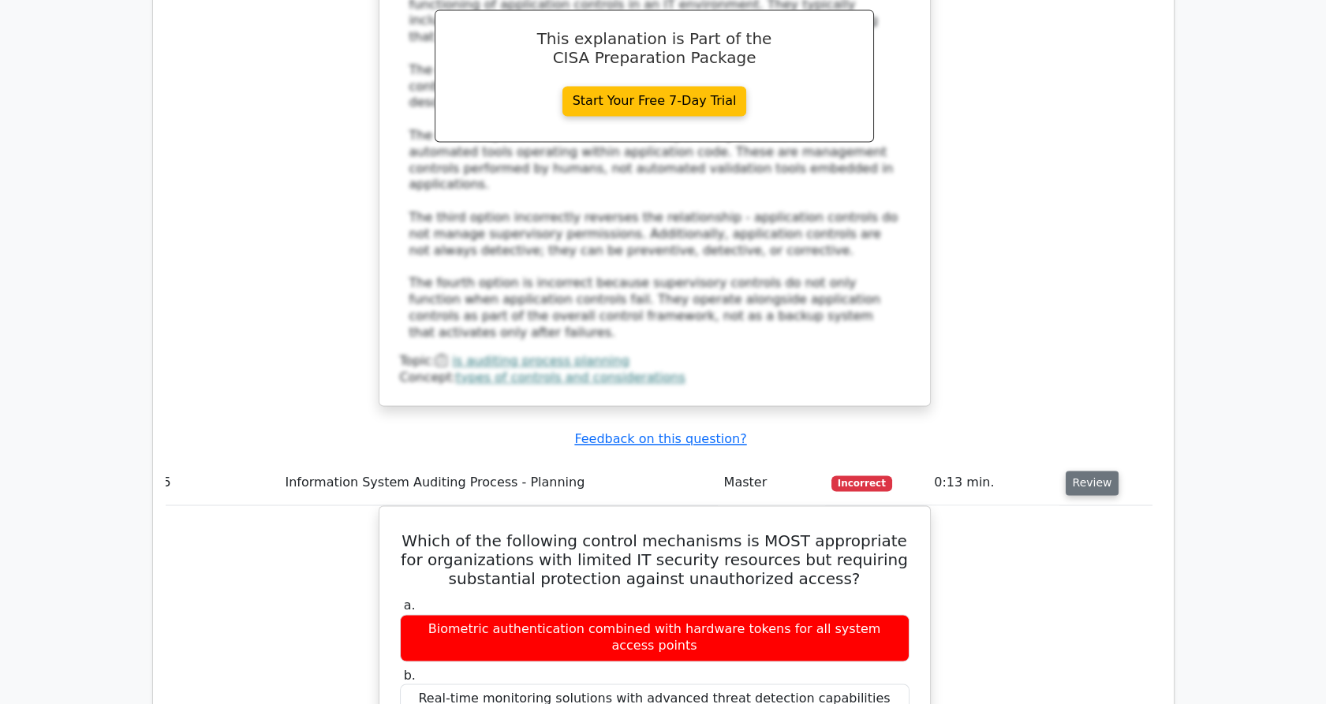
scroll to position [4640, 0]
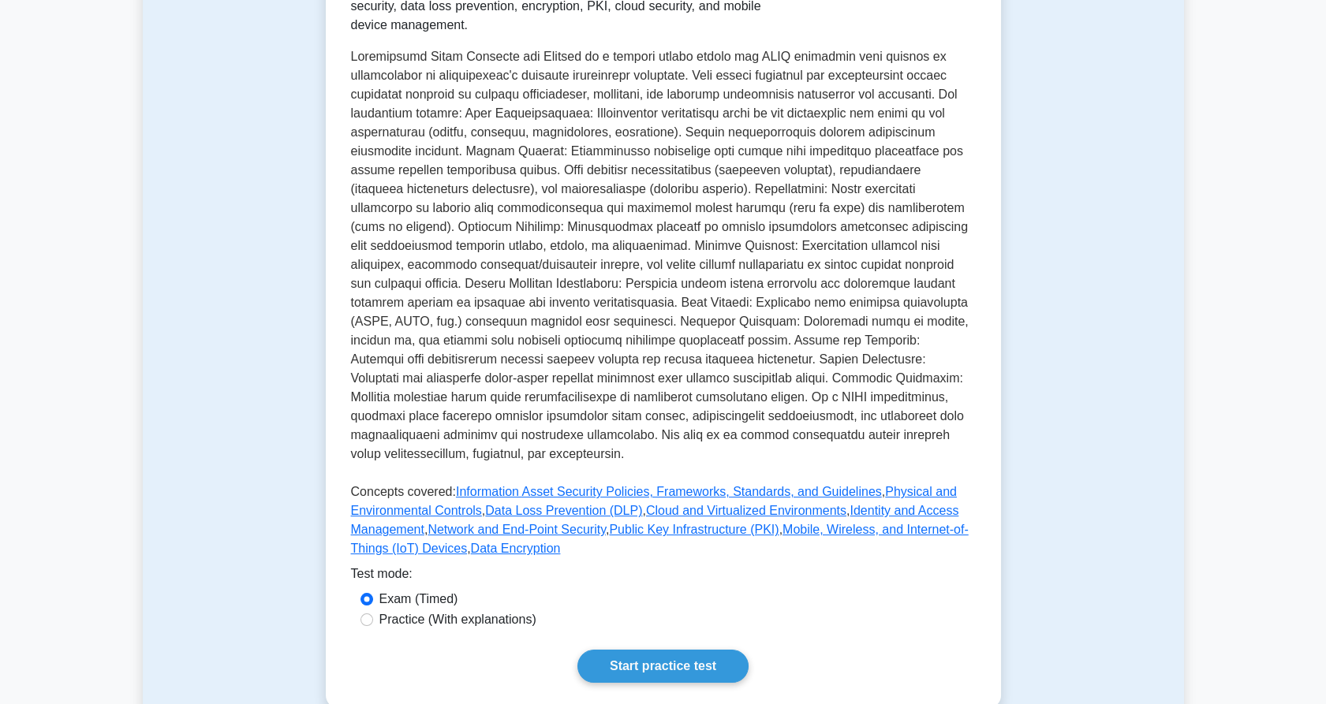
scroll to position [596, 0]
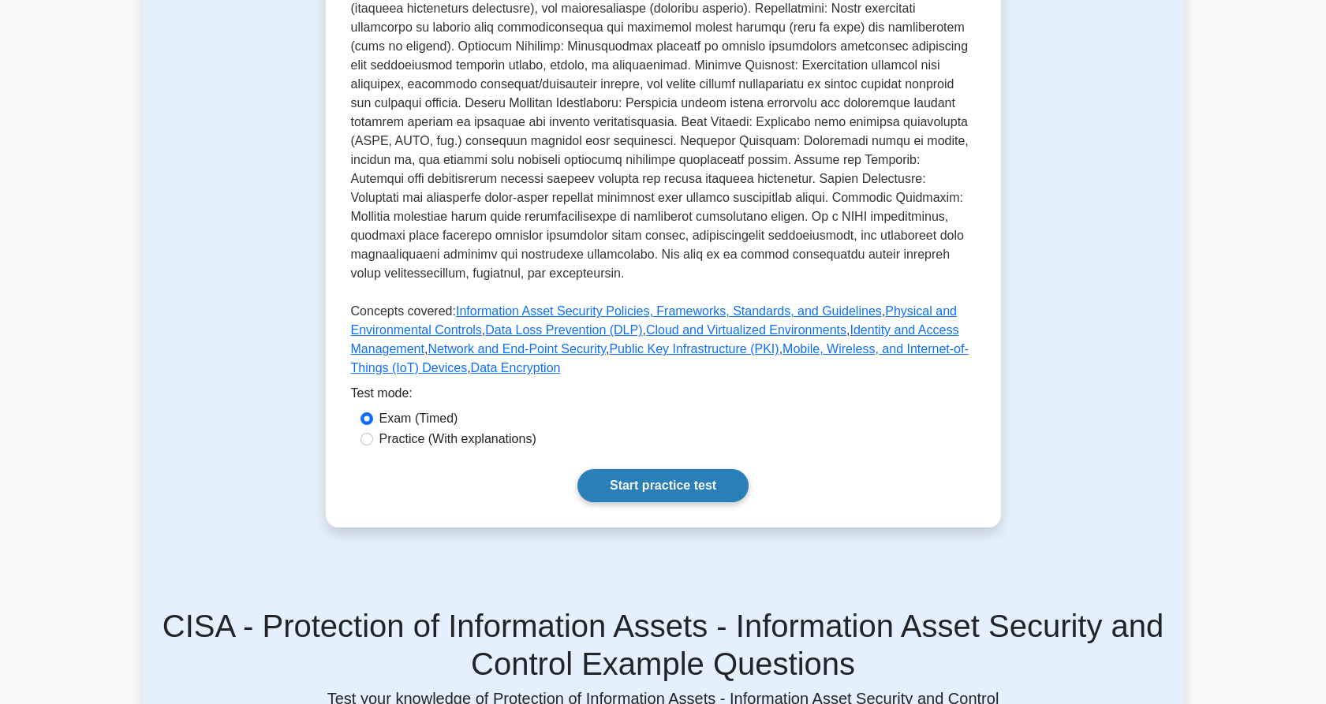
click at [637, 469] on link "Start practice test" at bounding box center [662, 485] width 171 height 33
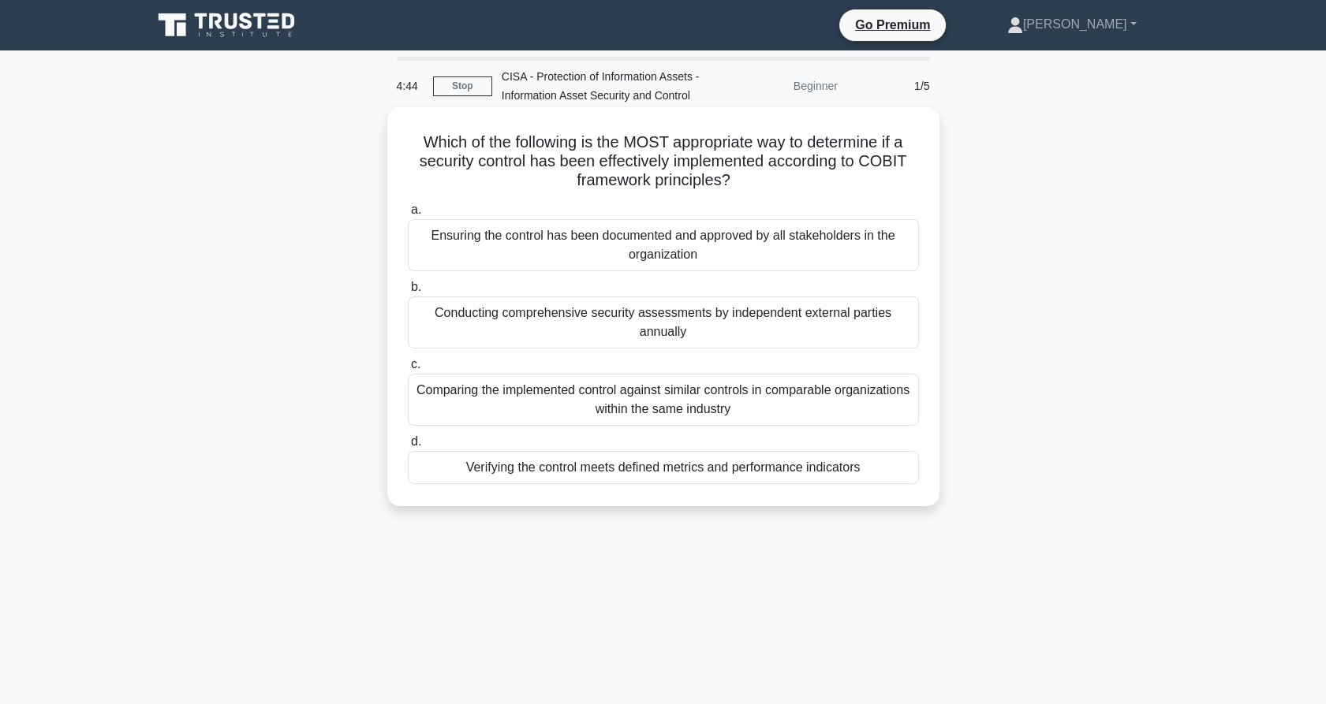
click at [788, 308] on div "Conducting comprehensive security assessments by independent external parties a…" at bounding box center [663, 323] width 511 height 52
click at [408, 293] on input "b. Conducting comprehensive security assessments by independent external partie…" at bounding box center [408, 287] width 0 height 10
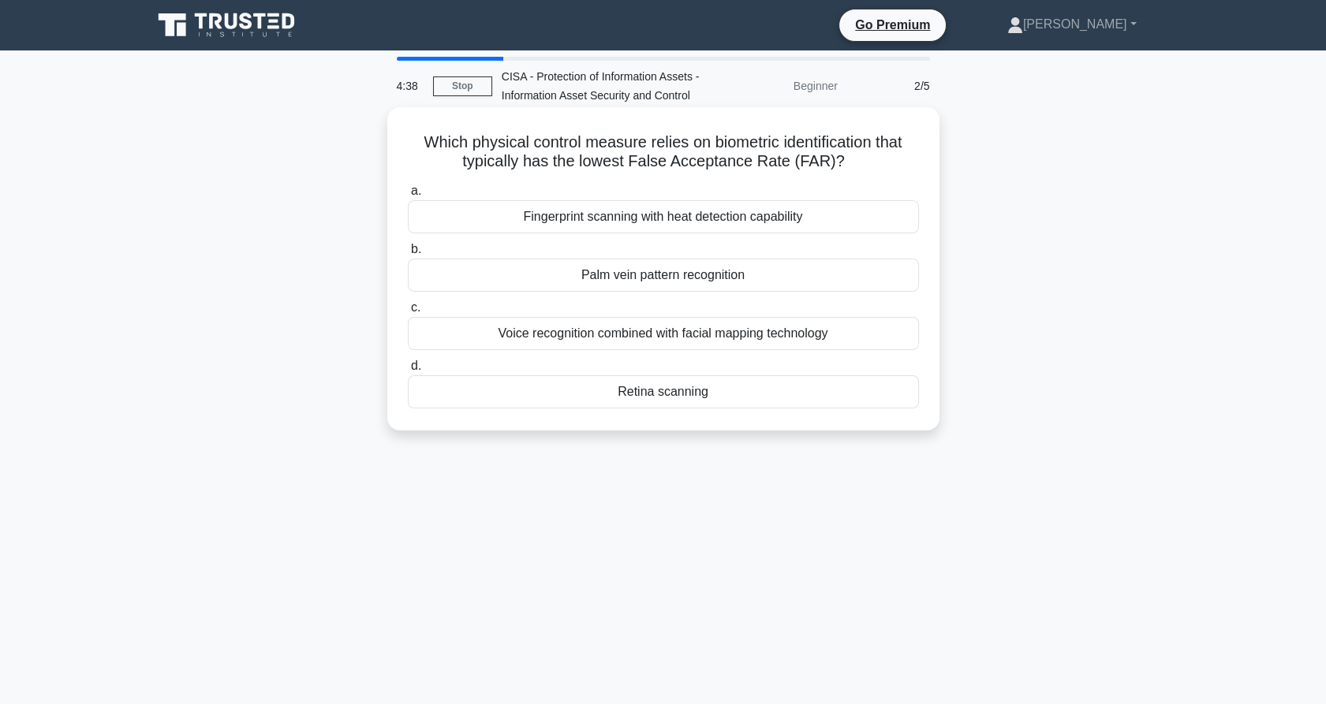
click at [739, 155] on h5 "Which physical control measure relies on biometric identification that typicall…" at bounding box center [663, 152] width 514 height 39
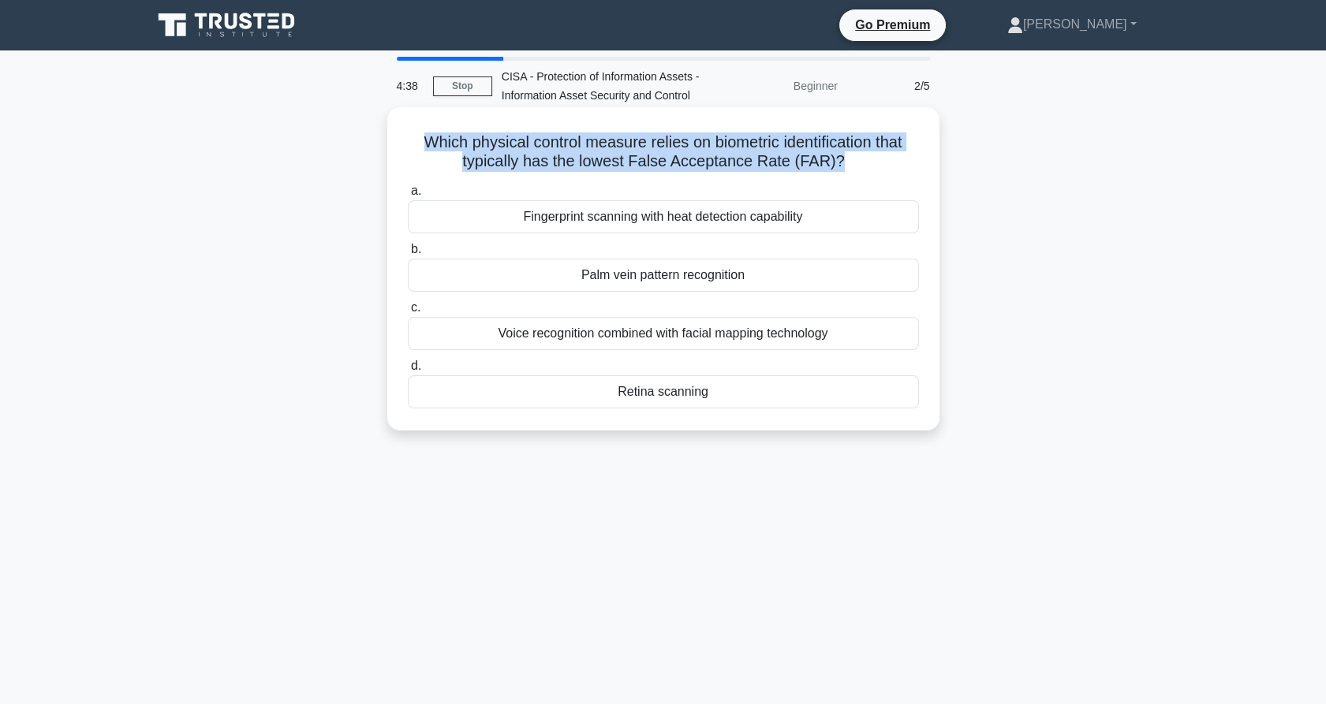
click at [739, 155] on h5 "Which physical control measure relies on biometric identification that typicall…" at bounding box center [663, 152] width 514 height 39
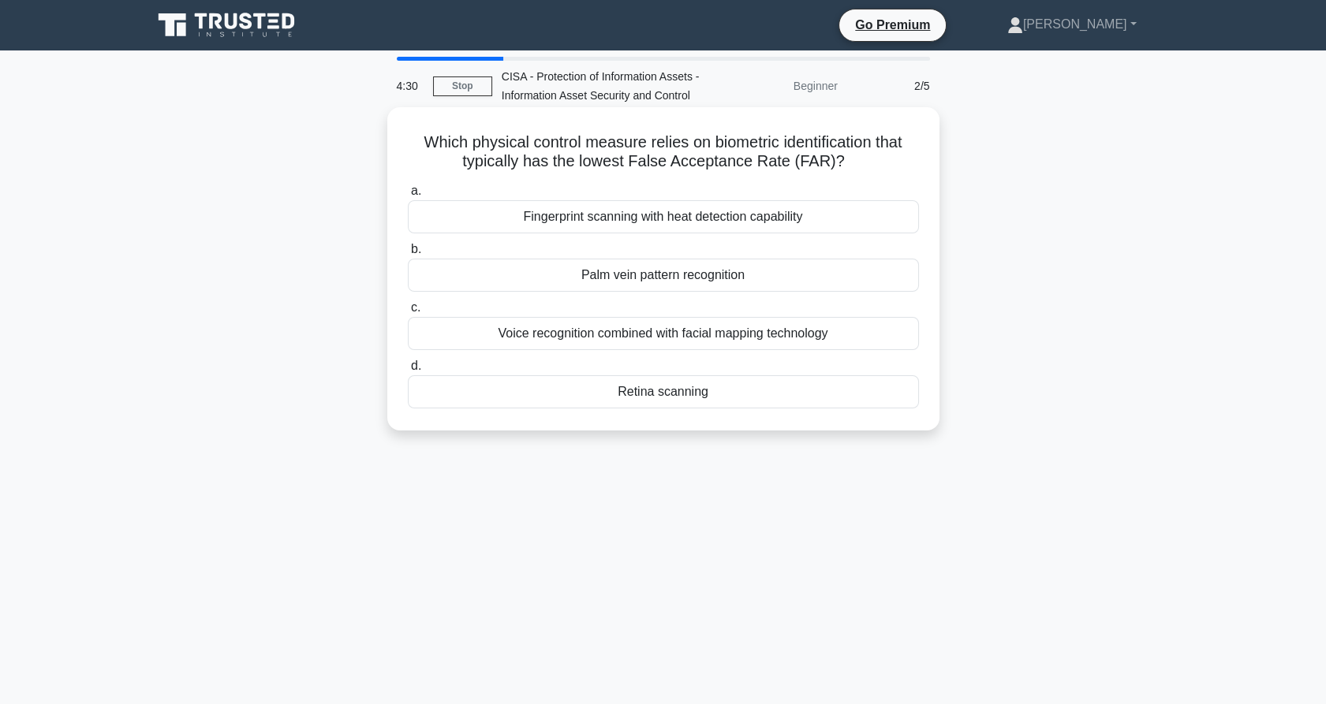
click at [776, 399] on div "Retina scanning" at bounding box center [663, 391] width 511 height 33
click at [408, 372] on input "d. Retina scanning" at bounding box center [408, 366] width 0 height 10
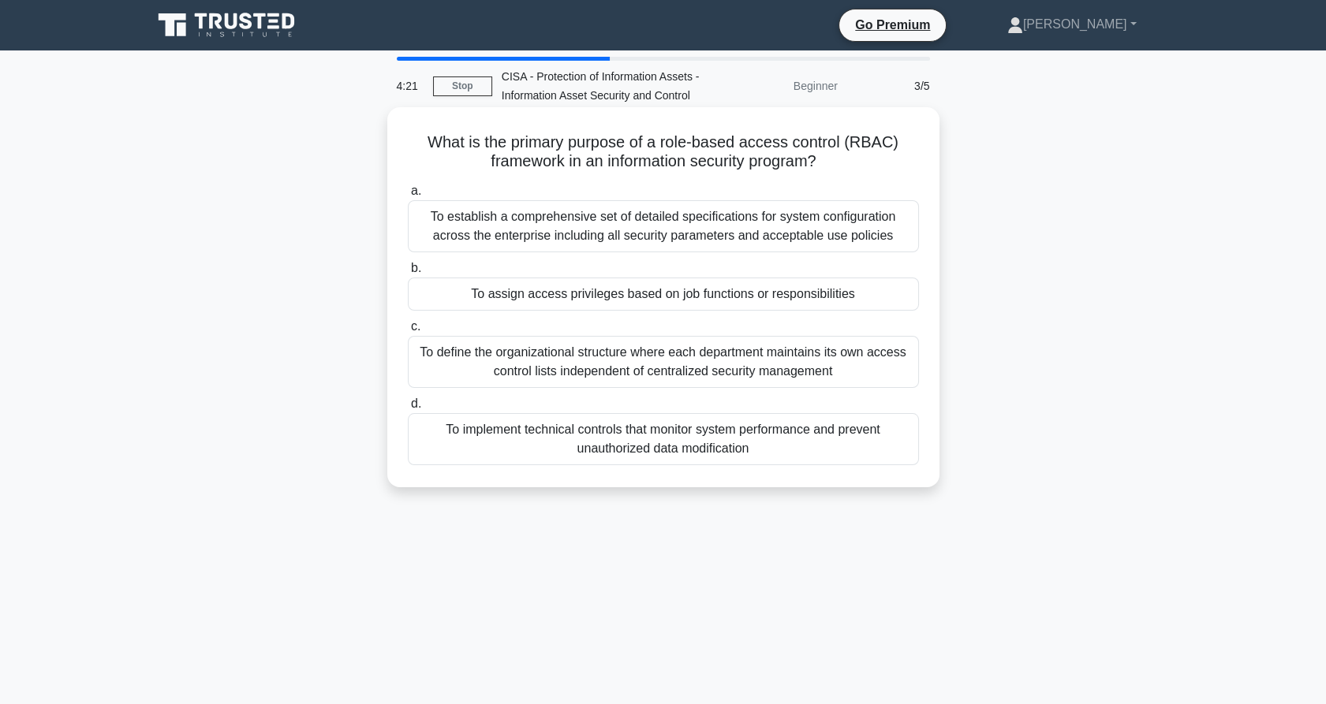
click at [760, 216] on div "To establish a comprehensive set of detailed specifications for system configur…" at bounding box center [663, 226] width 511 height 52
click at [408, 196] on input "a. To establish a comprehensive set of detailed specifications for system confi…" at bounding box center [408, 191] width 0 height 10
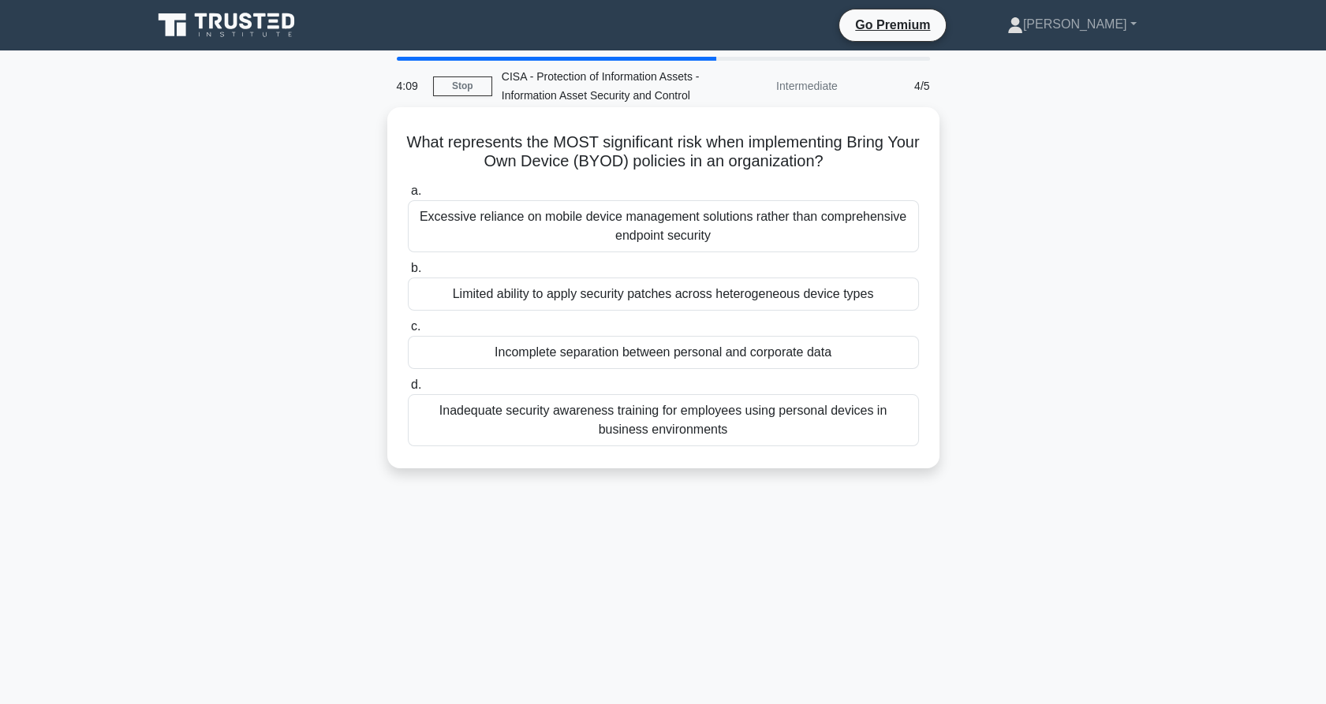
click at [732, 361] on div "Incomplete separation between personal and corporate data" at bounding box center [663, 352] width 511 height 33
click at [408, 332] on input "c. Incomplete separation between personal and corporate data" at bounding box center [408, 327] width 0 height 10
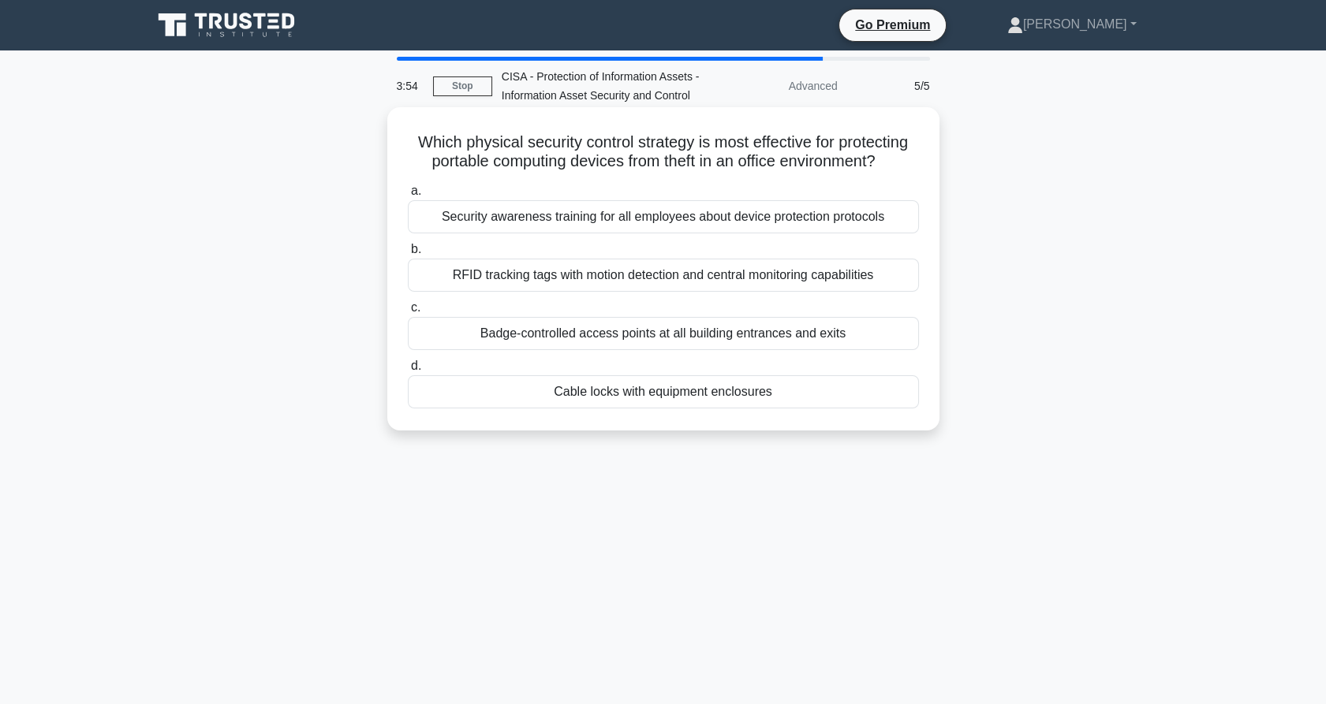
click at [745, 398] on div "Cable locks with equipment enclosures" at bounding box center [663, 391] width 511 height 33
click at [408, 372] on input "d. Cable locks with equipment enclosures" at bounding box center [408, 366] width 0 height 10
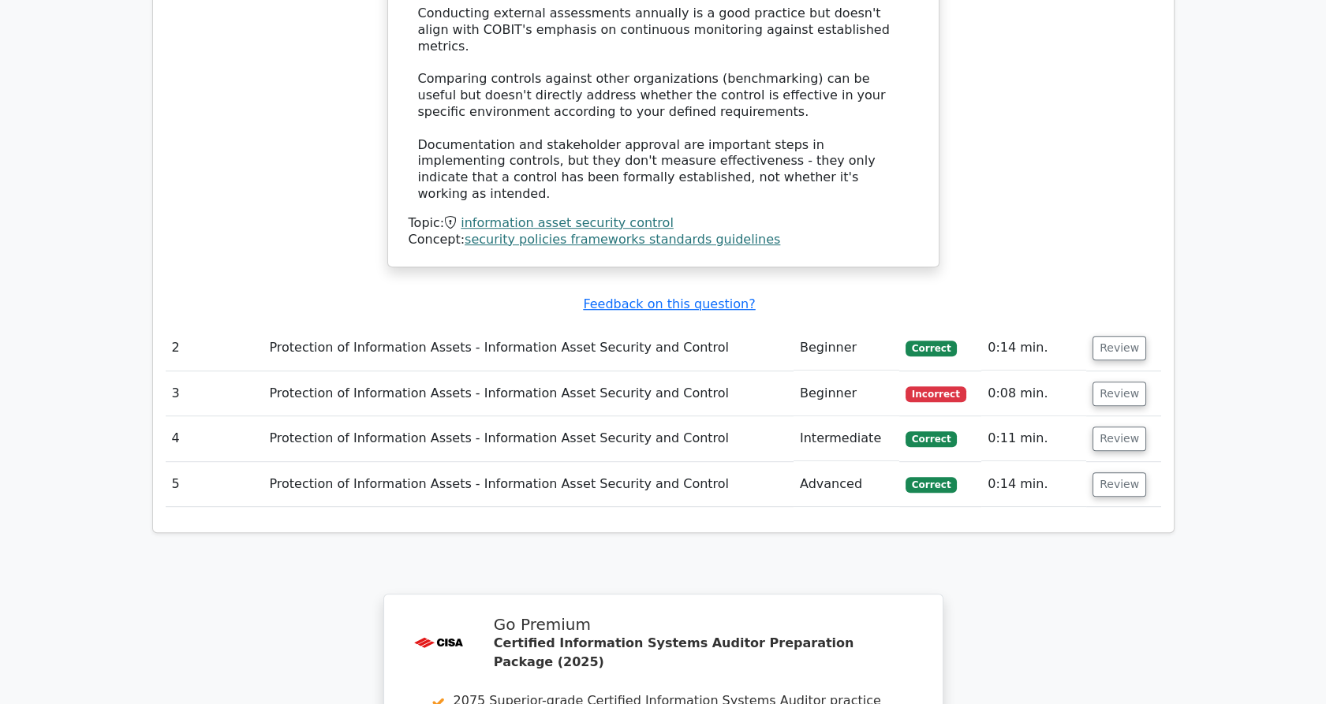
scroll to position [1937, 0]
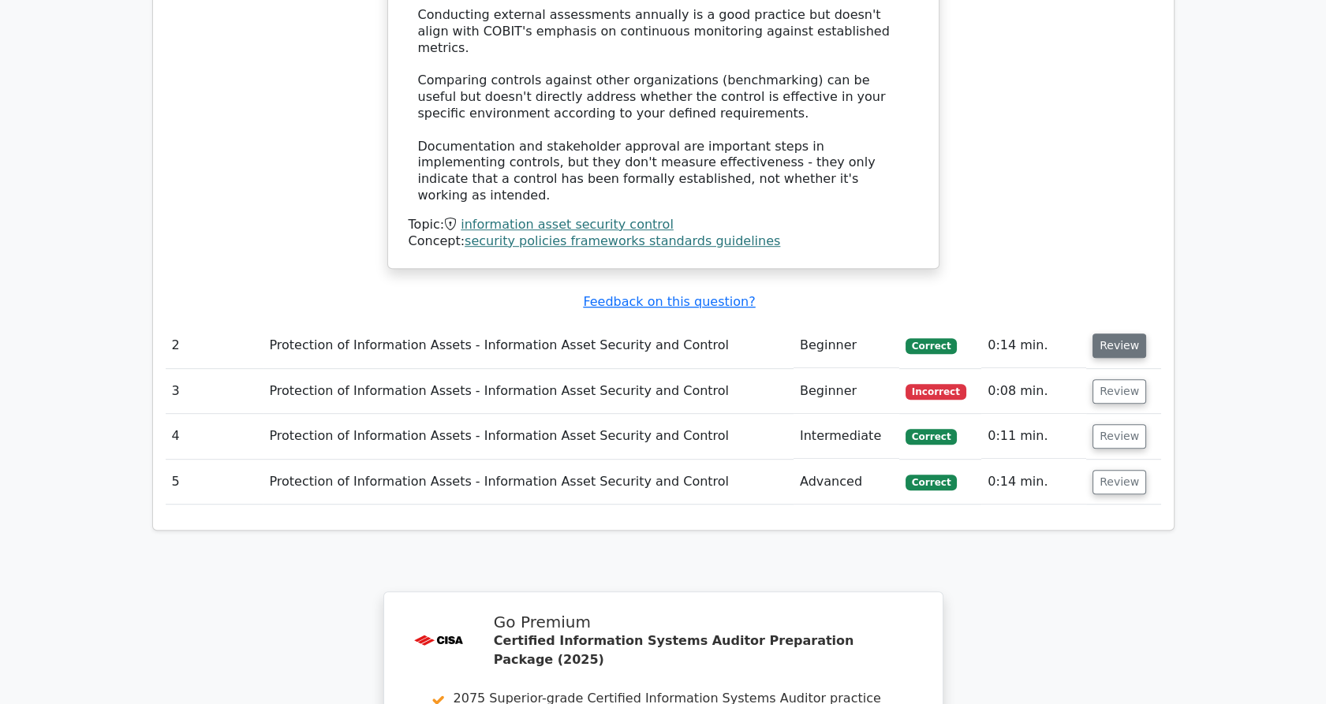
click at [1117, 334] on button "Review" at bounding box center [1120, 346] width 54 height 24
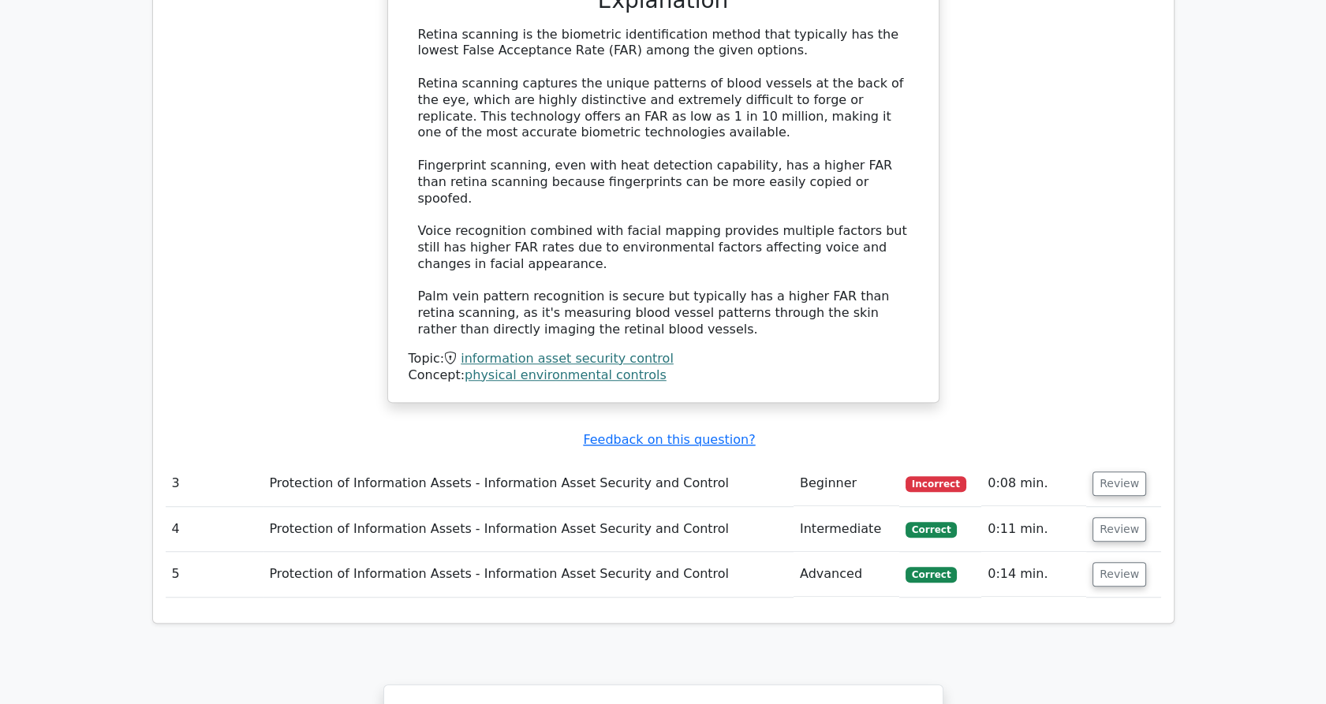
scroll to position [2624, 0]
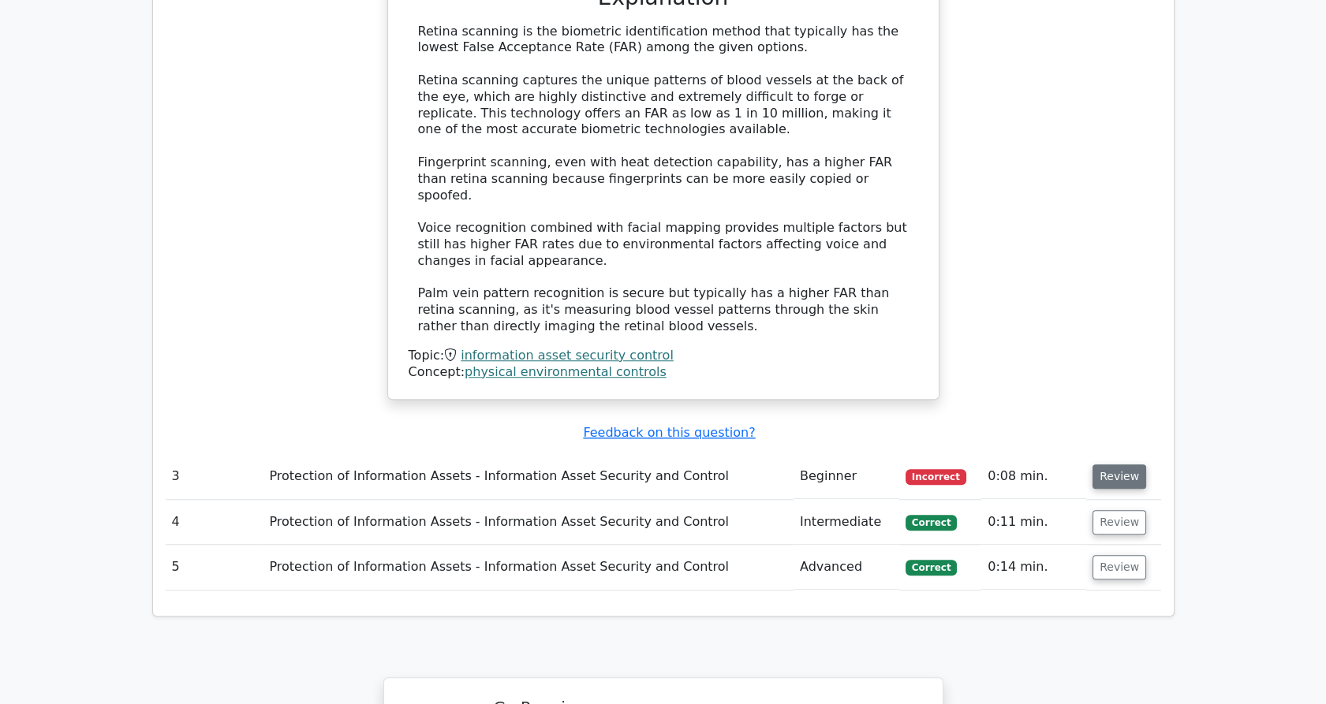
click at [1093, 465] on button "Review" at bounding box center [1120, 477] width 54 height 24
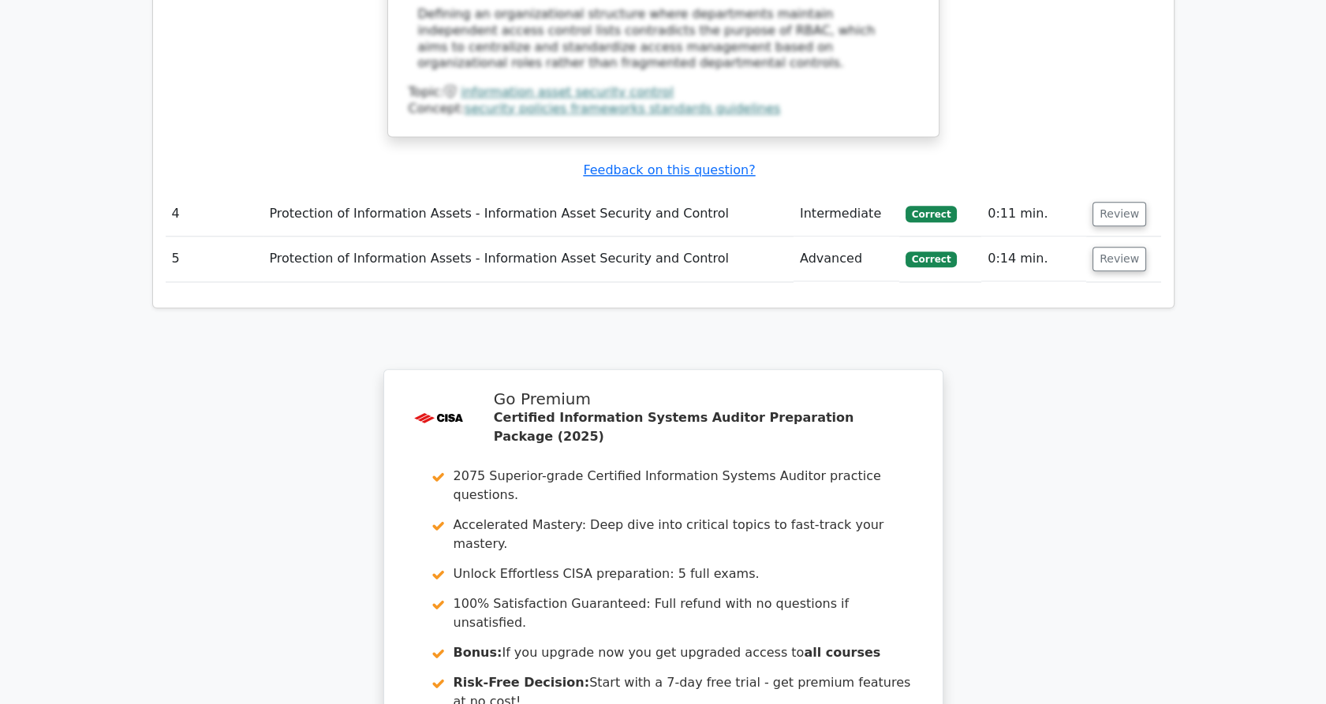
scroll to position [3840, 0]
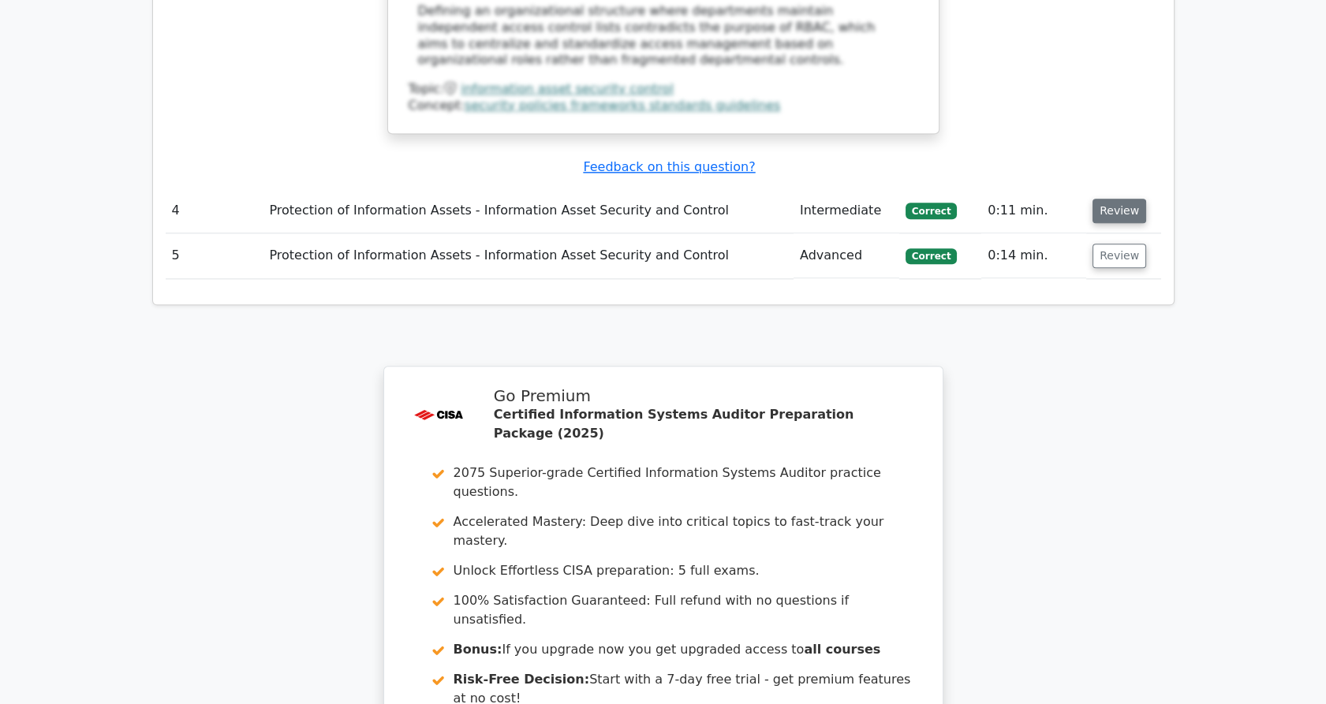
click at [1102, 199] on button "Review" at bounding box center [1120, 211] width 54 height 24
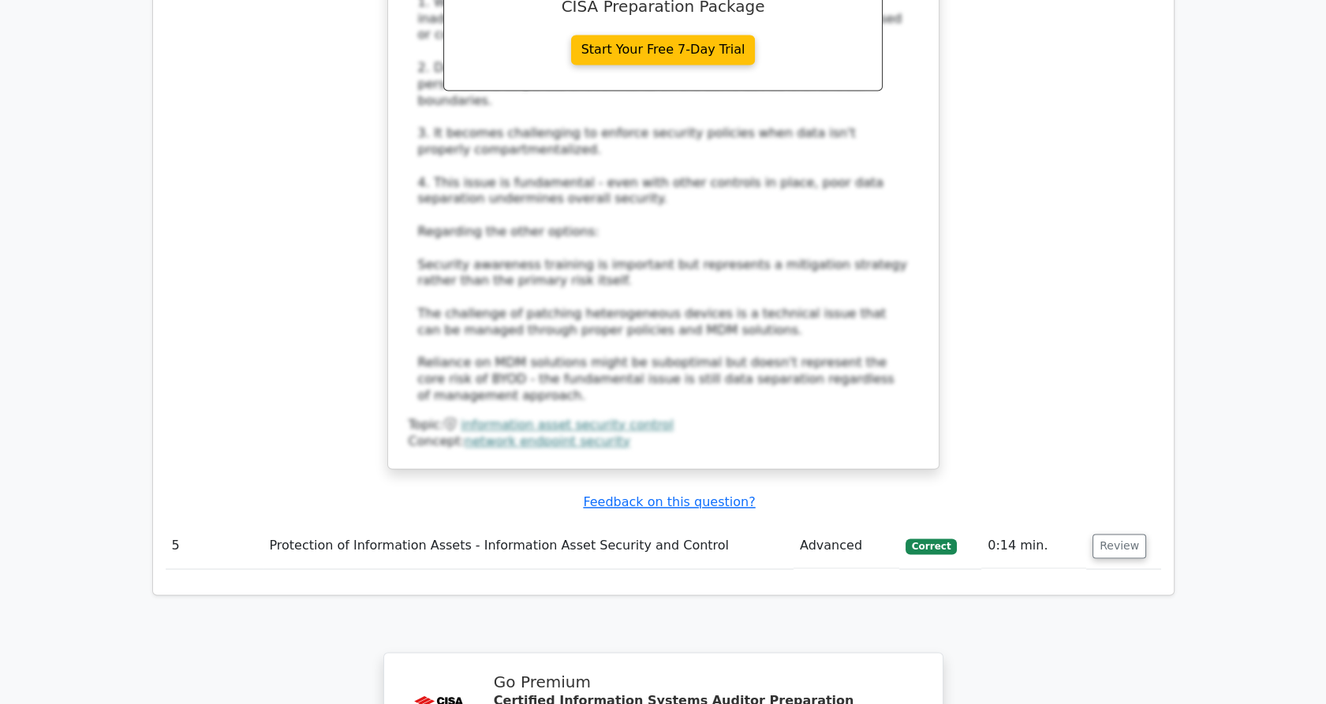
scroll to position [4525, 0]
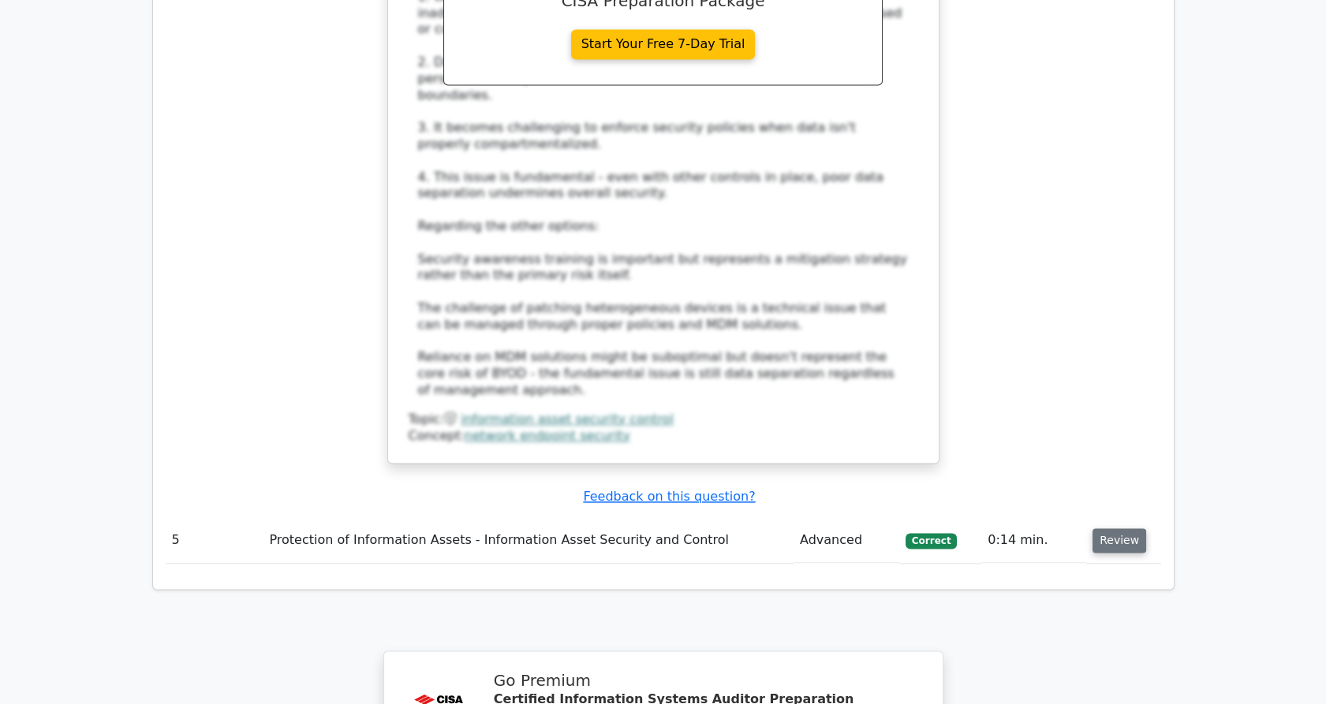
click at [1101, 529] on button "Review" at bounding box center [1120, 541] width 54 height 24
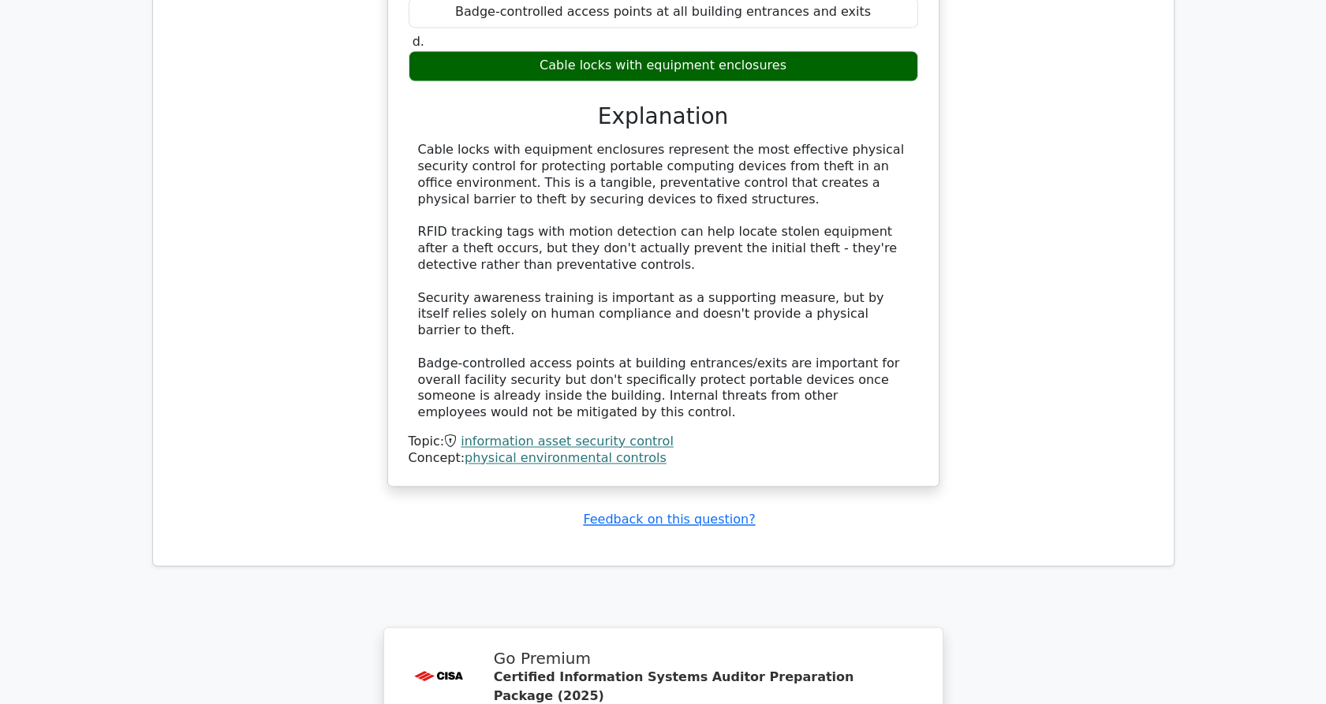
scroll to position [5631, 0]
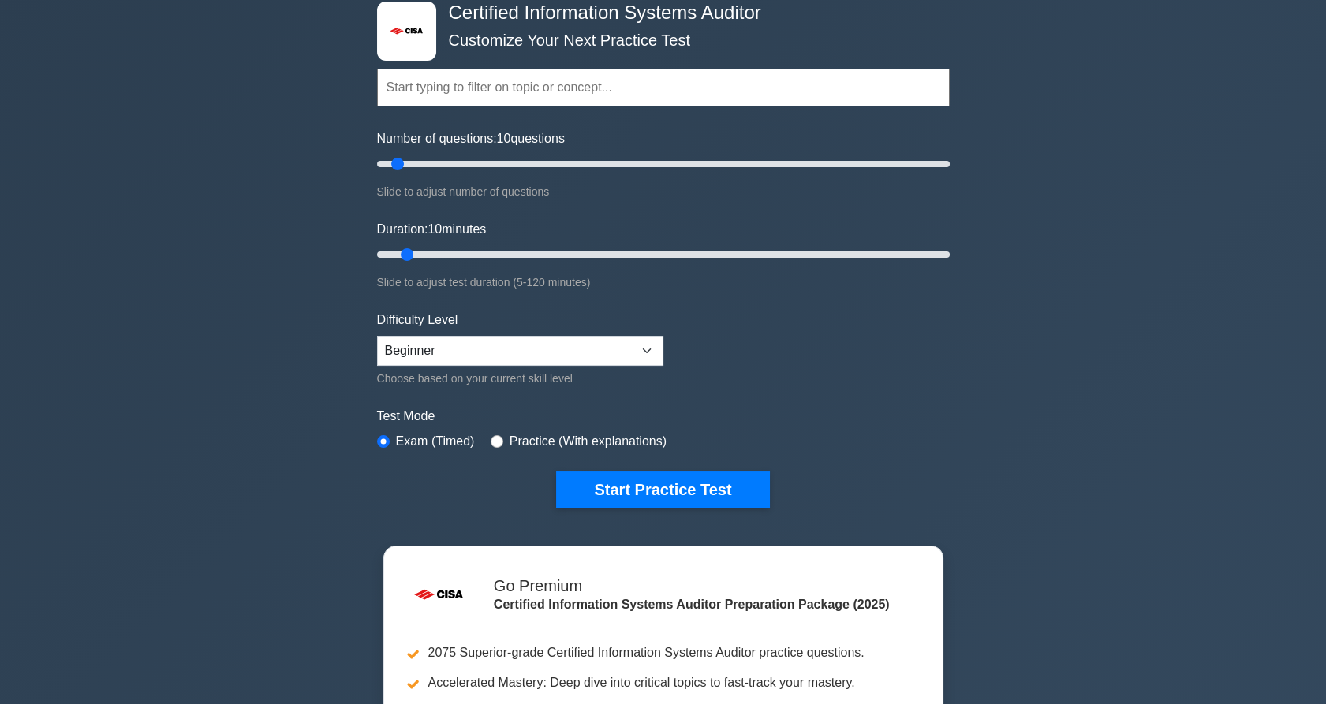
scroll to position [162, 0]
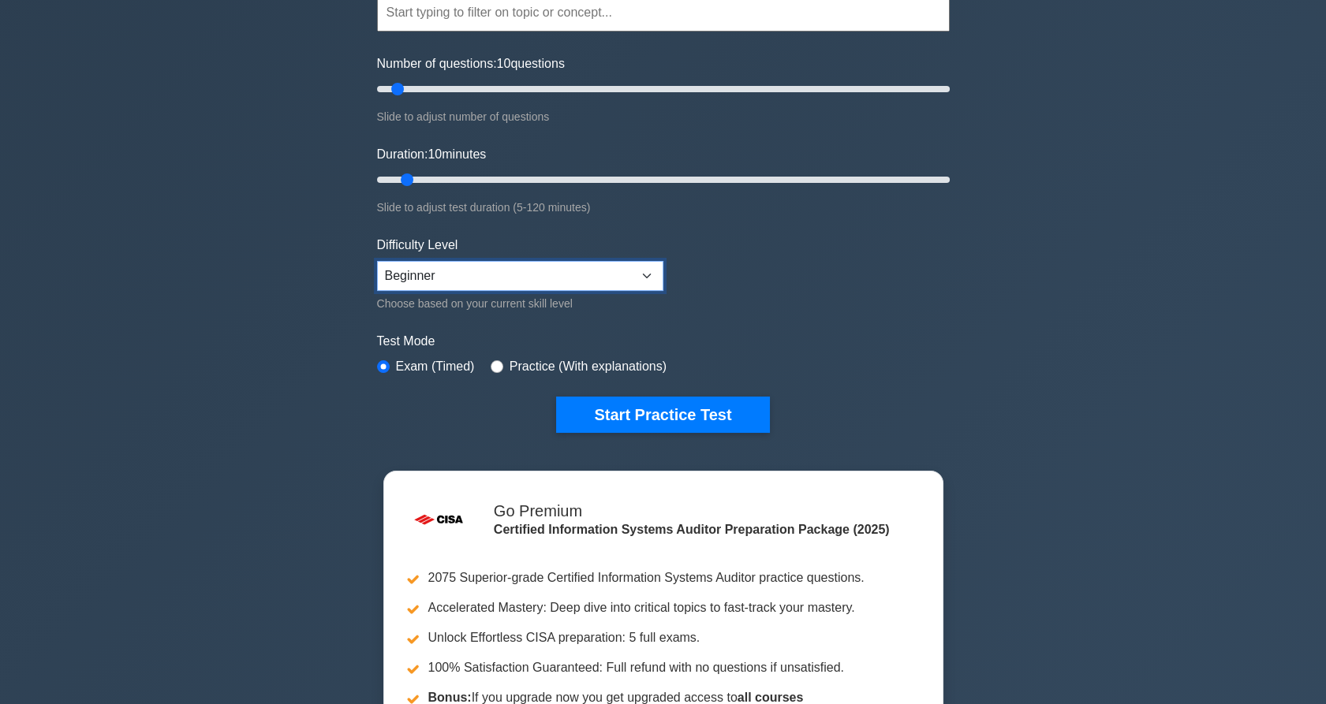
click at [555, 279] on select "Beginner Intermediate Expert" at bounding box center [520, 276] width 286 height 30
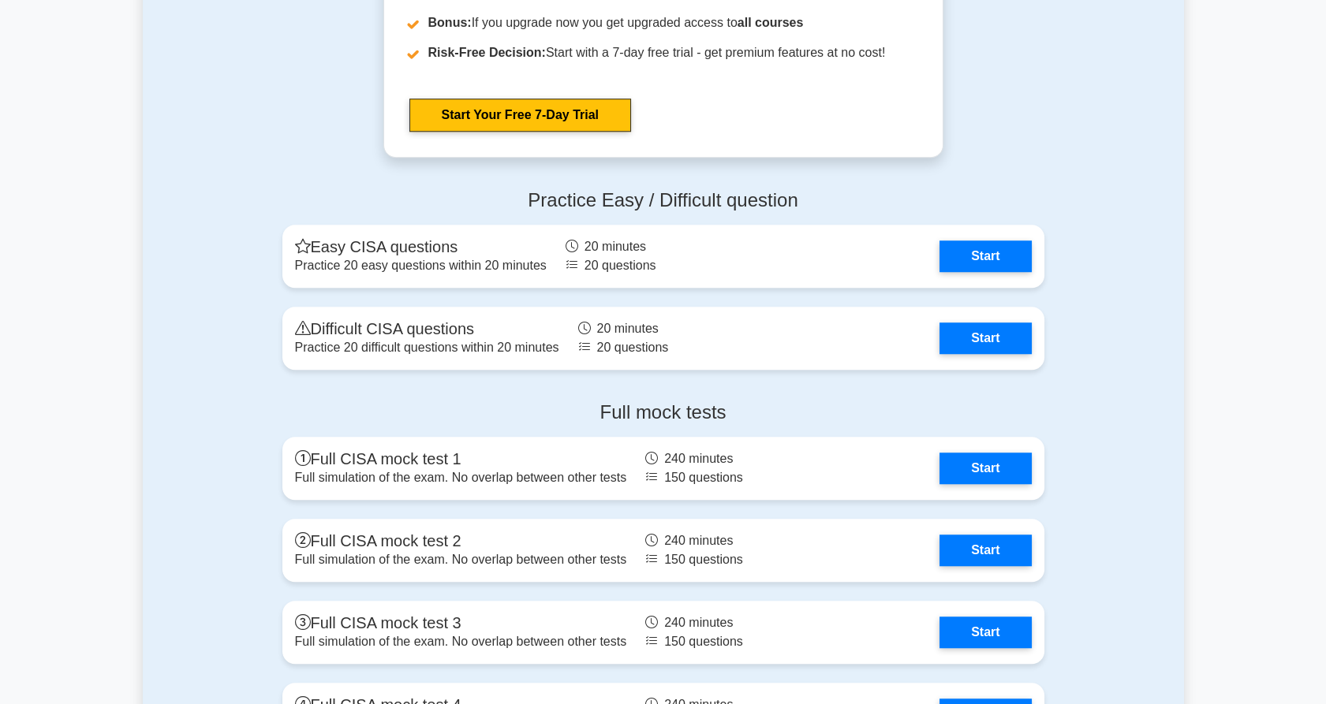
scroll to position [2584, 0]
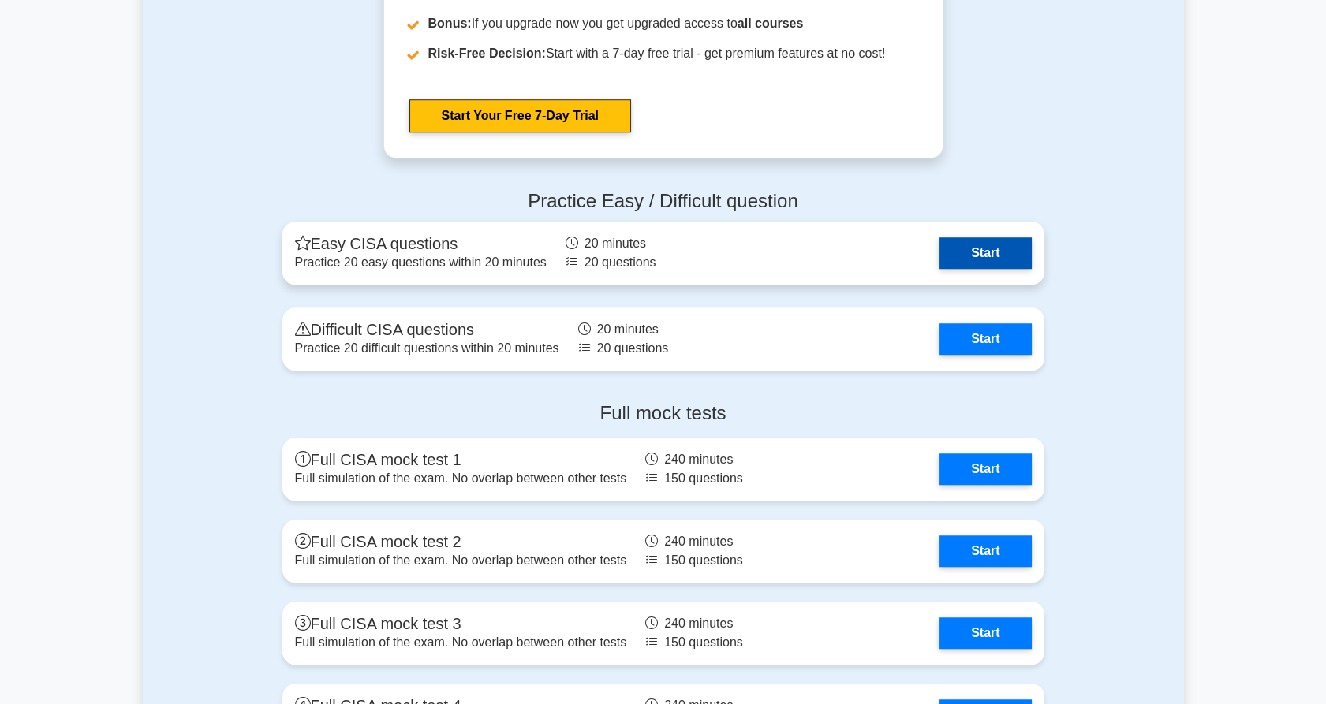
click at [981, 269] on link "Start" at bounding box center [985, 253] width 92 height 32
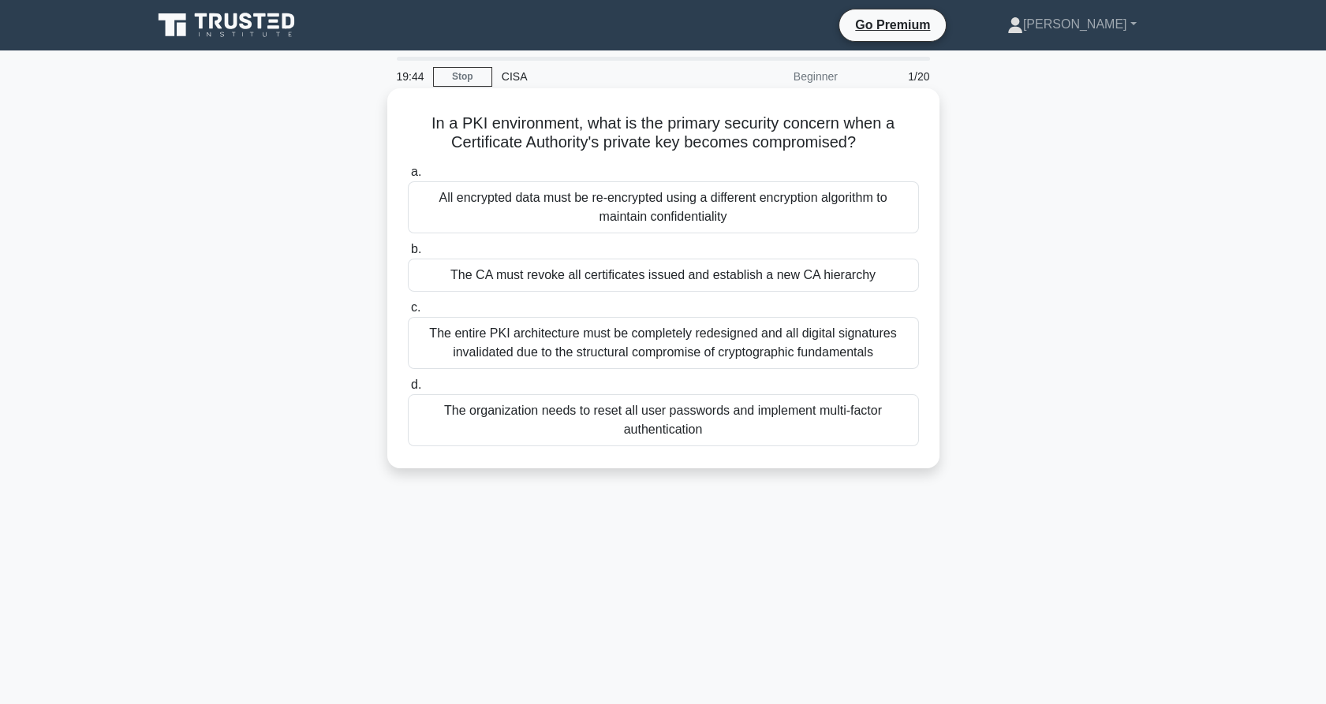
click at [769, 222] on div "All encrypted data must be re-encrypted using a different encryption algorithm …" at bounding box center [663, 207] width 511 height 52
click at [408, 177] on input "a. All encrypted data must be re-encrypted using a different encryption algorit…" at bounding box center [408, 172] width 0 height 10
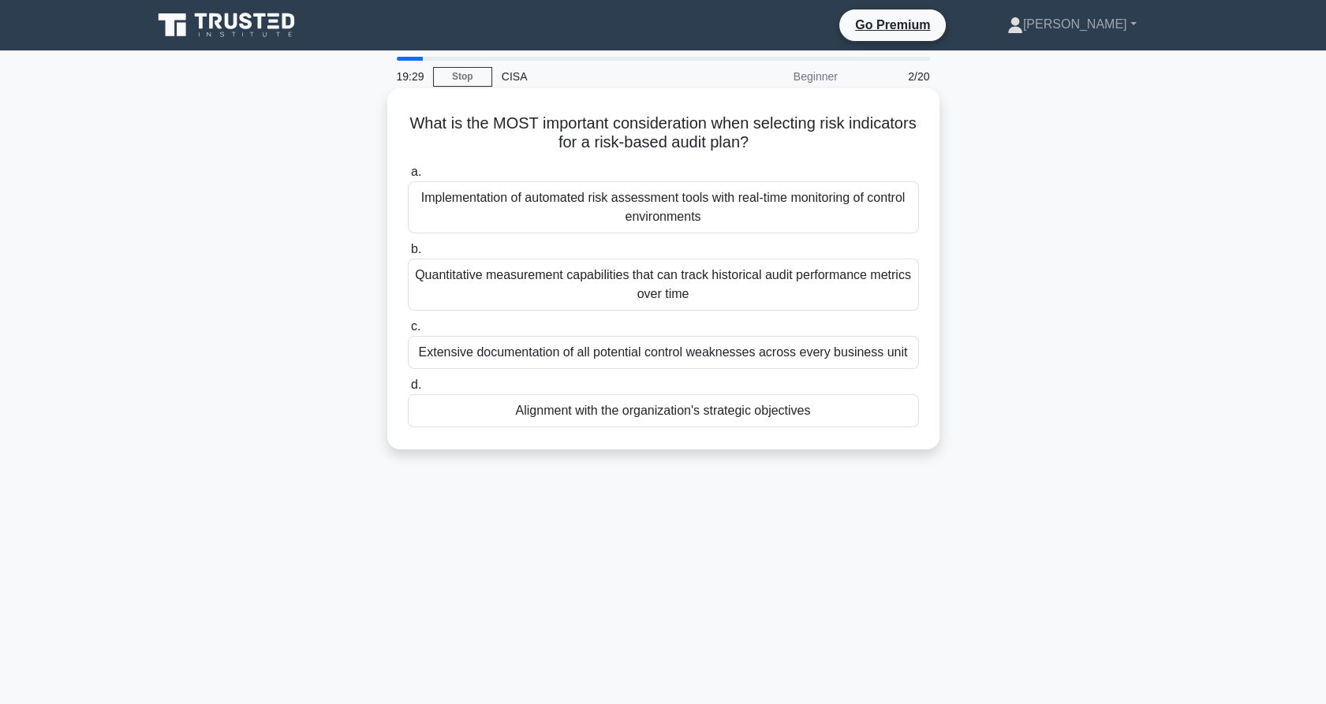
click at [726, 215] on div "Implementation of automated risk assessment tools with real-time monitoring of …" at bounding box center [663, 207] width 511 height 52
click at [408, 177] on input "a. Implementation of automated risk assessment tools with real-time monitoring …" at bounding box center [408, 172] width 0 height 10
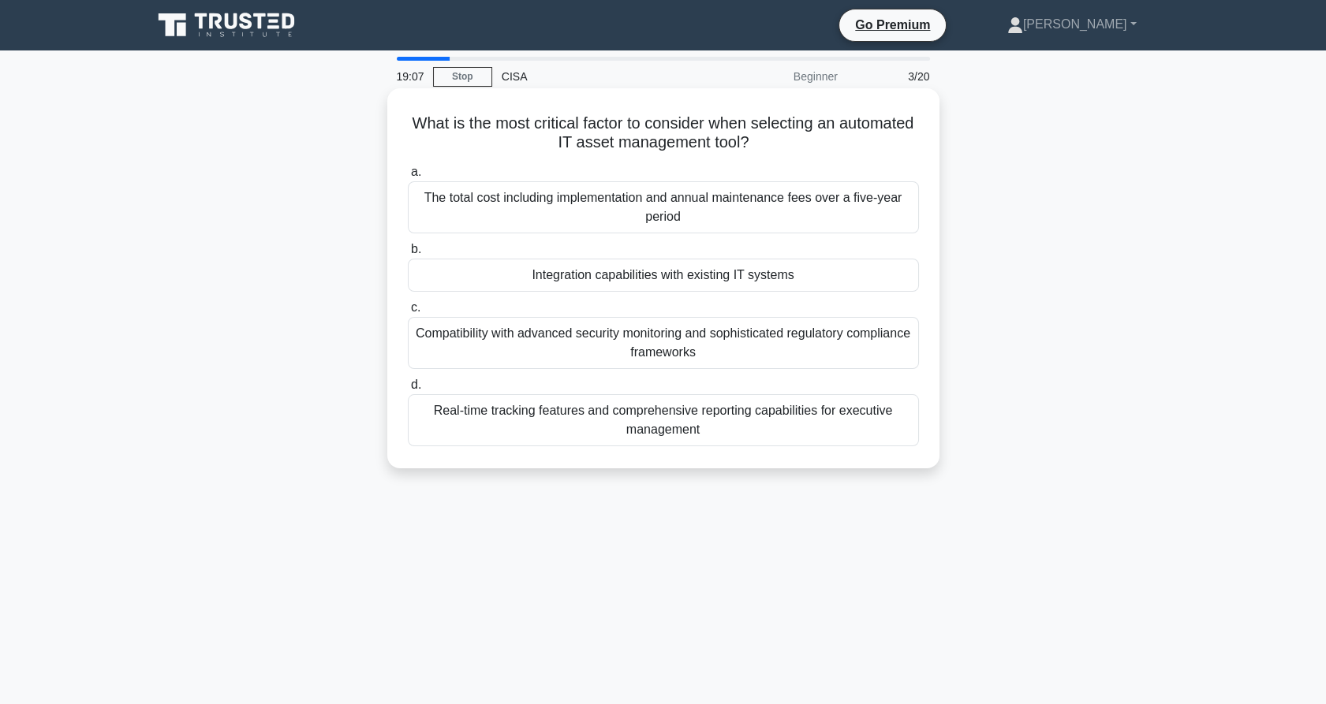
click at [734, 271] on div "Integration capabilities with existing IT systems" at bounding box center [663, 275] width 511 height 33
click at [408, 255] on input "b. Integration capabilities with existing IT systems" at bounding box center [408, 250] width 0 height 10
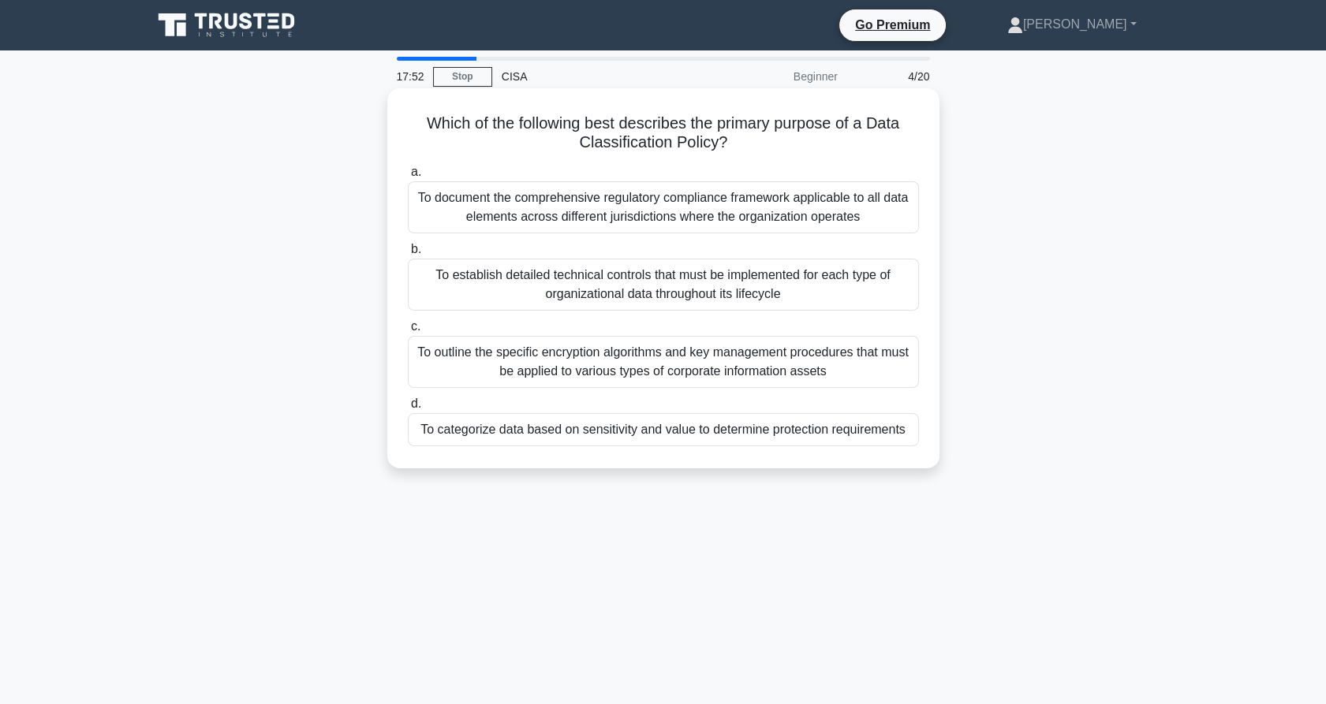
click at [722, 435] on div "To categorize data based on sensitivity and value to determine protection requi…" at bounding box center [663, 429] width 511 height 33
click at [408, 409] on input "d. To categorize data based on sensitivity and value to determine protection re…" at bounding box center [408, 404] width 0 height 10
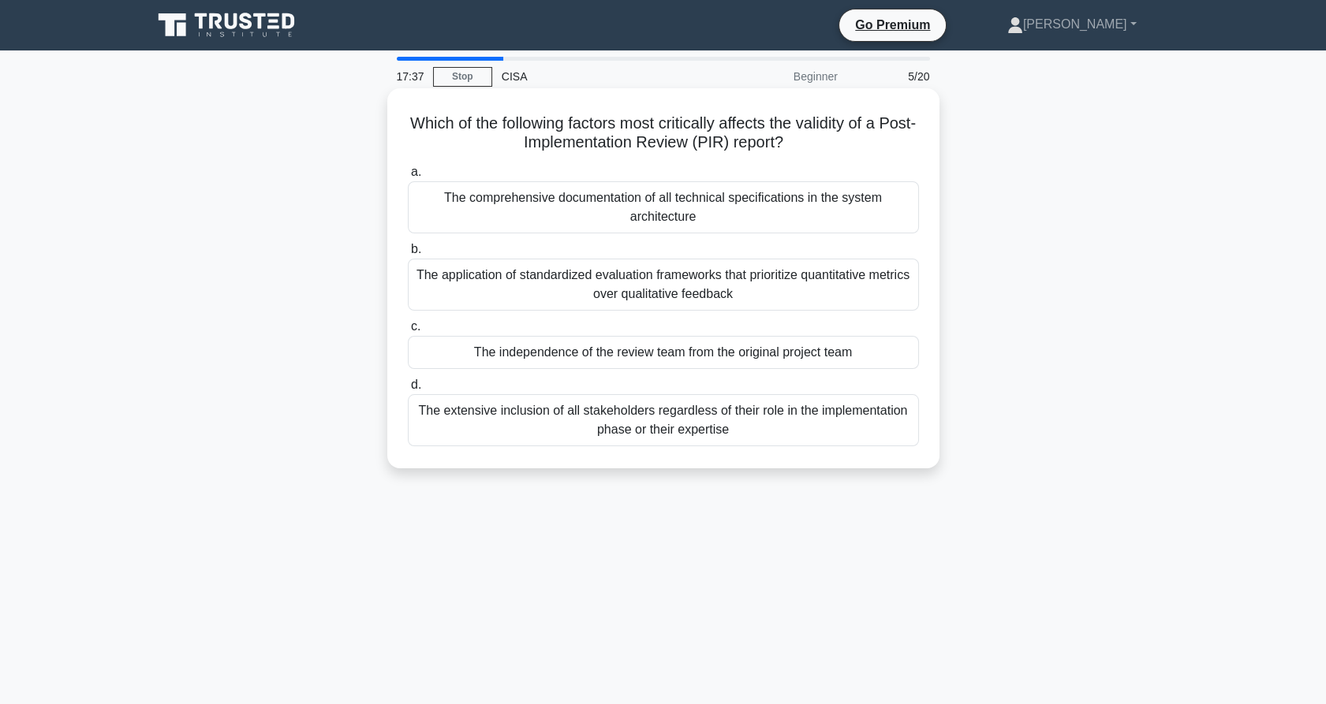
click at [695, 348] on div "The independence of the review team from the original project team" at bounding box center [663, 352] width 511 height 33
click at [408, 332] on input "c. The independence of the review team from the original project team" at bounding box center [408, 327] width 0 height 10
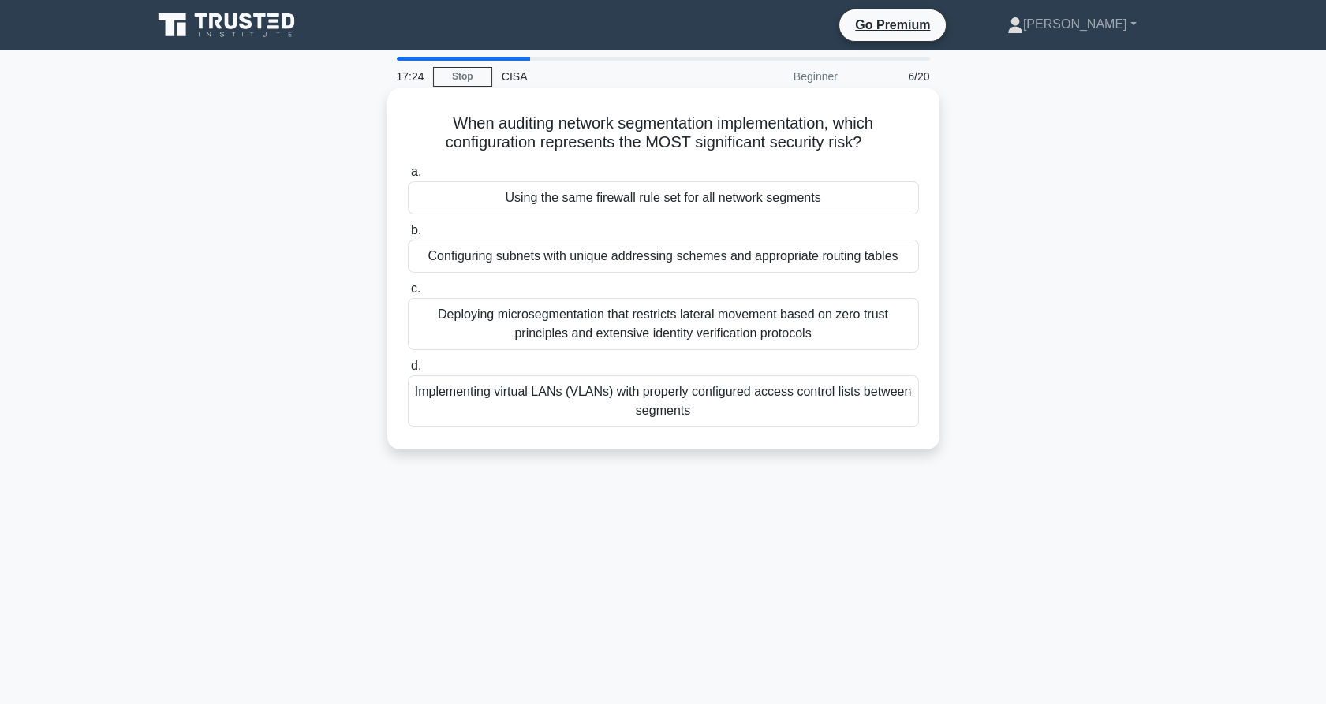
click at [719, 188] on div "Using the same firewall rule set for all network segments" at bounding box center [663, 197] width 511 height 33
click at [408, 177] on input "a. Using the same firewall rule set for all network segments" at bounding box center [408, 172] width 0 height 10
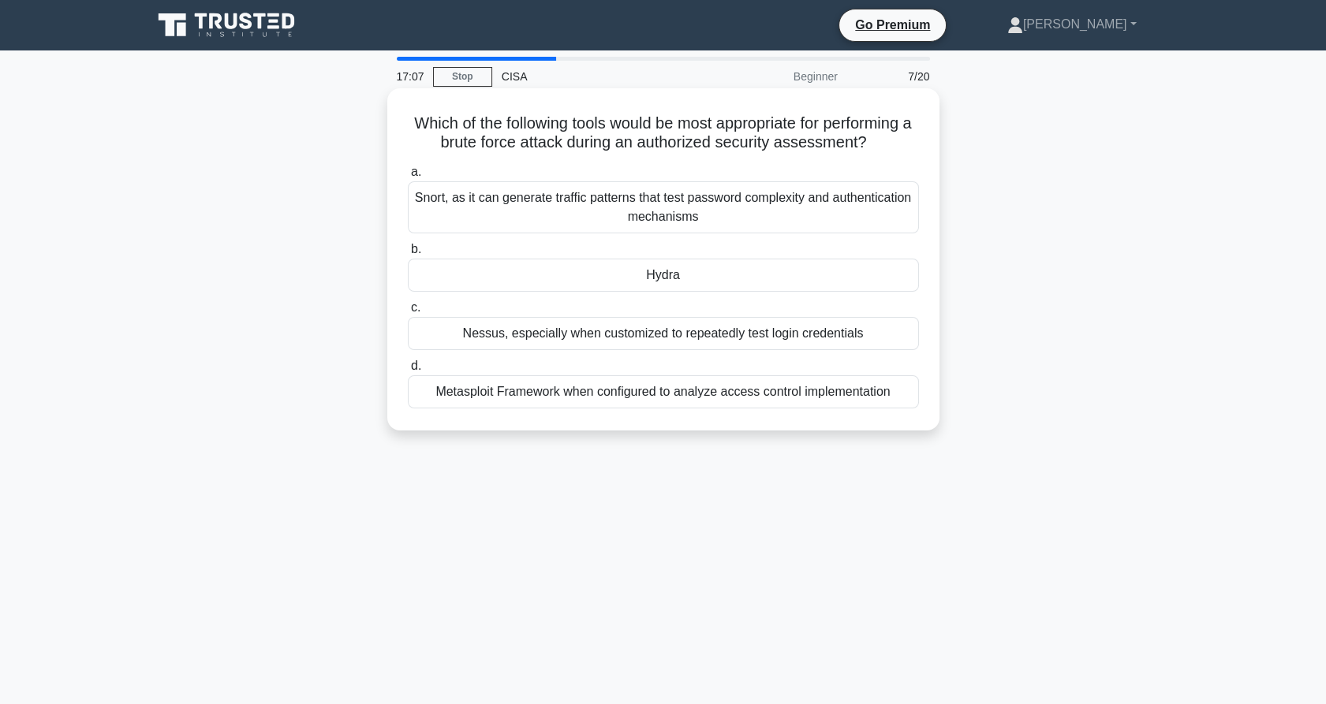
click at [685, 394] on div "Metasploit Framework when configured to analyze access control implementation" at bounding box center [663, 391] width 511 height 33
click at [408, 372] on input "d. Metasploit Framework when configured to analyze access control implementation" at bounding box center [408, 366] width 0 height 10
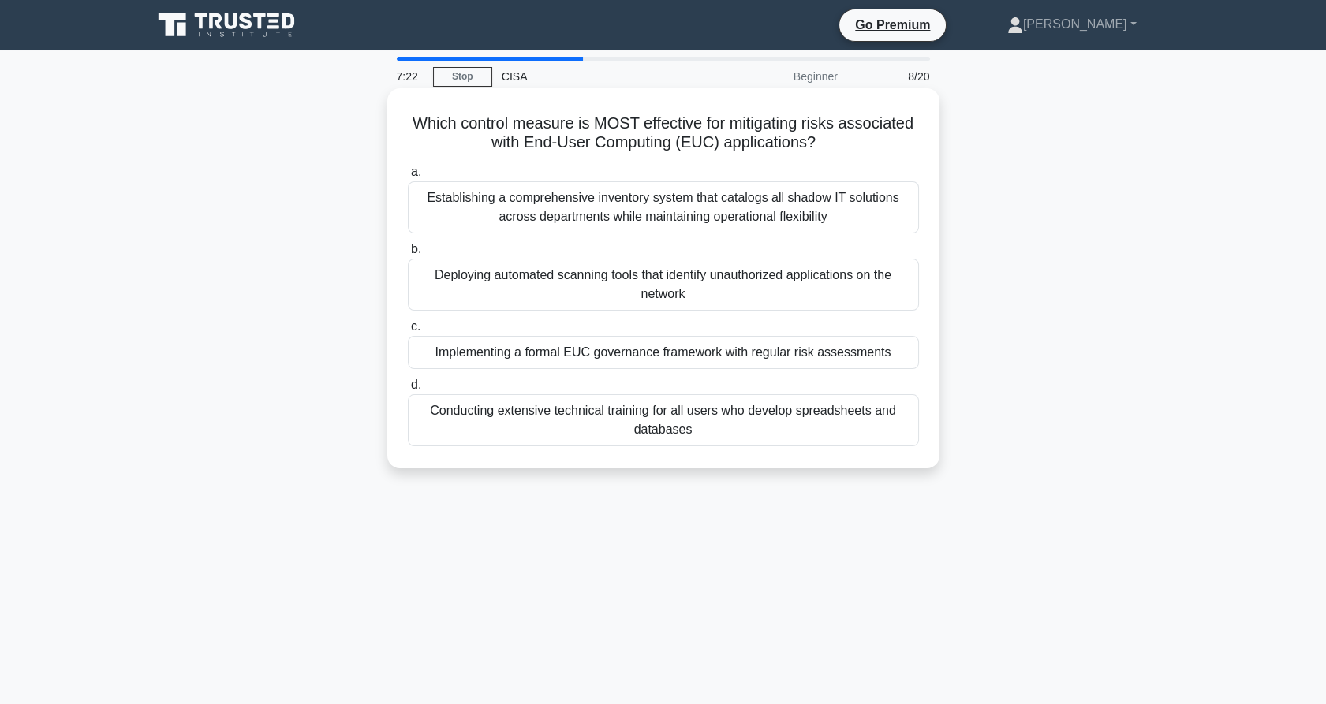
click at [813, 356] on div "Implementing a formal EUC governance framework with regular risk assessments" at bounding box center [663, 352] width 511 height 33
click at [408, 332] on input "c. Implementing a formal EUC governance framework with regular risk assessments" at bounding box center [408, 327] width 0 height 10
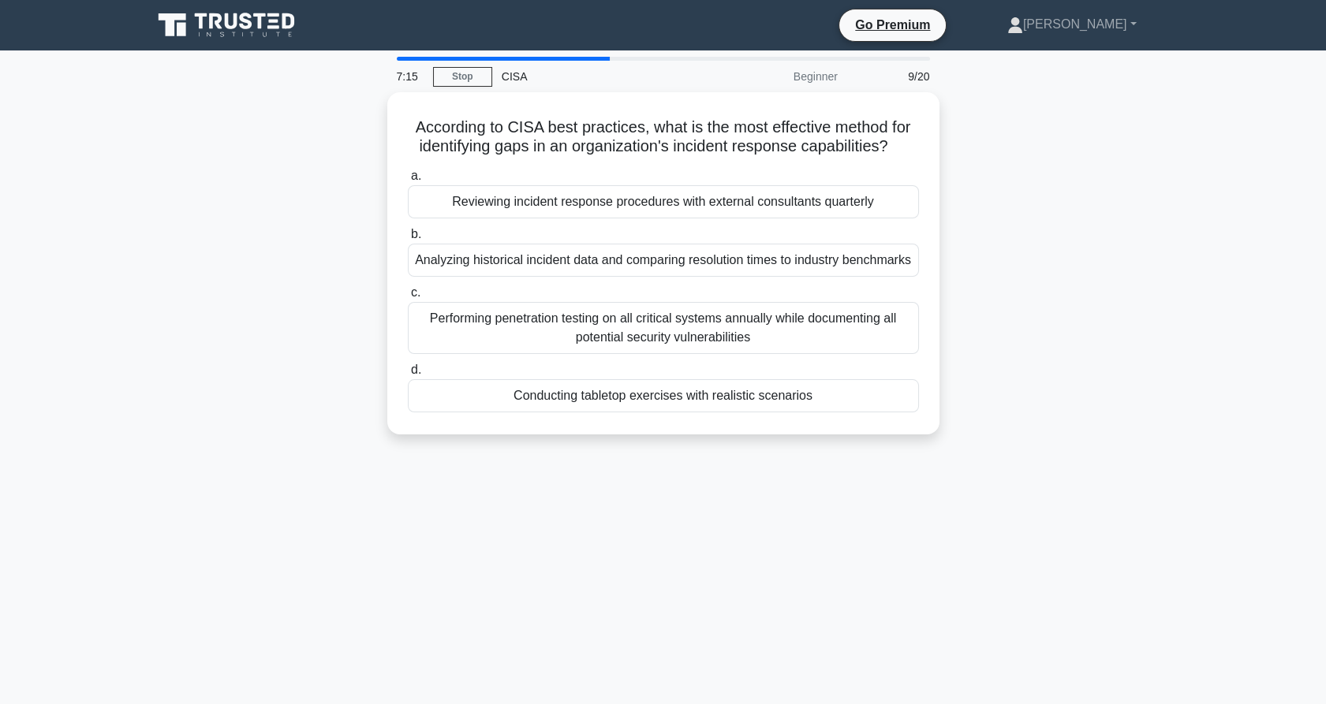
click at [813, 354] on div "Performing penetration testing on all critical systems annually while documenti…" at bounding box center [663, 328] width 511 height 52
click at [408, 298] on input "c. Performing penetration testing on all critical systems annually while docume…" at bounding box center [408, 293] width 0 height 10
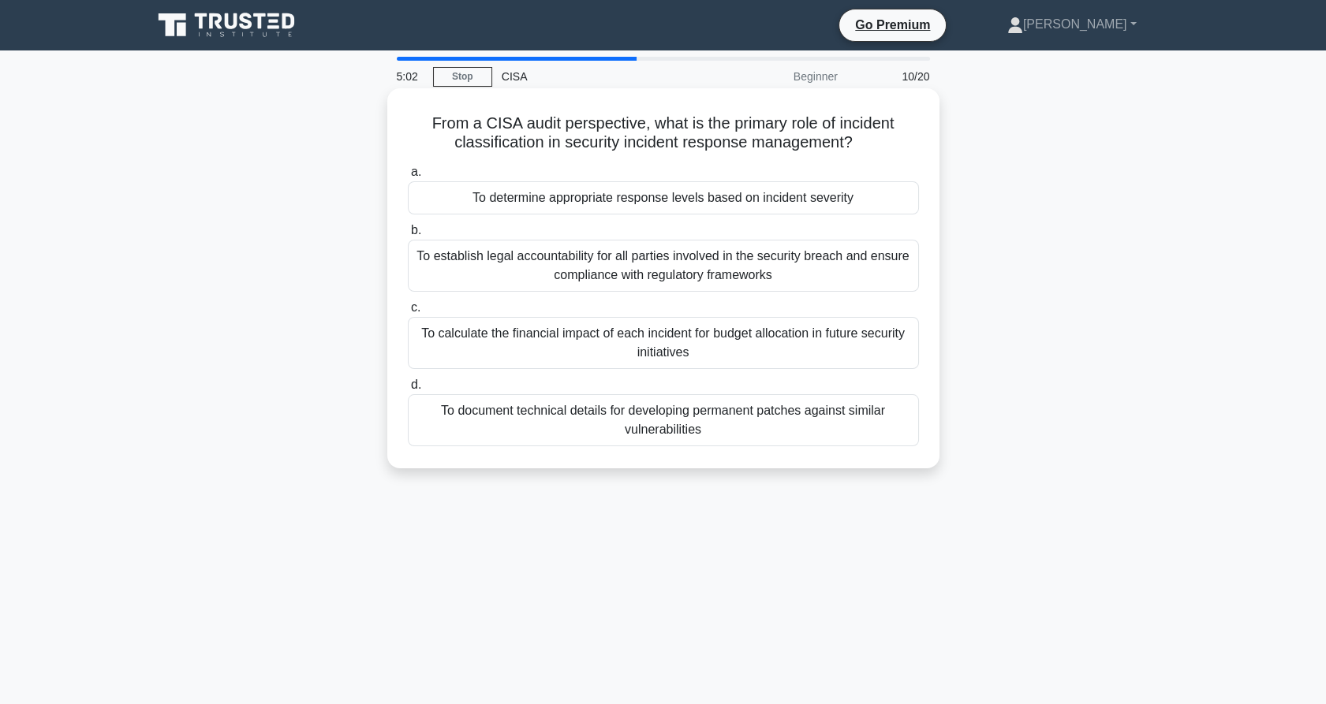
click at [768, 200] on div "To determine appropriate response levels based on incident severity" at bounding box center [663, 197] width 511 height 33
click at [408, 177] on input "a. To determine appropriate response levels based on incident severity" at bounding box center [408, 172] width 0 height 10
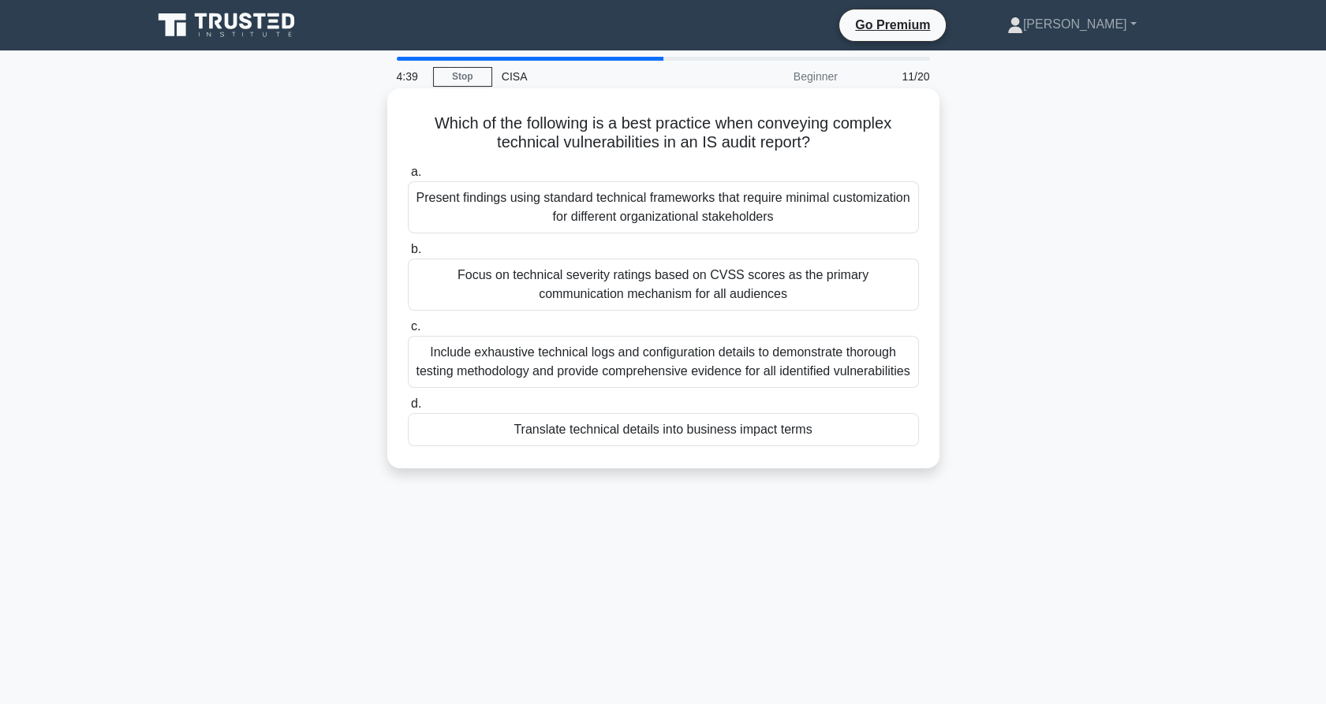
click at [726, 419] on label "d. Translate technical details into business impact terms" at bounding box center [663, 420] width 511 height 52
click at [408, 409] on input "d. Translate technical details into business impact terms" at bounding box center [408, 404] width 0 height 10
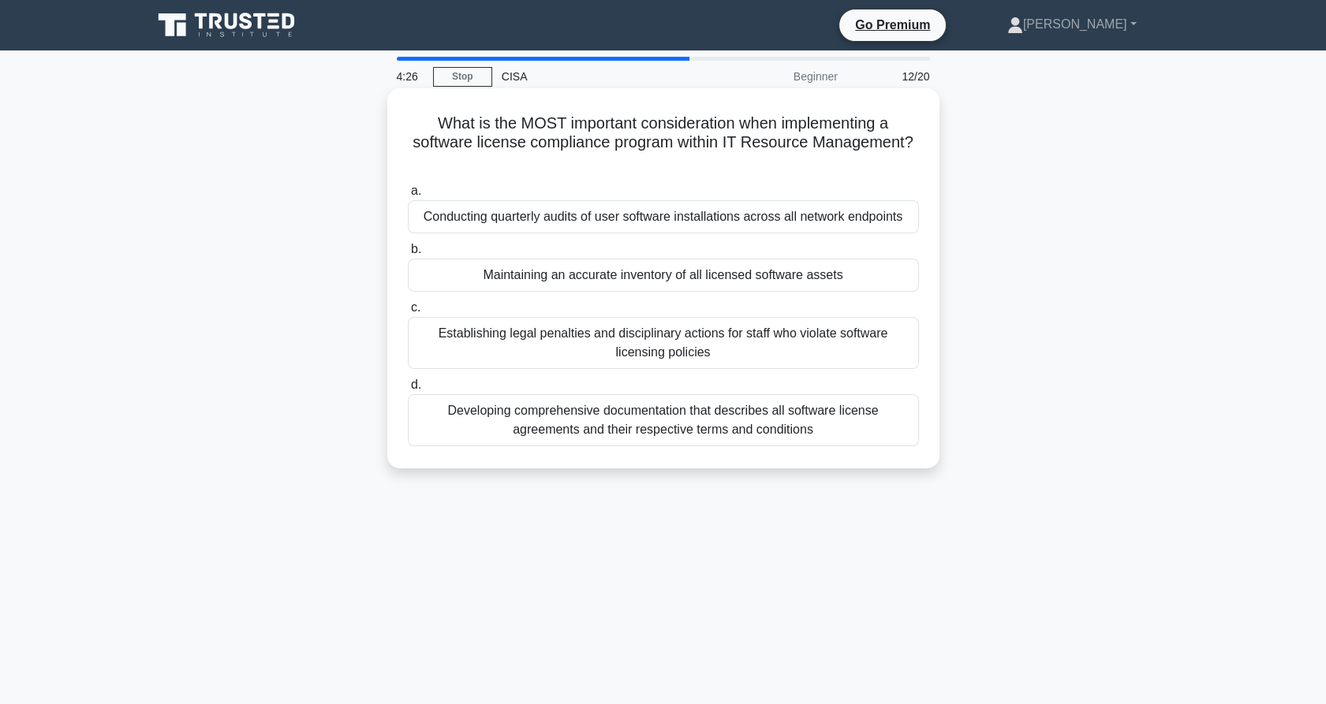
click at [612, 430] on div "Developing comprehensive documentation that describes all software license agre…" at bounding box center [663, 420] width 511 height 52
click at [408, 390] on input "d. Developing comprehensive documentation that describes all software license a…" at bounding box center [408, 385] width 0 height 10
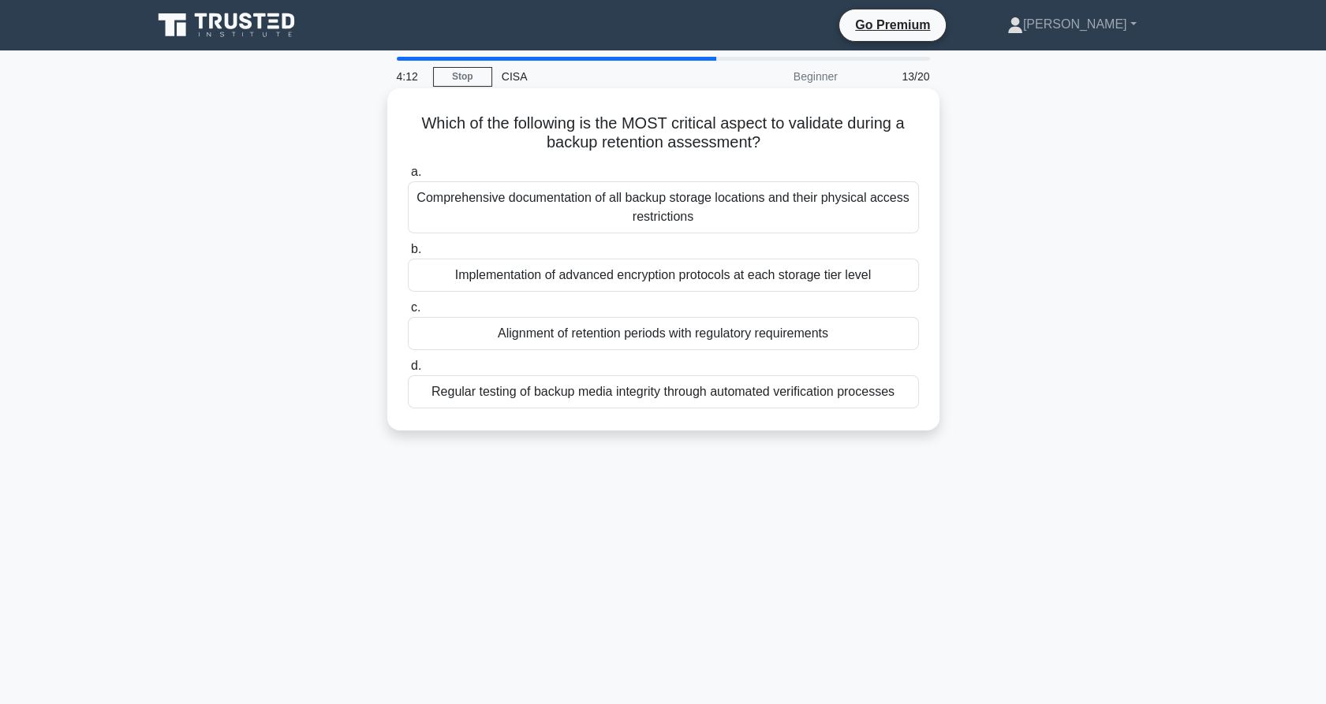
click at [623, 327] on div "Alignment of retention periods with regulatory requirements" at bounding box center [663, 333] width 511 height 33
click at [408, 313] on input "c. Alignment of retention periods with regulatory requirements" at bounding box center [408, 308] width 0 height 10
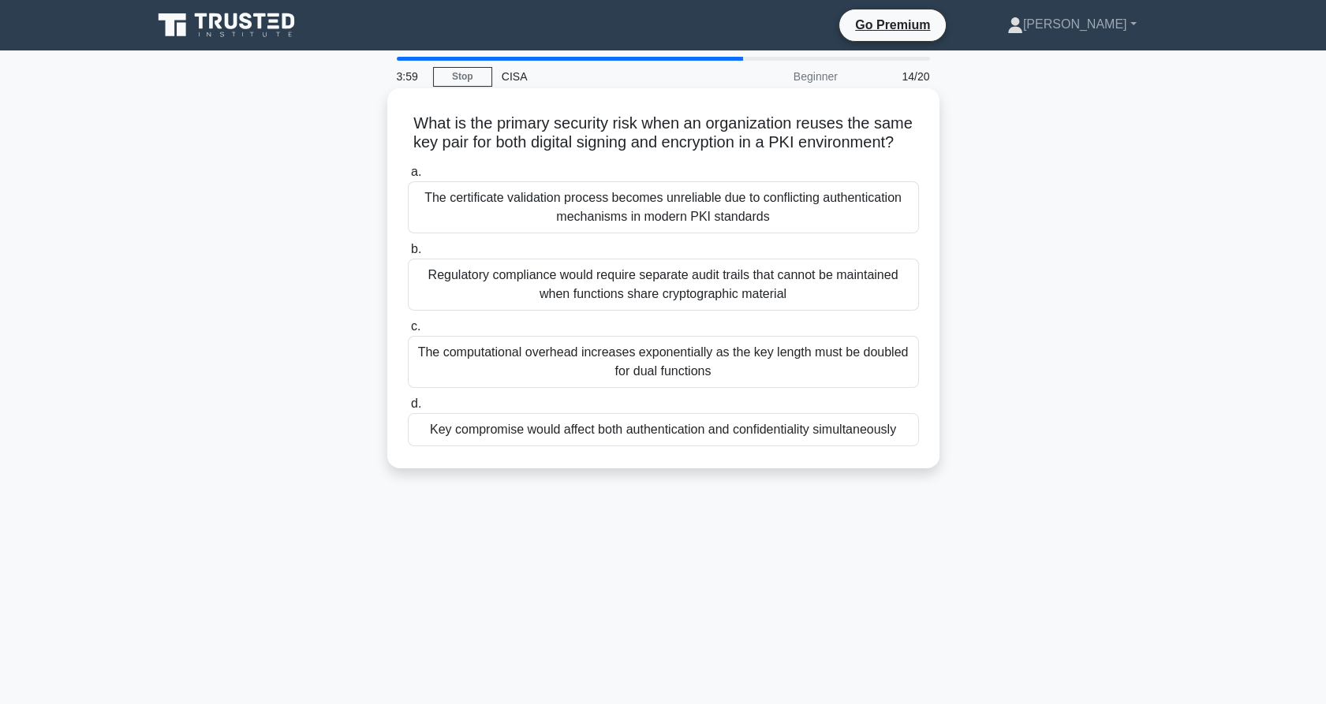
click at [641, 446] on div "Key compromise would affect both authentication and confidentiality simultaneou…" at bounding box center [663, 429] width 511 height 33
click at [408, 409] on input "d. Key compromise would affect both authentication and confidentiality simultan…" at bounding box center [408, 404] width 0 height 10
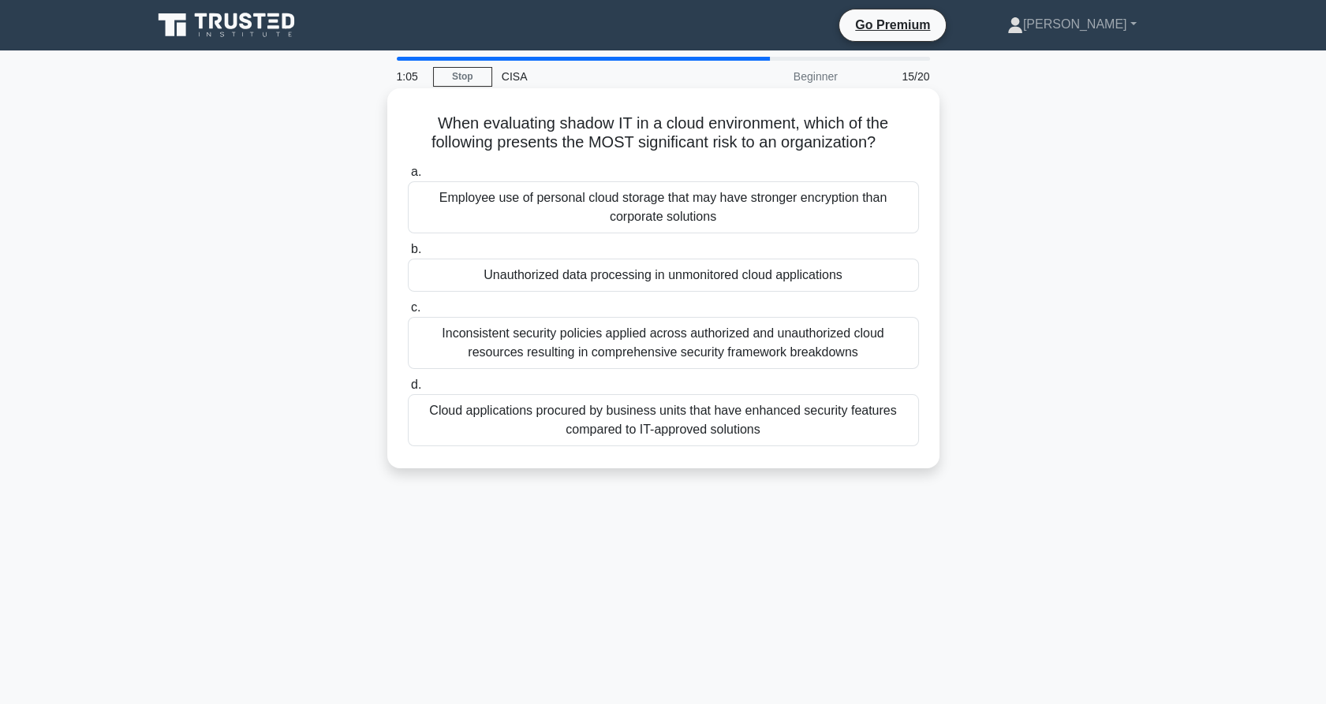
click at [642, 442] on div "Cloud applications procured by business units that have enhanced security featu…" at bounding box center [663, 420] width 511 height 52
click at [408, 390] on input "d. Cloud applications procured by business units that have enhanced security fe…" at bounding box center [408, 385] width 0 height 10
